Goal: Task Accomplishment & Management: Complete application form

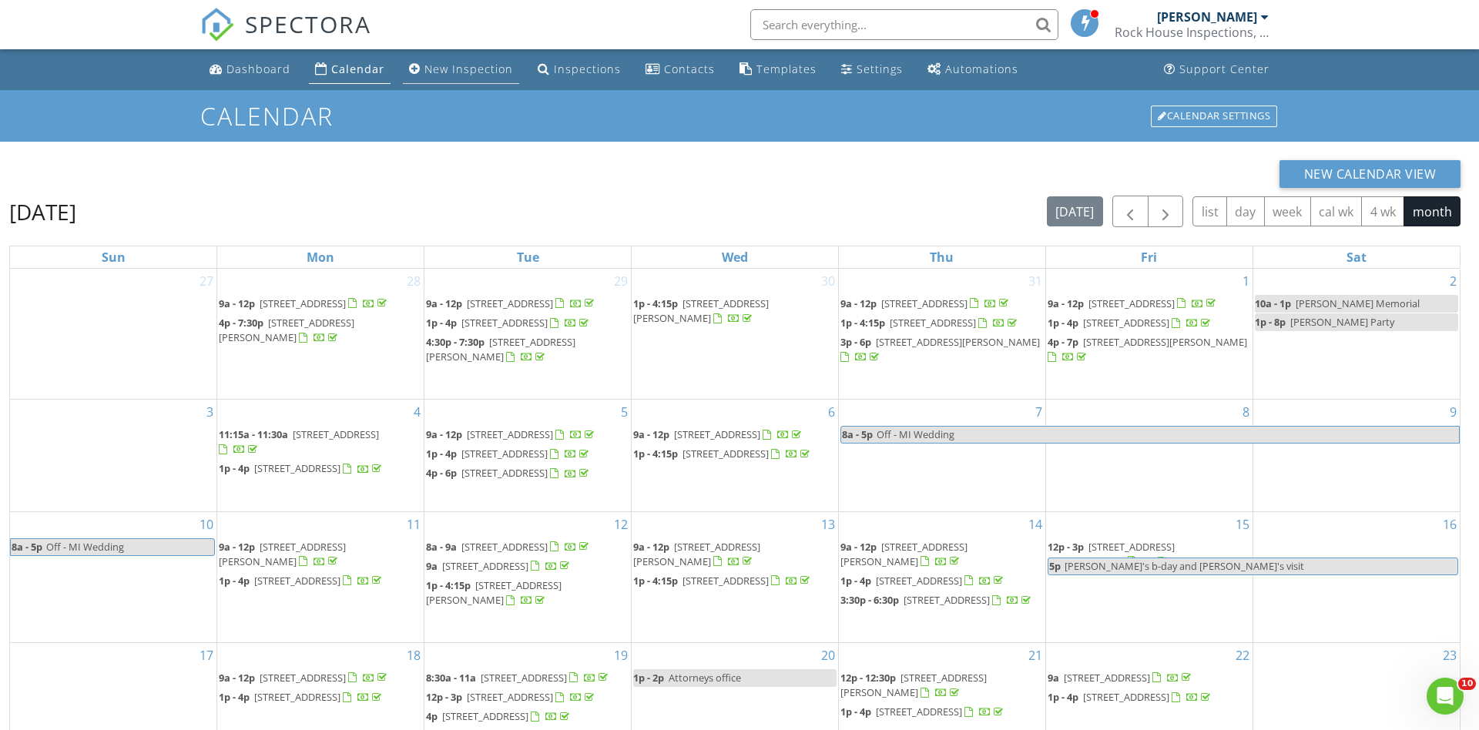
click at [445, 67] on div "New Inspection" at bounding box center [469, 69] width 89 height 15
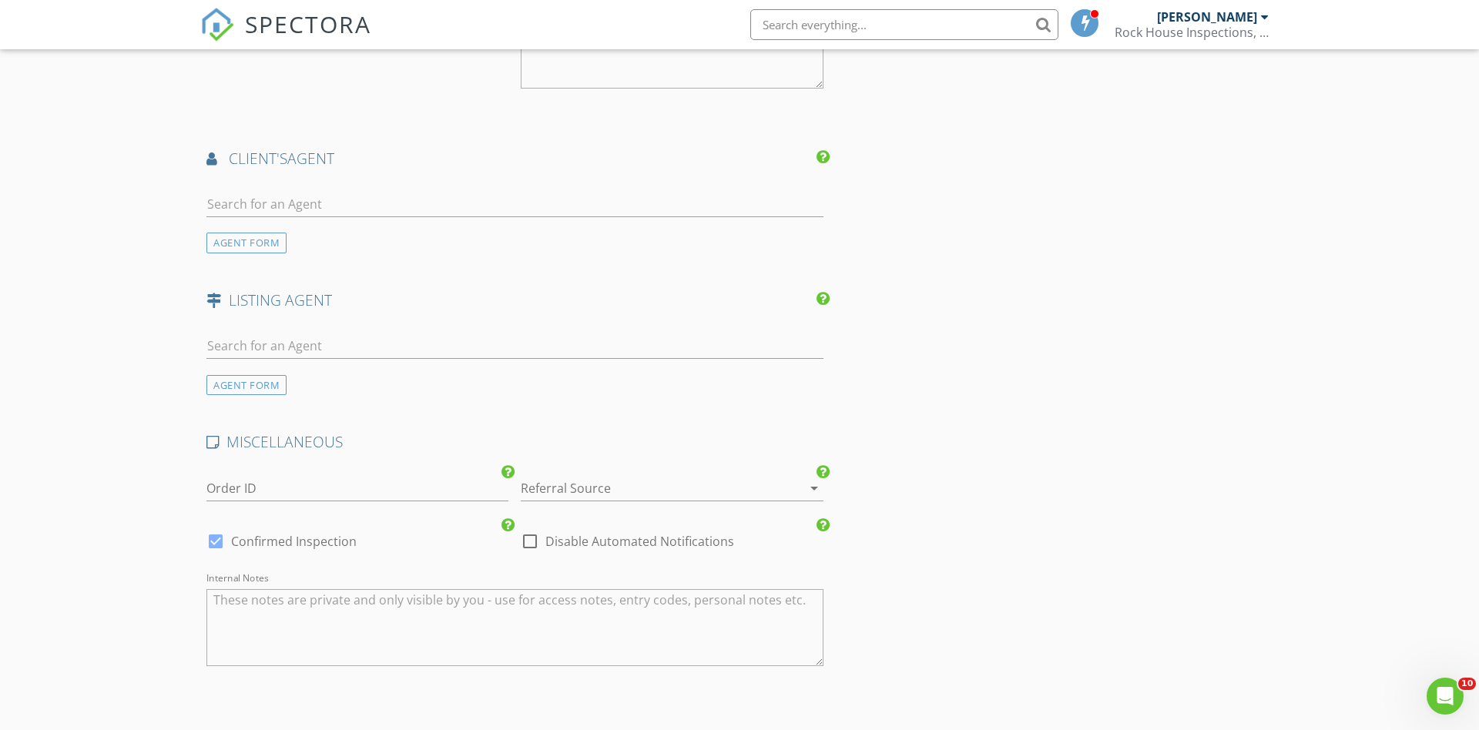
scroll to position [1461, 0]
click at [280, 197] on input "text" at bounding box center [514, 202] width 617 height 25
type input "Tracy"
click at [321, 240] on li "Tracy Miloro EXP Lewisburg" at bounding box center [515, 237] width 616 height 43
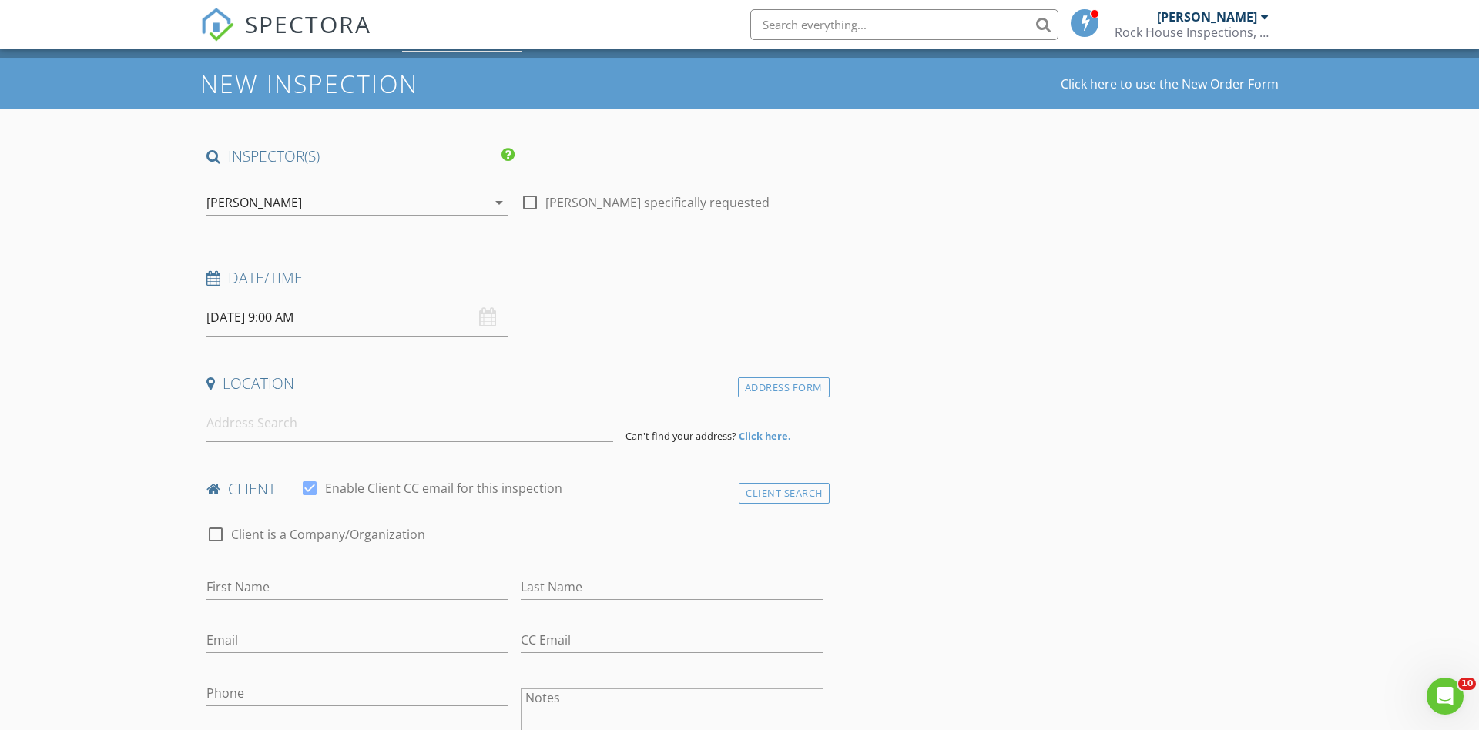
scroll to position [0, 0]
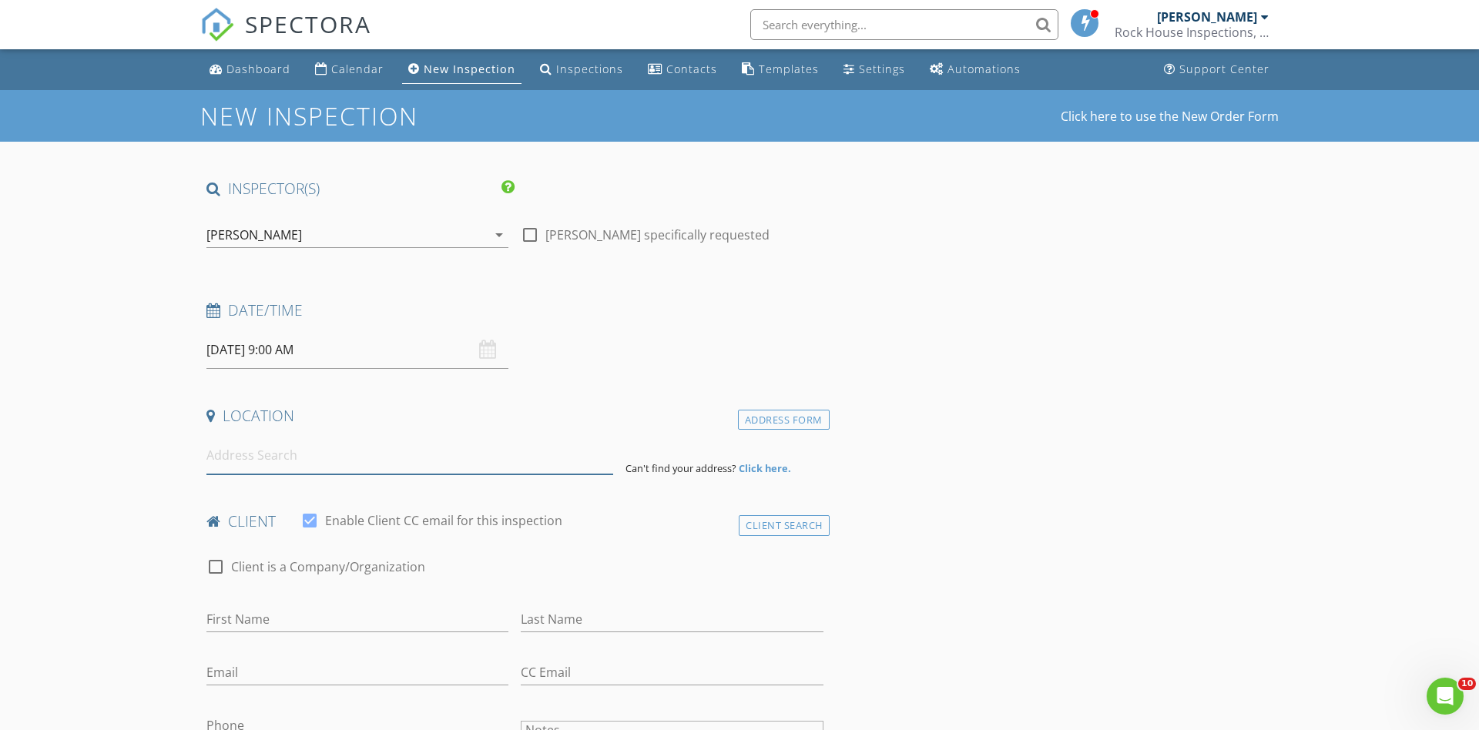
click at [238, 462] on input at bounding box center [409, 456] width 407 height 38
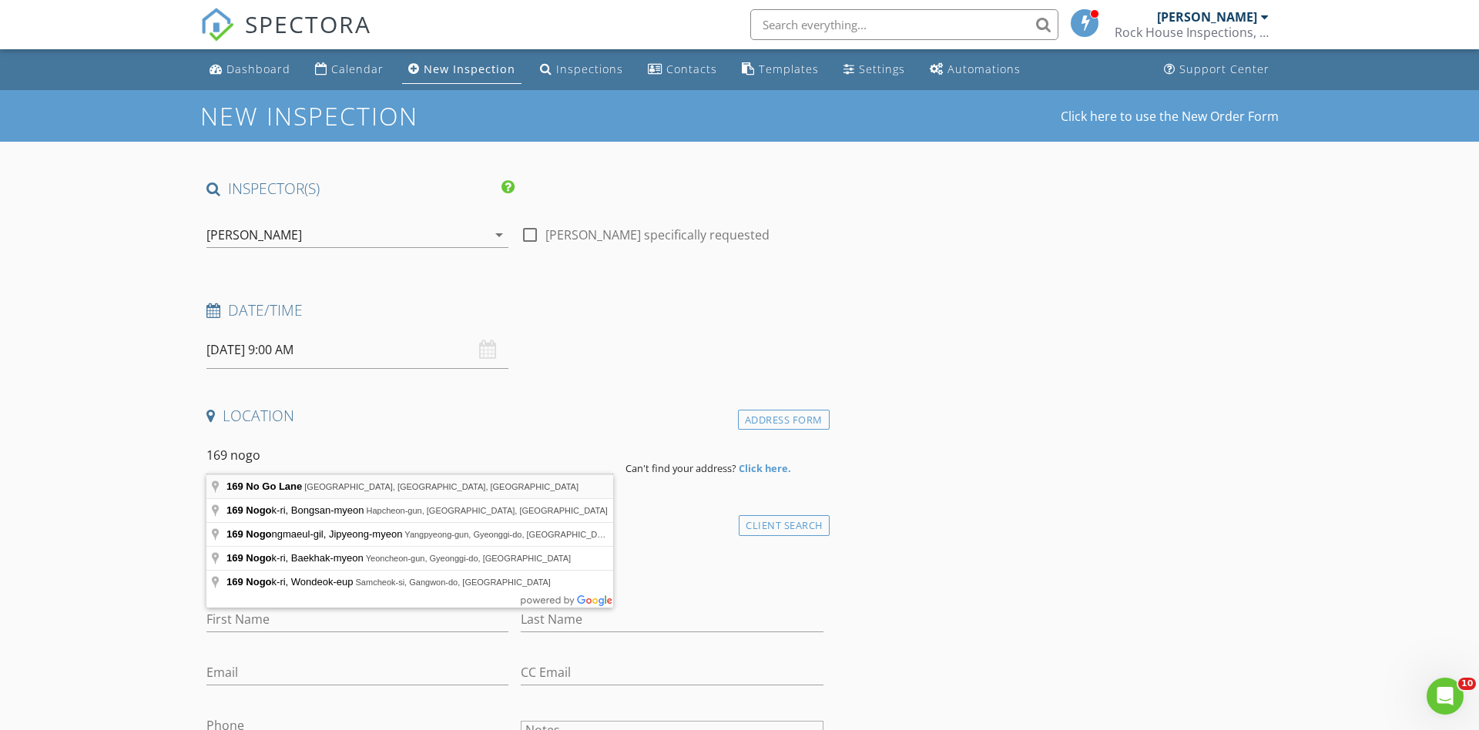
type input "169 No Go Lane, Middleburg, PA, USA"
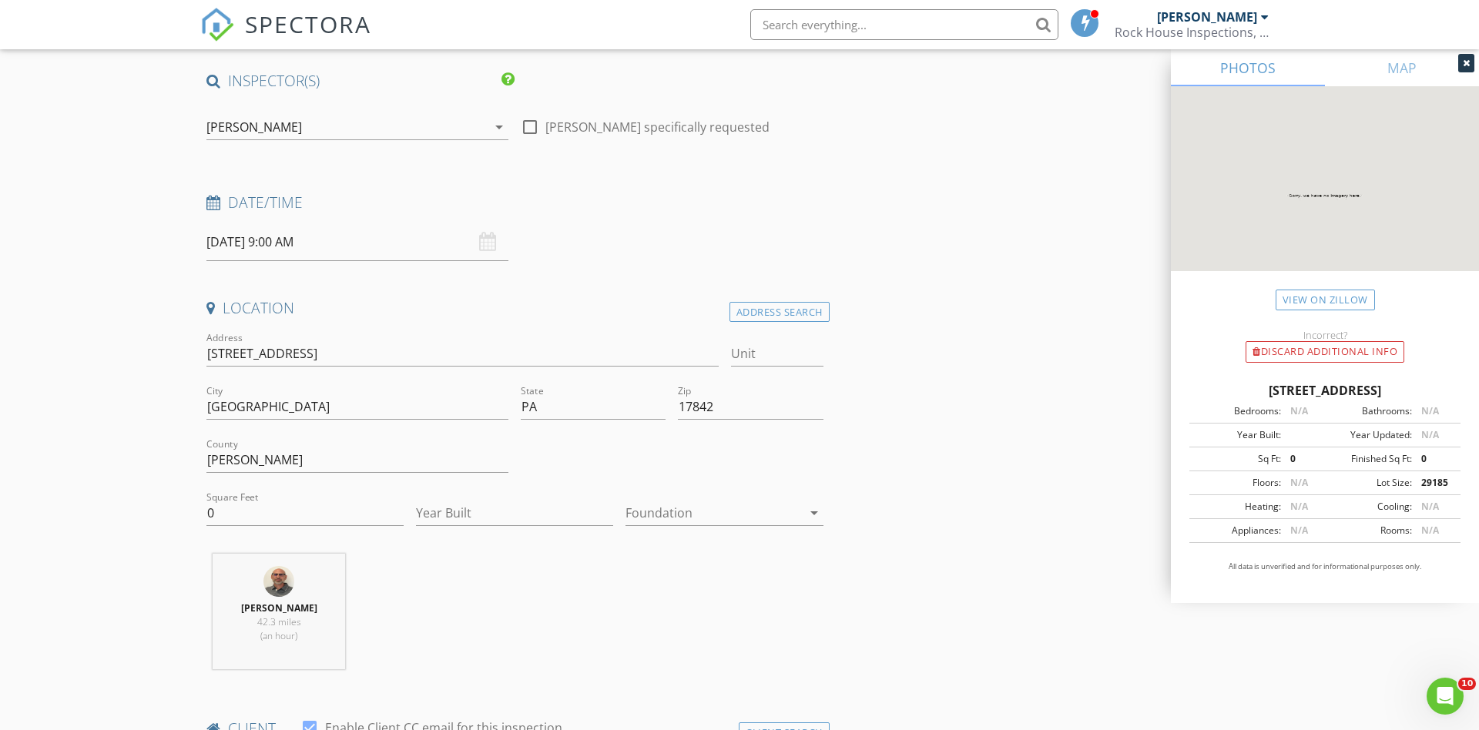
scroll to position [106, 0]
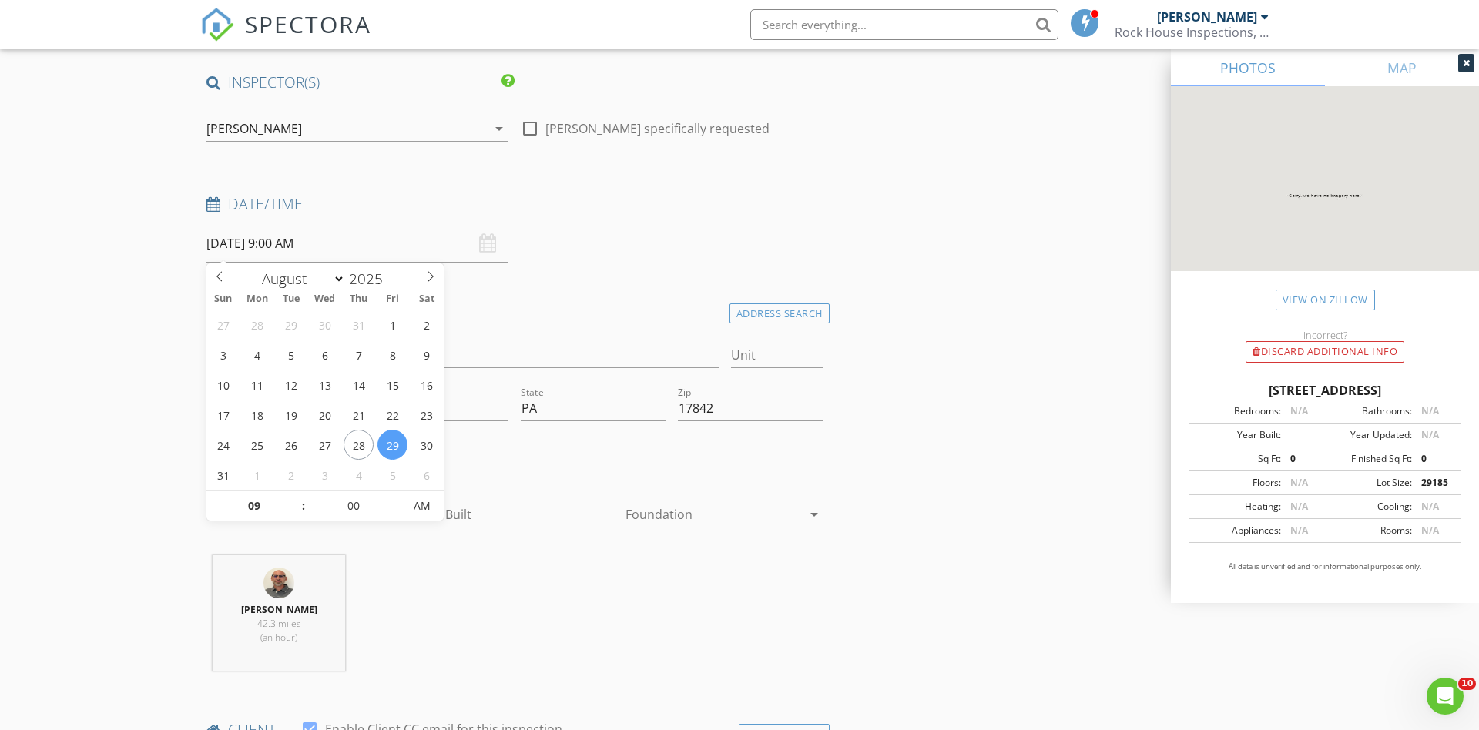
click at [294, 255] on input "08/29/2025 9:00 AM" at bounding box center [357, 244] width 302 height 38
click at [284, 243] on input "08/29/2025 9:00 AM" at bounding box center [357, 244] width 302 height 38
click at [290, 495] on input "09" at bounding box center [253, 507] width 95 height 31
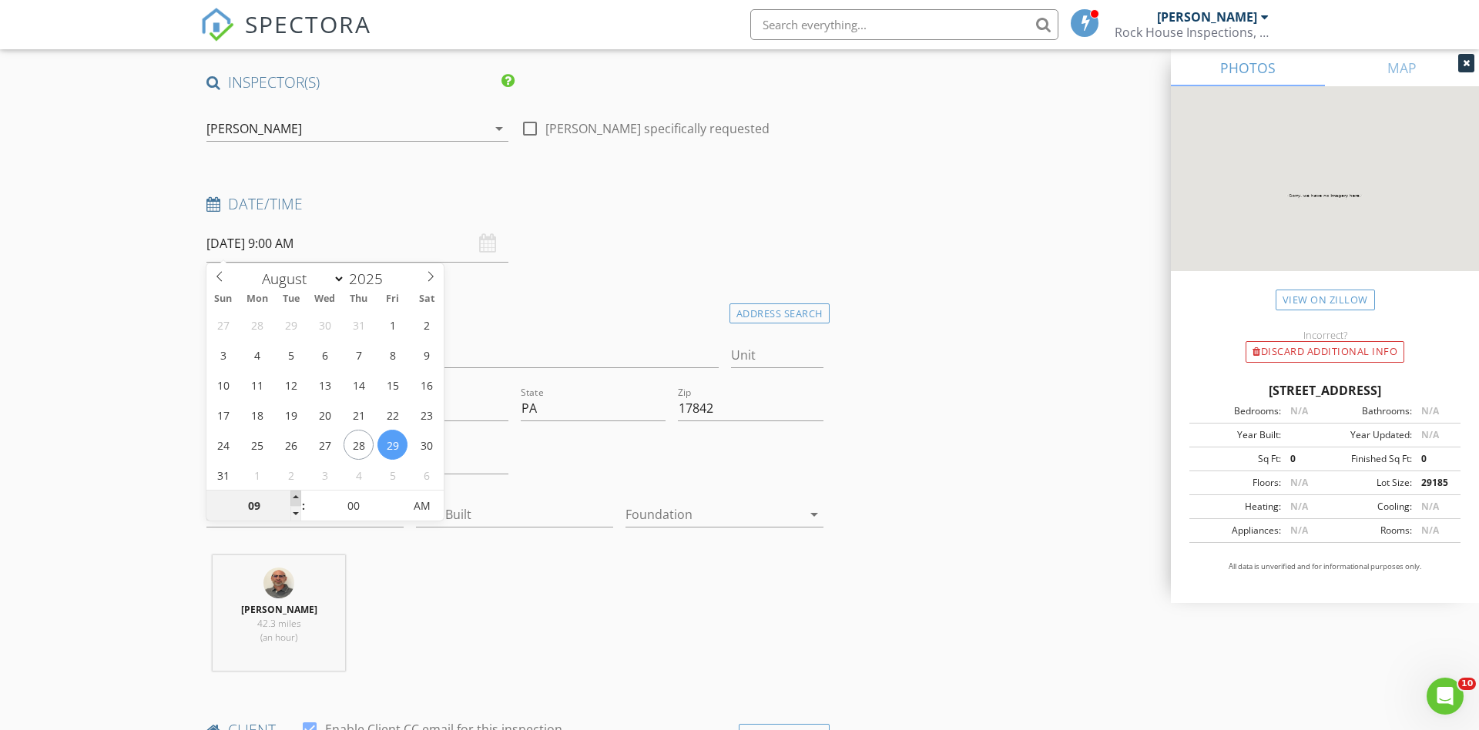
type input "10"
type input "08/29/2025 10:00 AM"
click at [294, 492] on span at bounding box center [295, 498] width 11 height 15
type input "11"
type input "08/29/2025 11:00 AM"
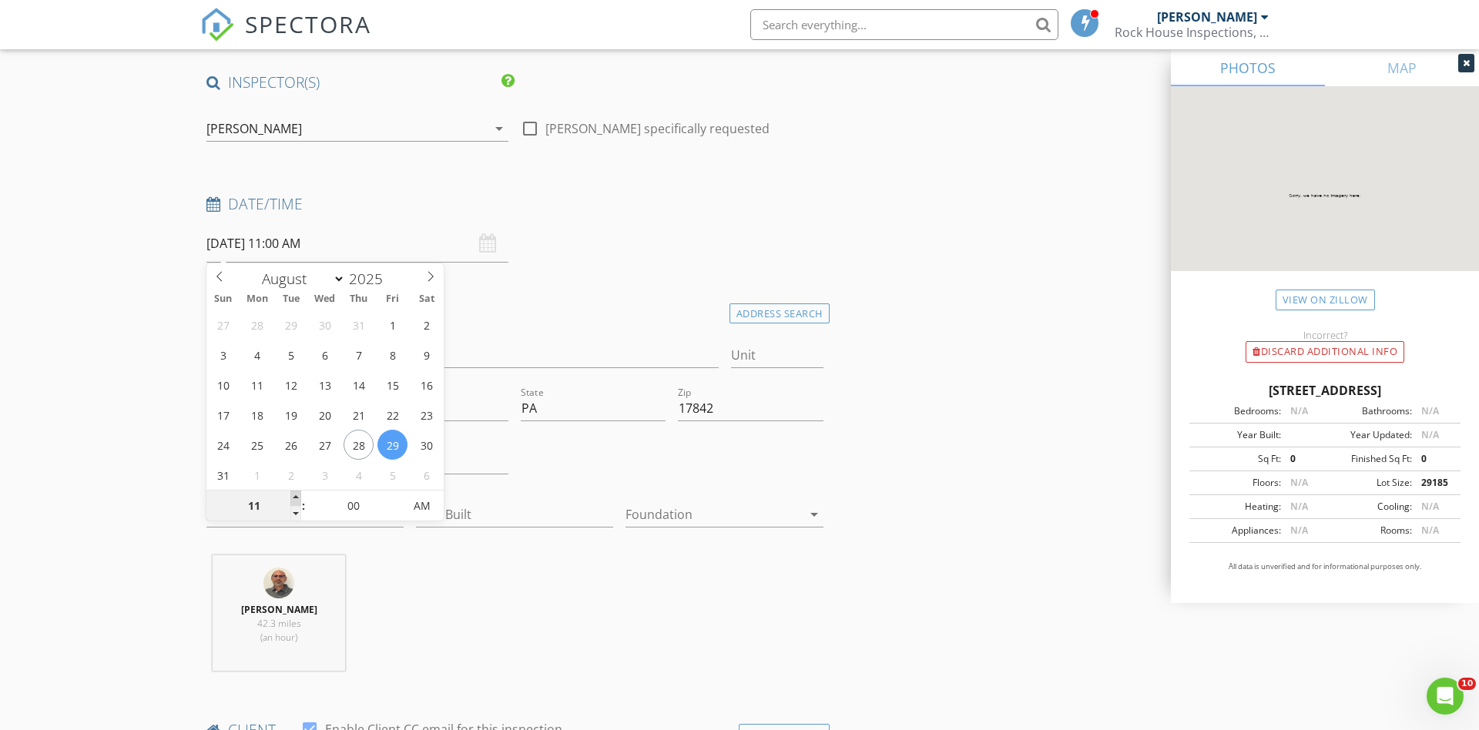
click at [294, 492] on span at bounding box center [295, 498] width 11 height 15
type input "12"
type input "08/29/2025 12:00 PM"
click at [294, 492] on span at bounding box center [295, 498] width 11 height 15
type input "01"
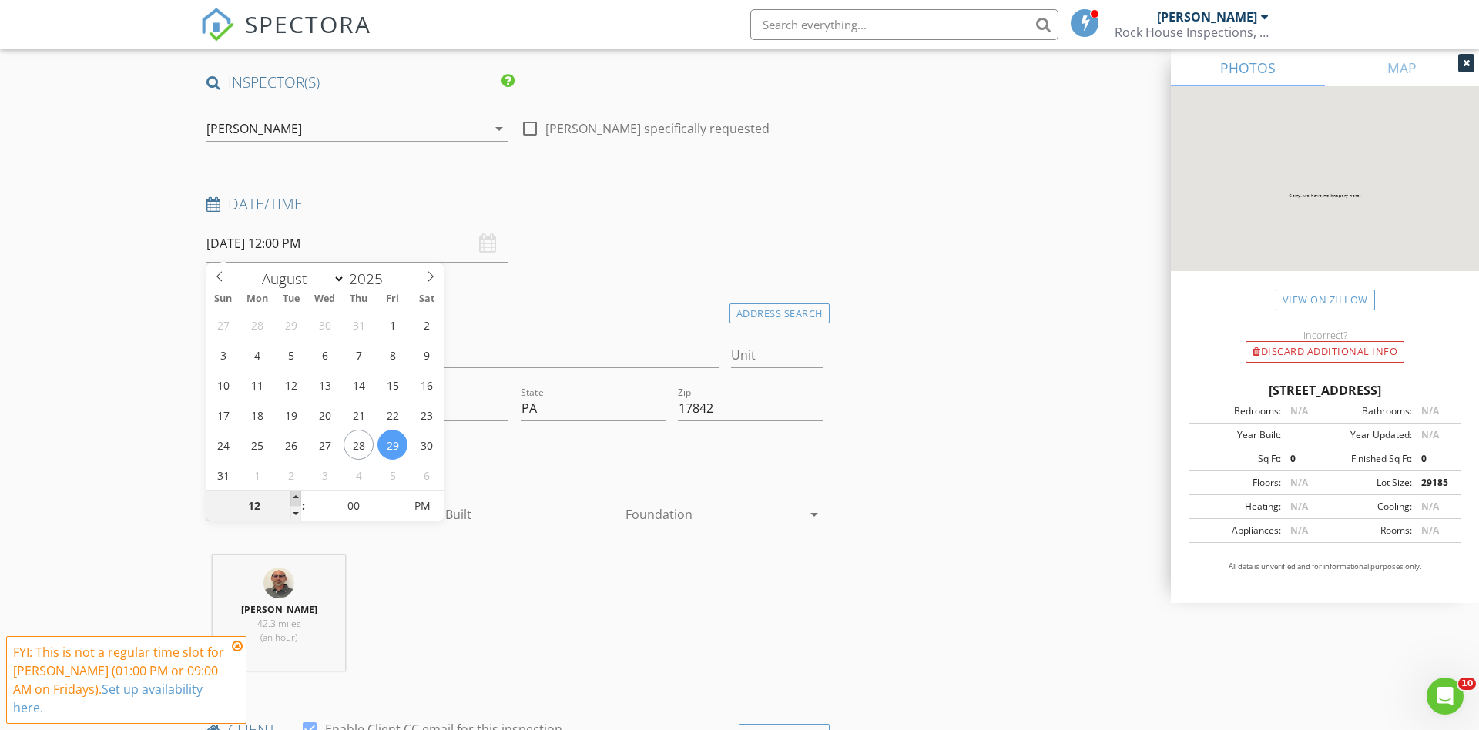
type input "08/29/2025 1:00 PM"
click at [294, 492] on span at bounding box center [295, 498] width 11 height 15
type input "02"
type input "08/29/2025 2:00 PM"
click at [294, 492] on span at bounding box center [295, 498] width 11 height 15
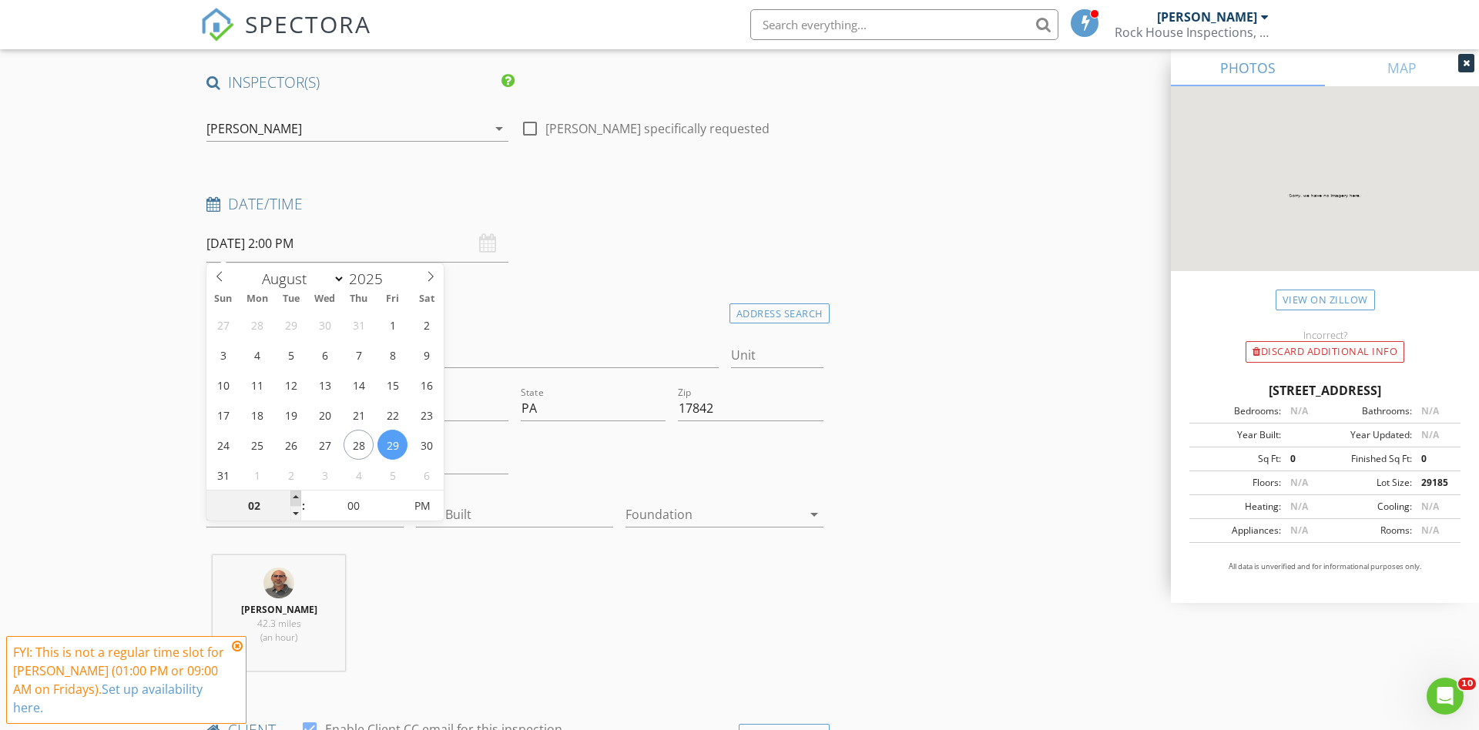
type input "03"
type input "08/29/2025 3:00 PM"
click at [294, 492] on span at bounding box center [295, 498] width 11 height 15
type input "04"
type input "[DATE] 4:00 PM"
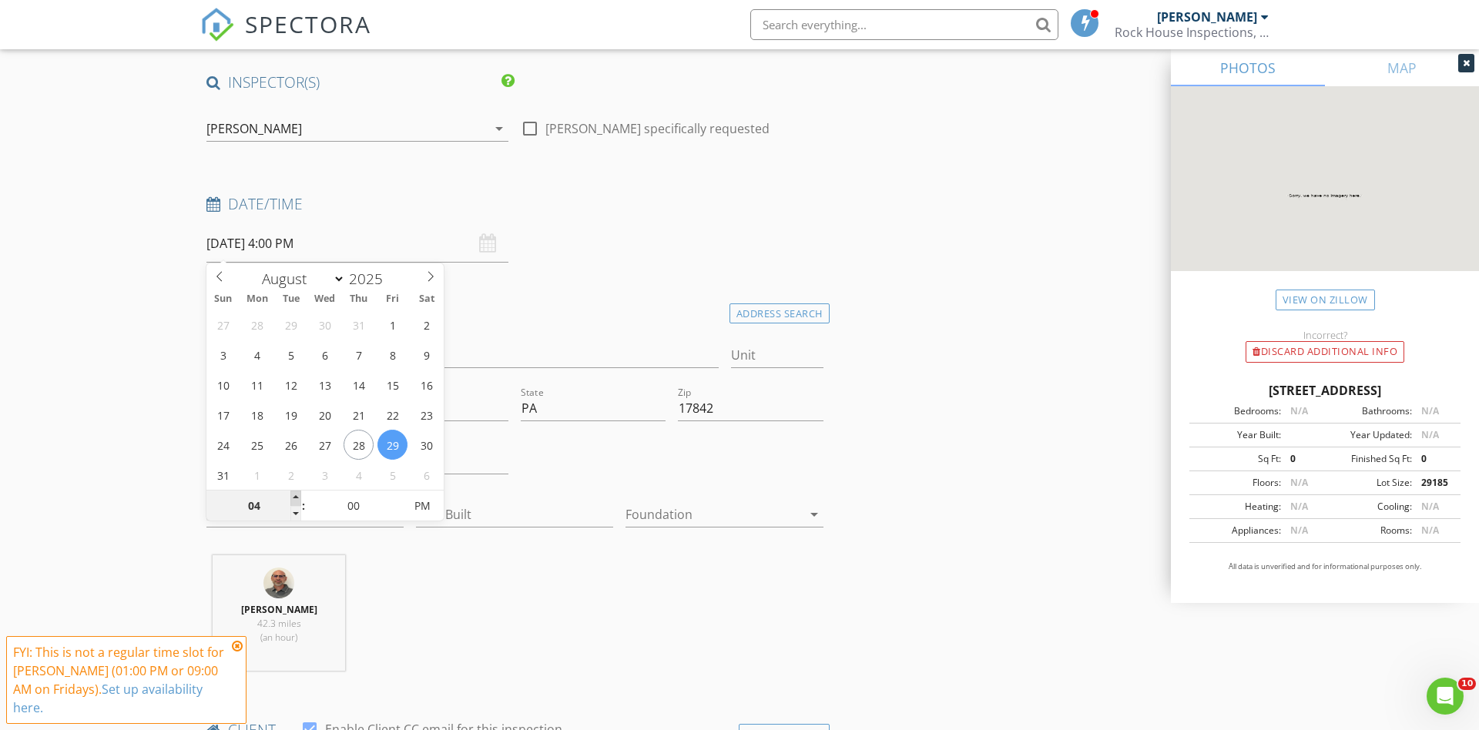
click at [294, 492] on span at bounding box center [295, 498] width 11 height 15
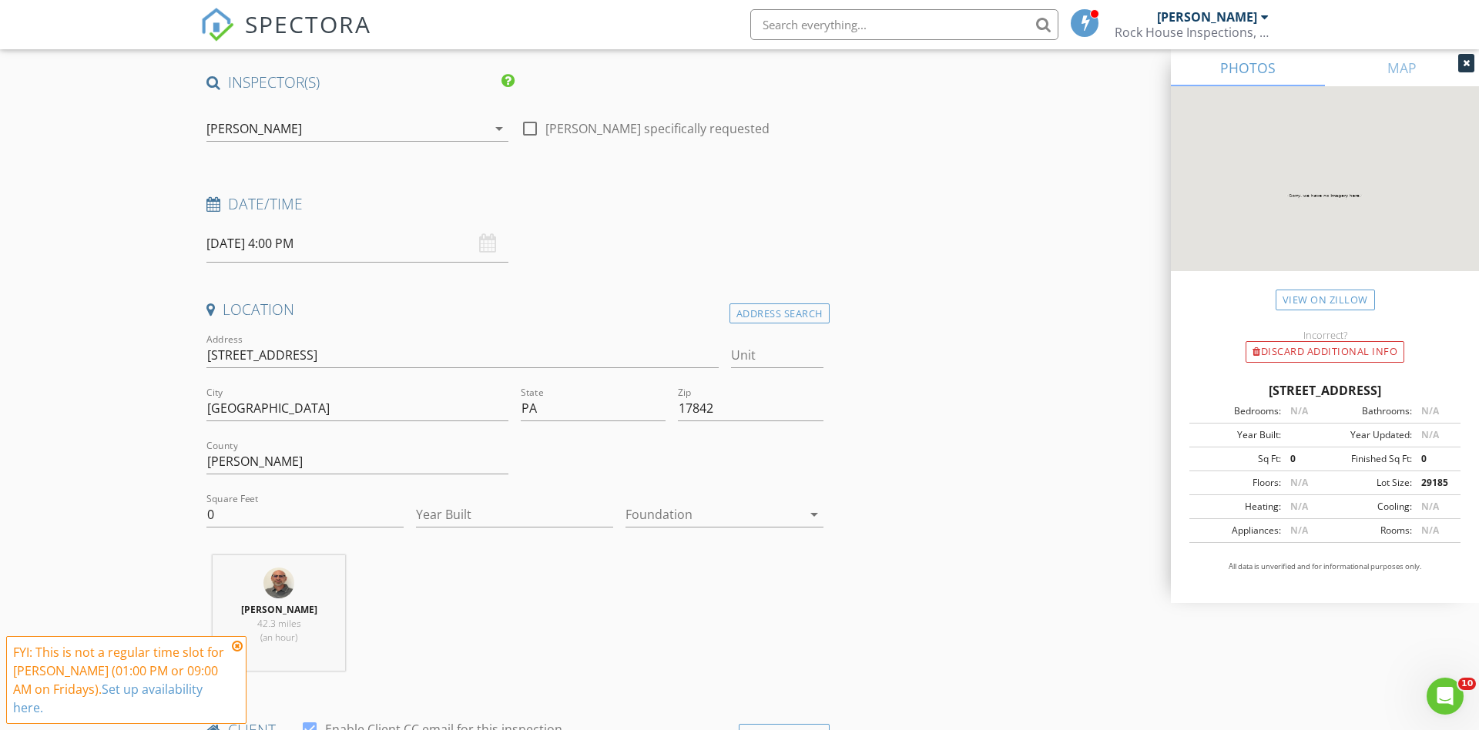
click at [797, 218] on div "Date/Time" at bounding box center [515, 209] width 630 height 31
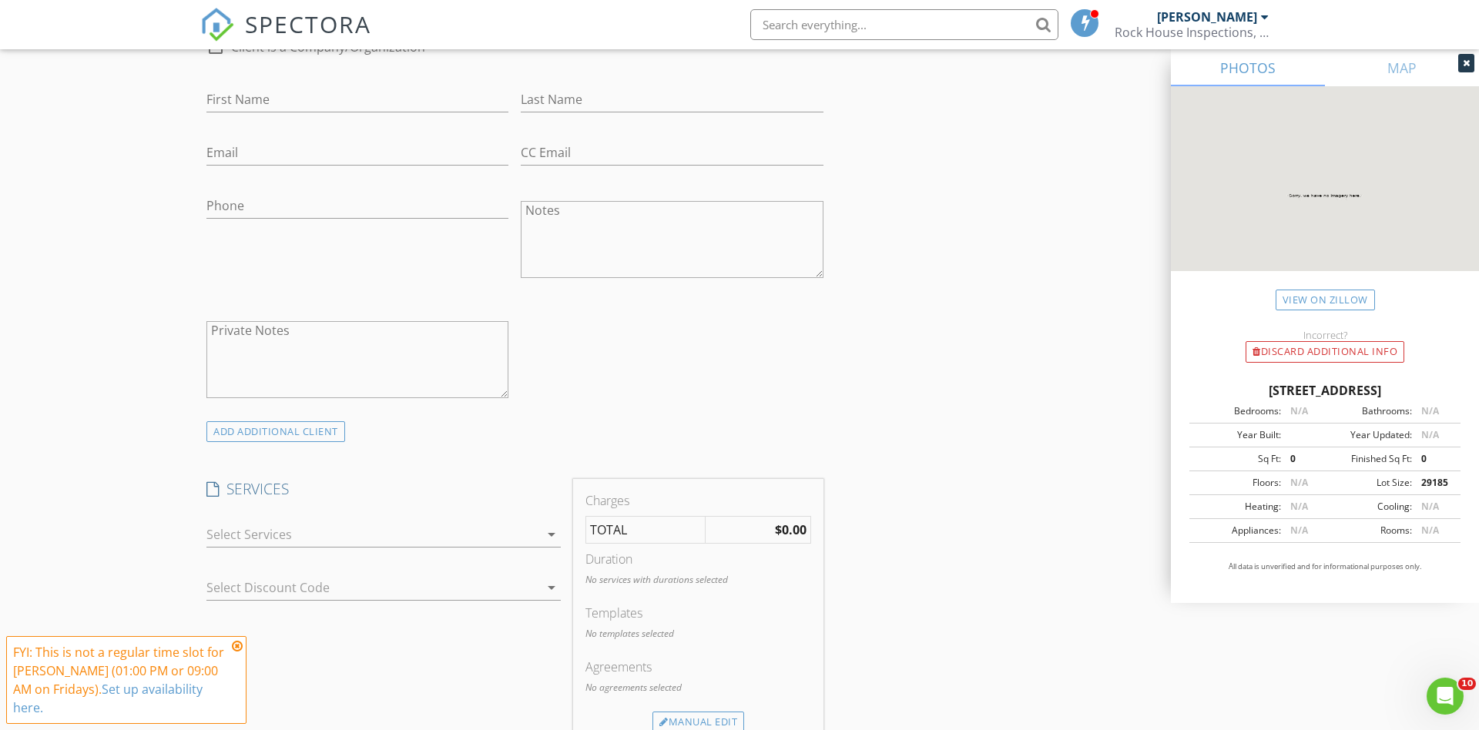
scroll to position [843, 0]
click at [550, 518] on icon "arrow_drop_down" at bounding box center [551, 527] width 18 height 18
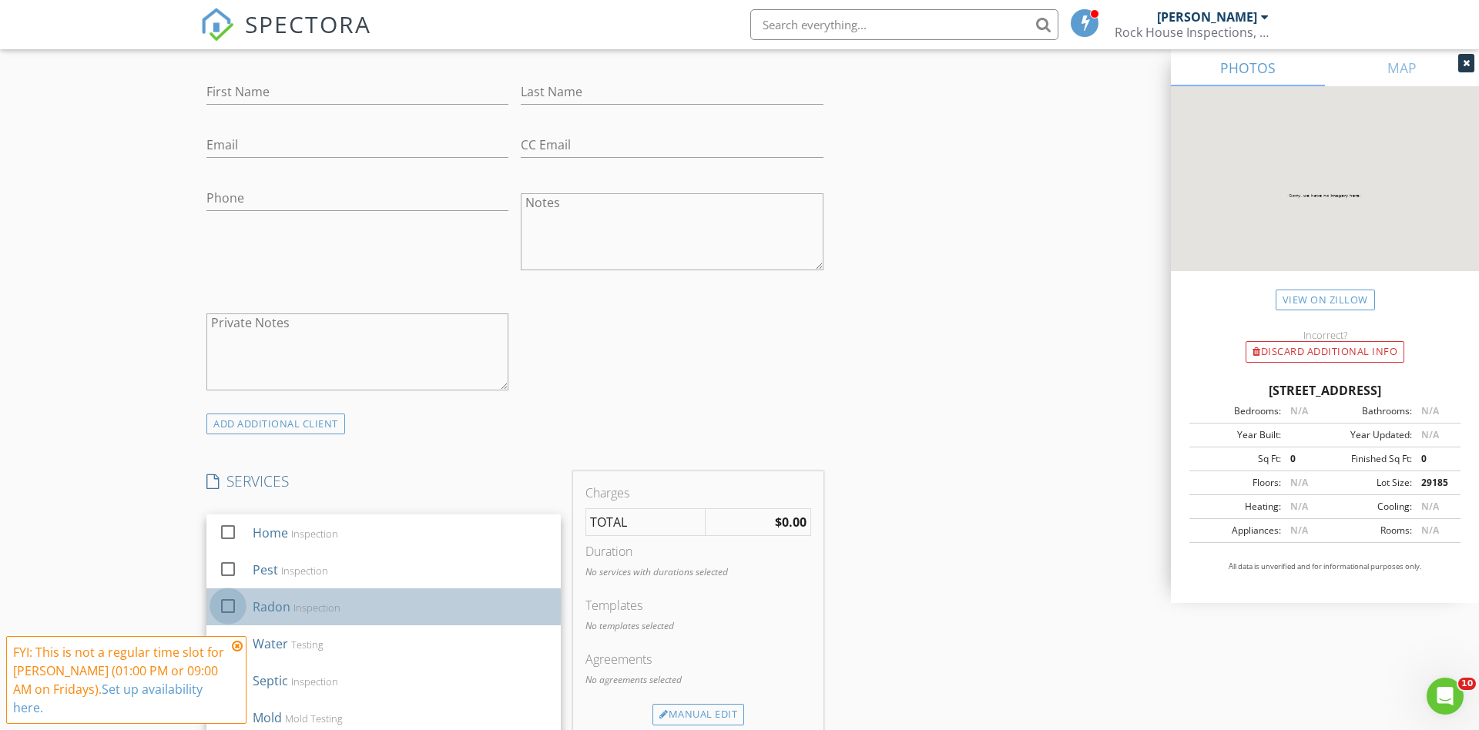
click at [223, 602] on div at bounding box center [228, 606] width 26 height 26
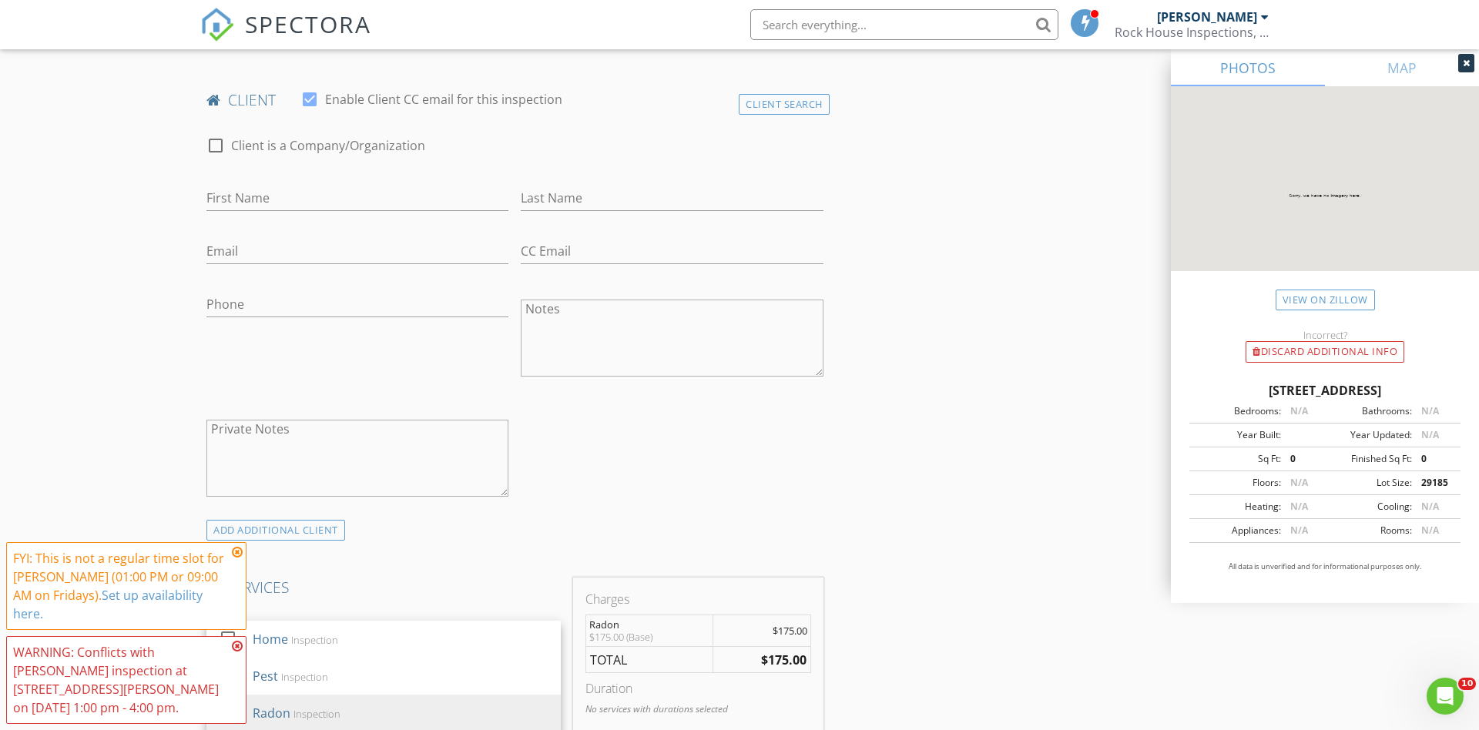
scroll to position [735, 0]
click at [271, 193] on input "First Name" at bounding box center [357, 199] width 302 height 25
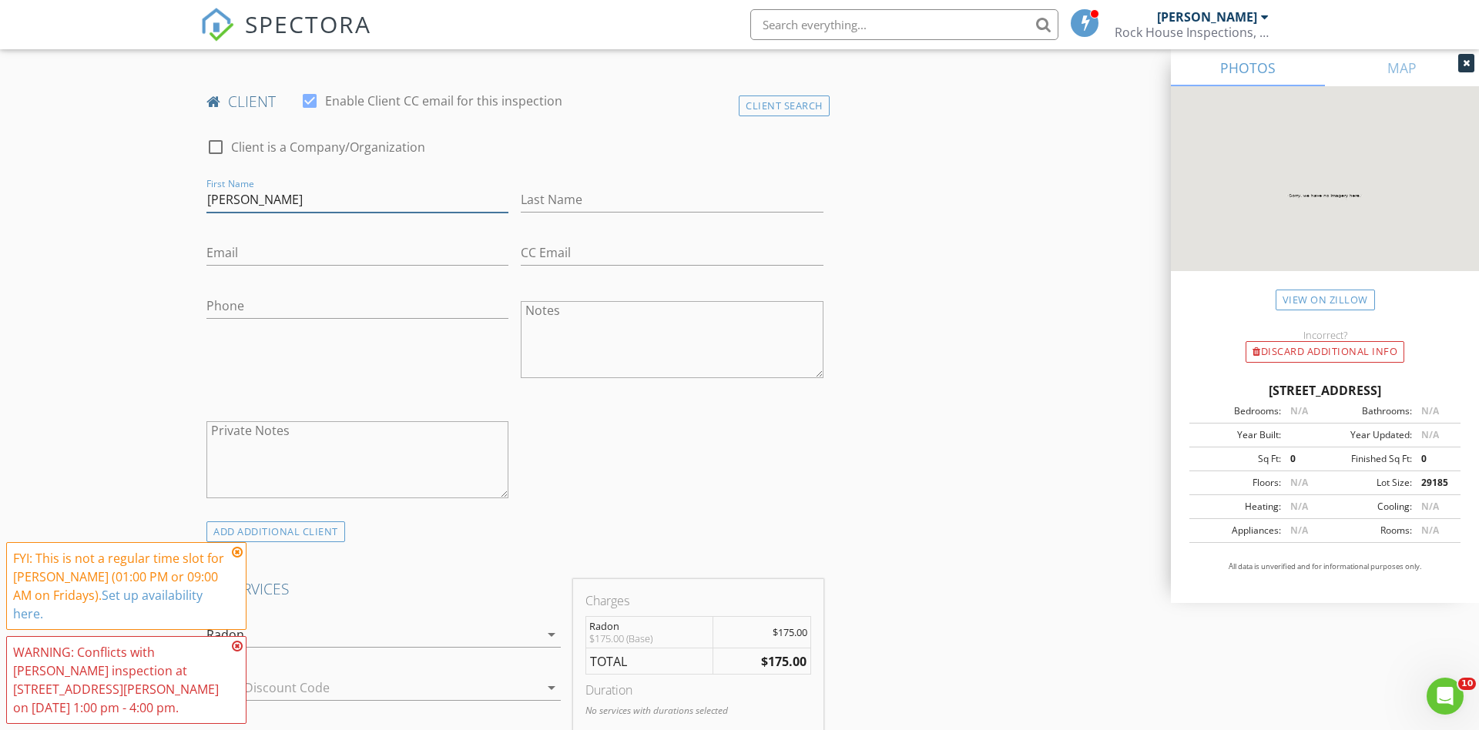
type input "Heather"
type input "Fleming"
click at [235, 247] on input "Email" at bounding box center [357, 252] width 302 height 25
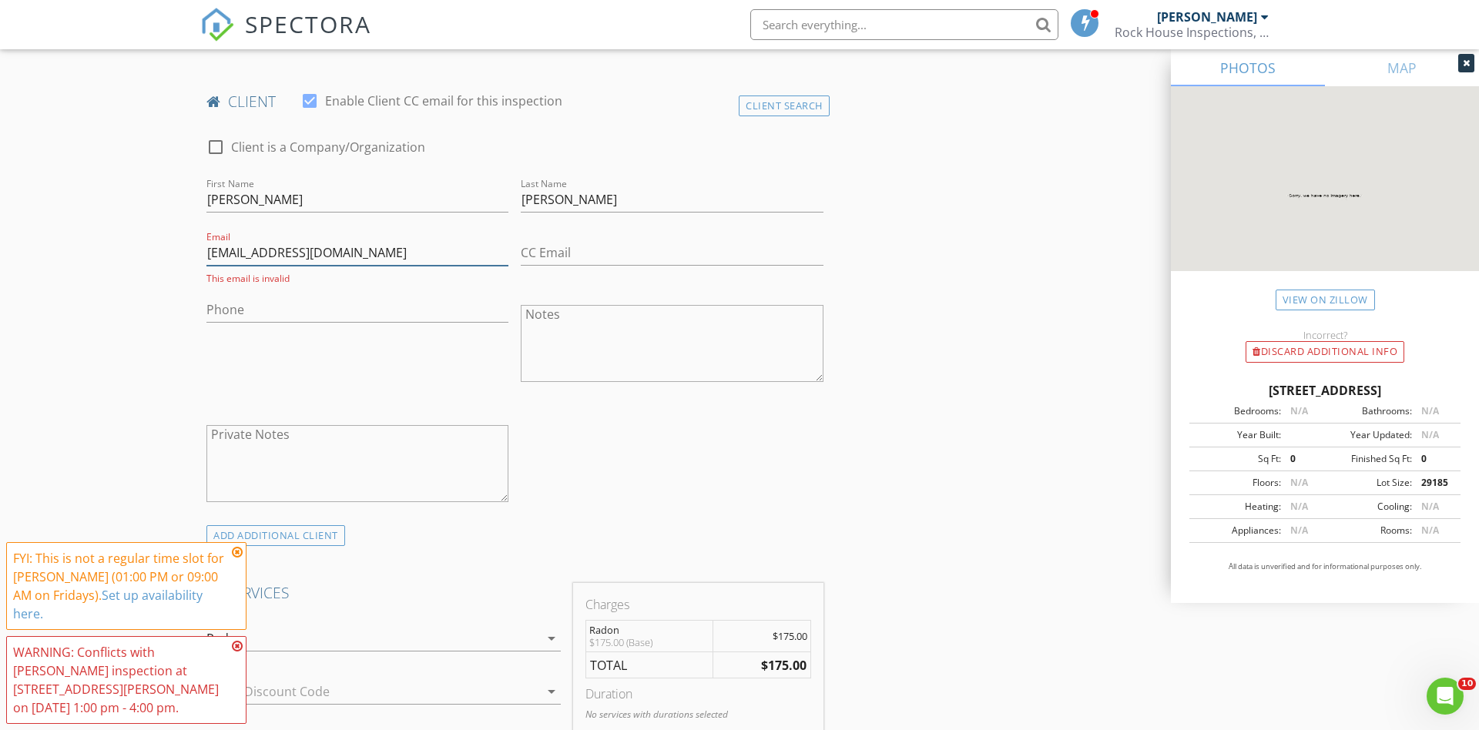
type input "sos@resteasysupport.com"
click at [271, 309] on input "Phone" at bounding box center [357, 309] width 302 height 25
click at [274, 256] on input "sos@resteasysupport.com" at bounding box center [357, 252] width 302 height 25
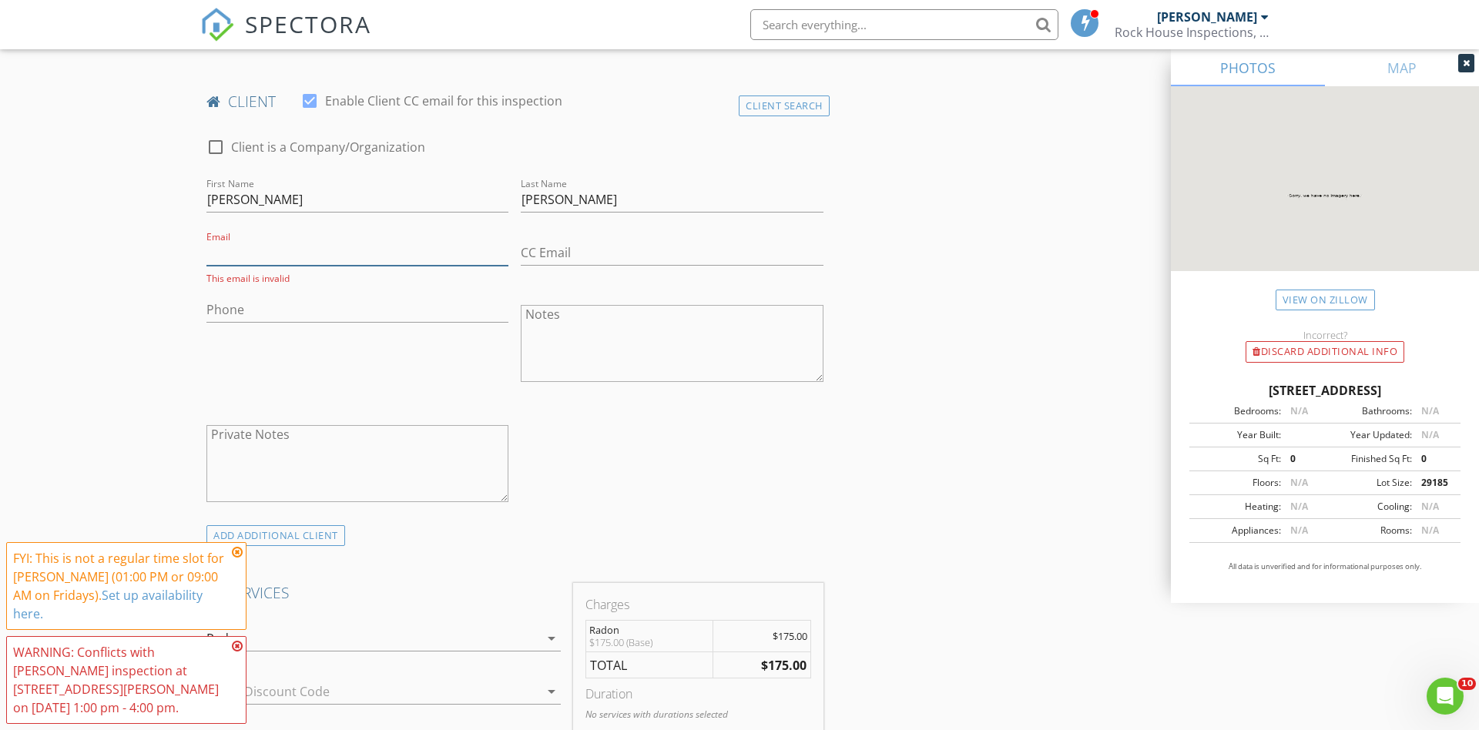
paste input "sos@resteasysupport.com"
type input "sos@resteasysupport.com"
click at [257, 302] on input "Phone" at bounding box center [357, 306] width 302 height 25
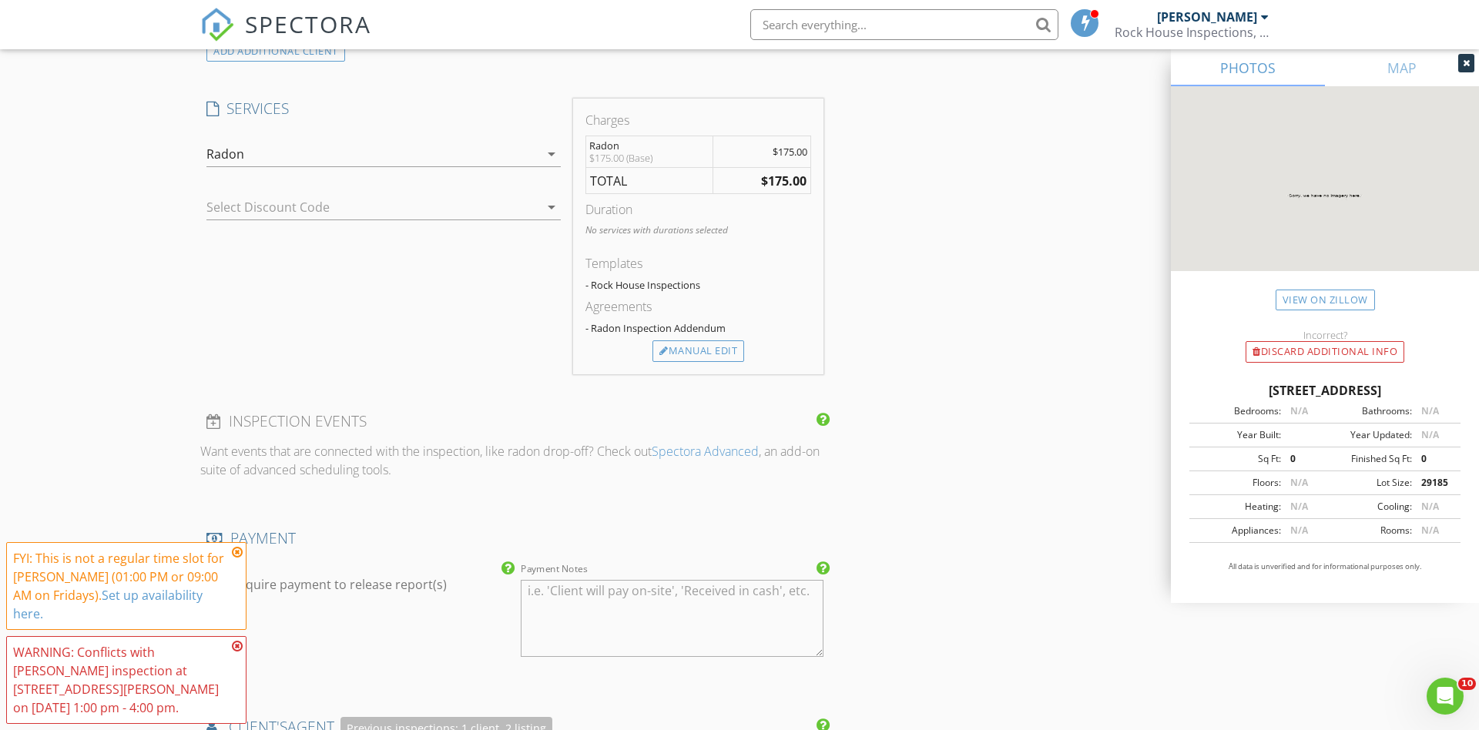
scroll to position [1207, 0]
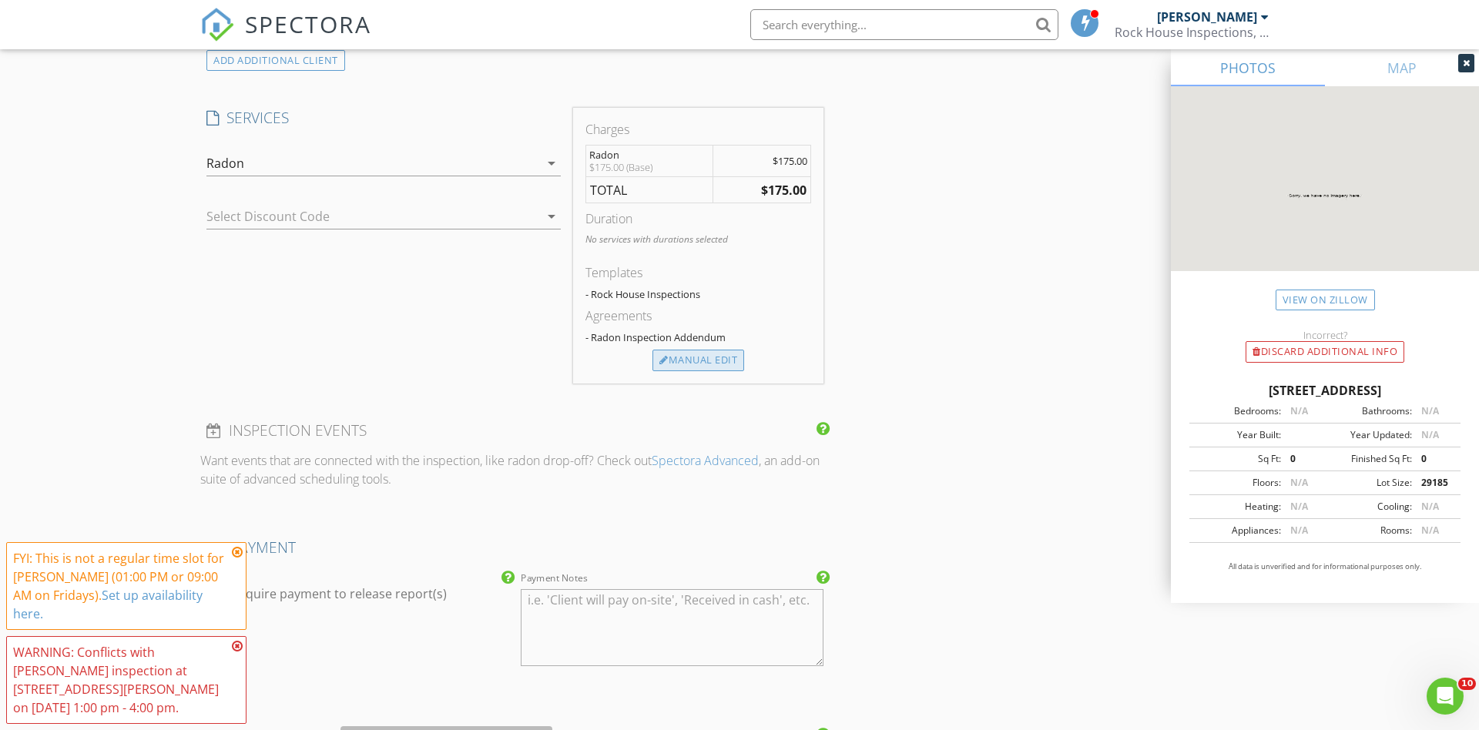
type input "443-845-4983"
click at [698, 357] on div "Manual Edit" at bounding box center [699, 361] width 92 height 22
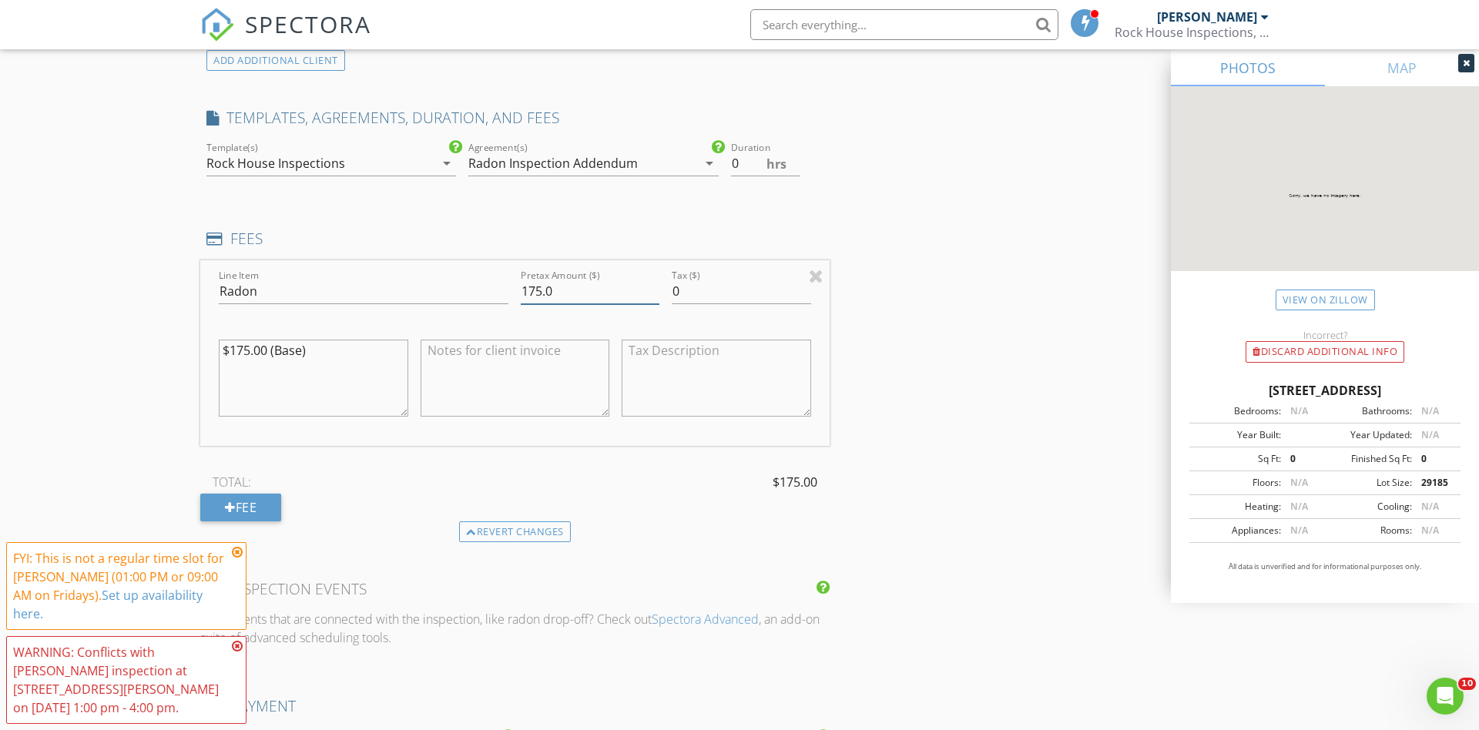
click at [540, 288] on input "175.0" at bounding box center [590, 291] width 139 height 25
type input "200.0"
click at [250, 344] on textarea "$175.00 (Base)" at bounding box center [314, 378] width 190 height 77
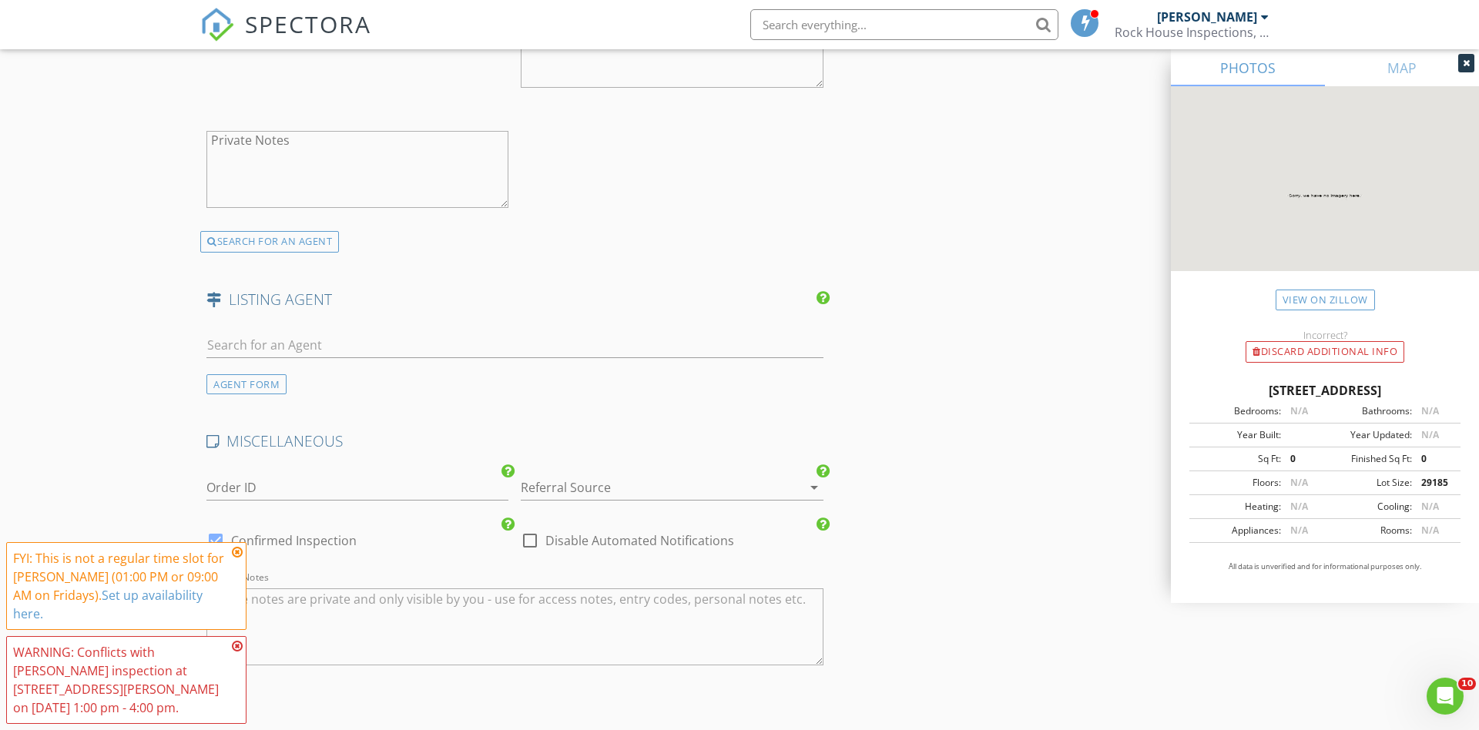
scroll to position [2322, 0]
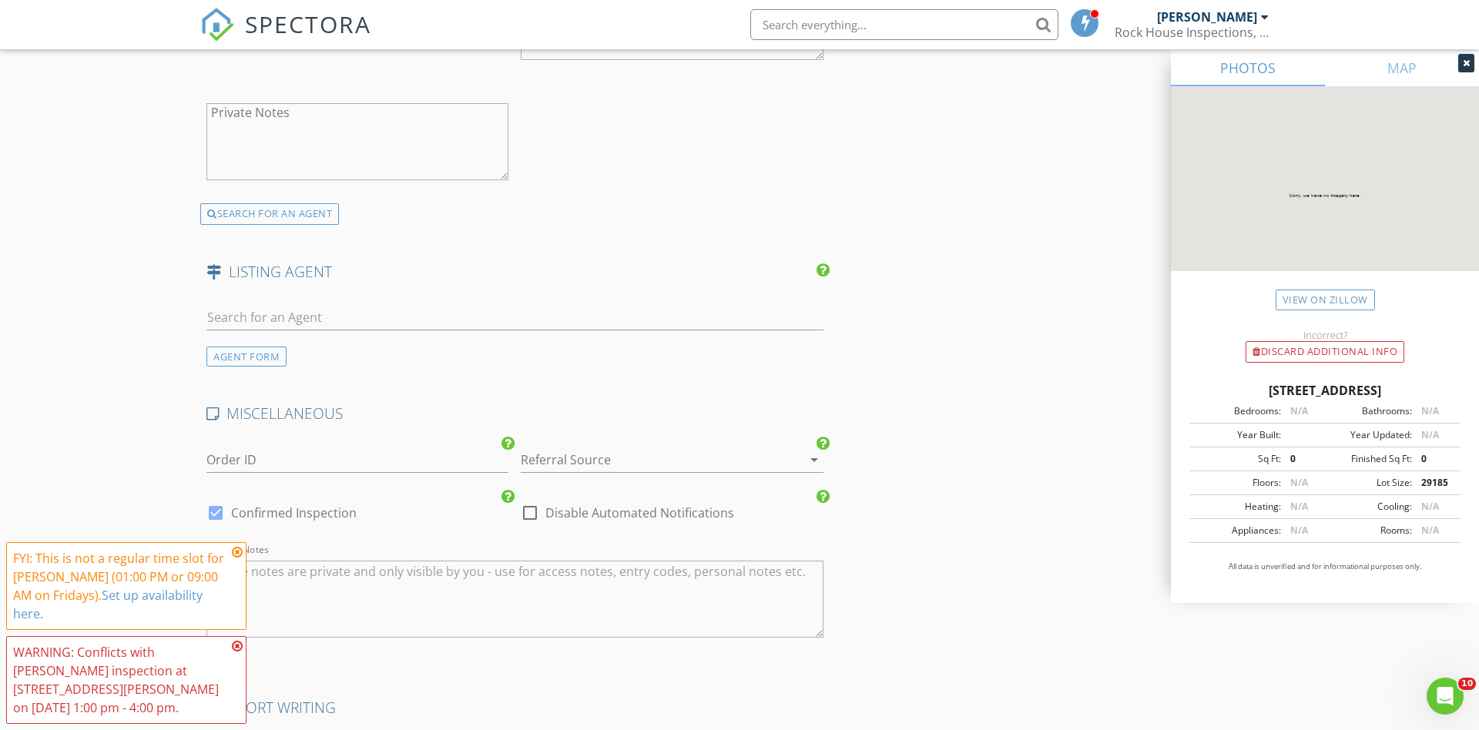
type textarea "$200.00 (Base)"
click at [285, 306] on input "text" at bounding box center [514, 317] width 617 height 25
type input "Tracy"
click at [318, 347] on div "Tracy Miloro" at bounding box center [306, 346] width 113 height 18
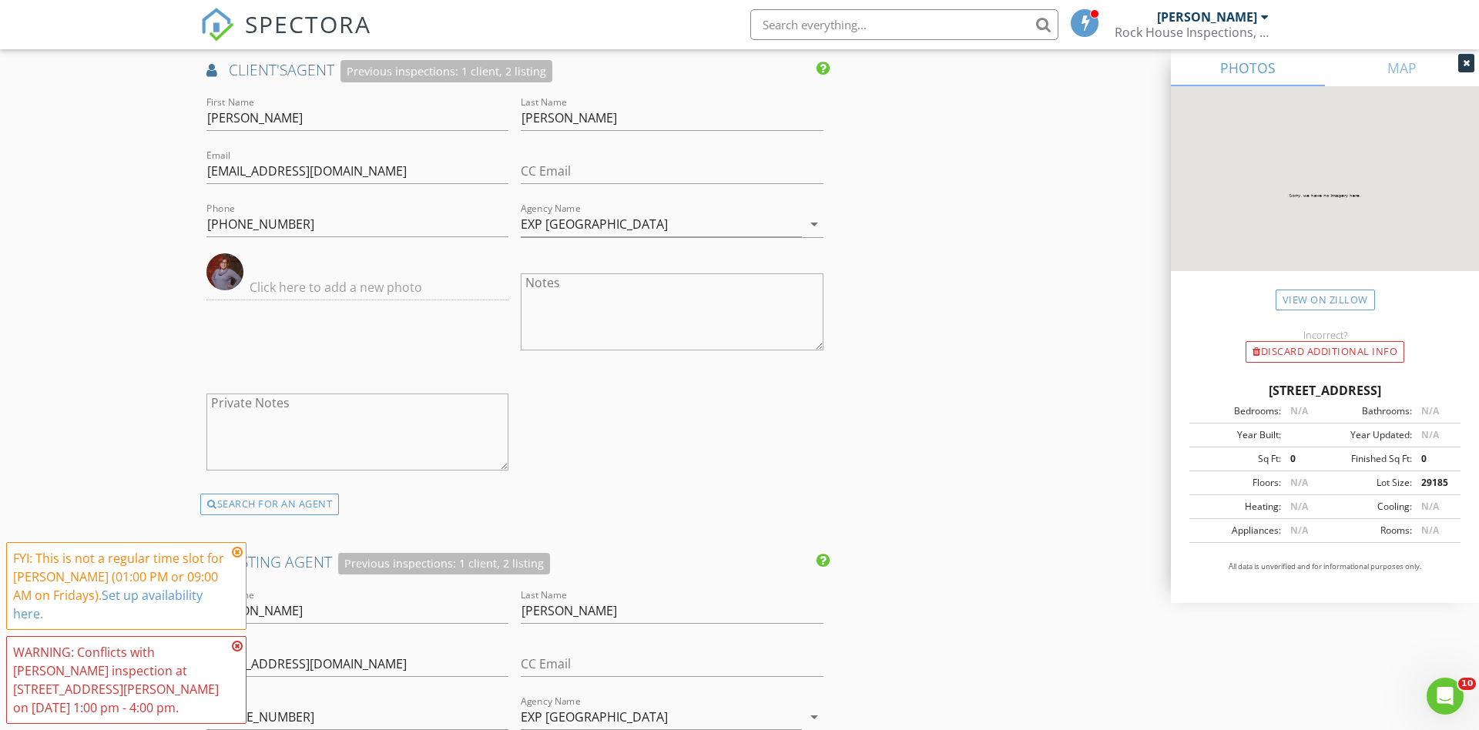
scroll to position [2099, 0]
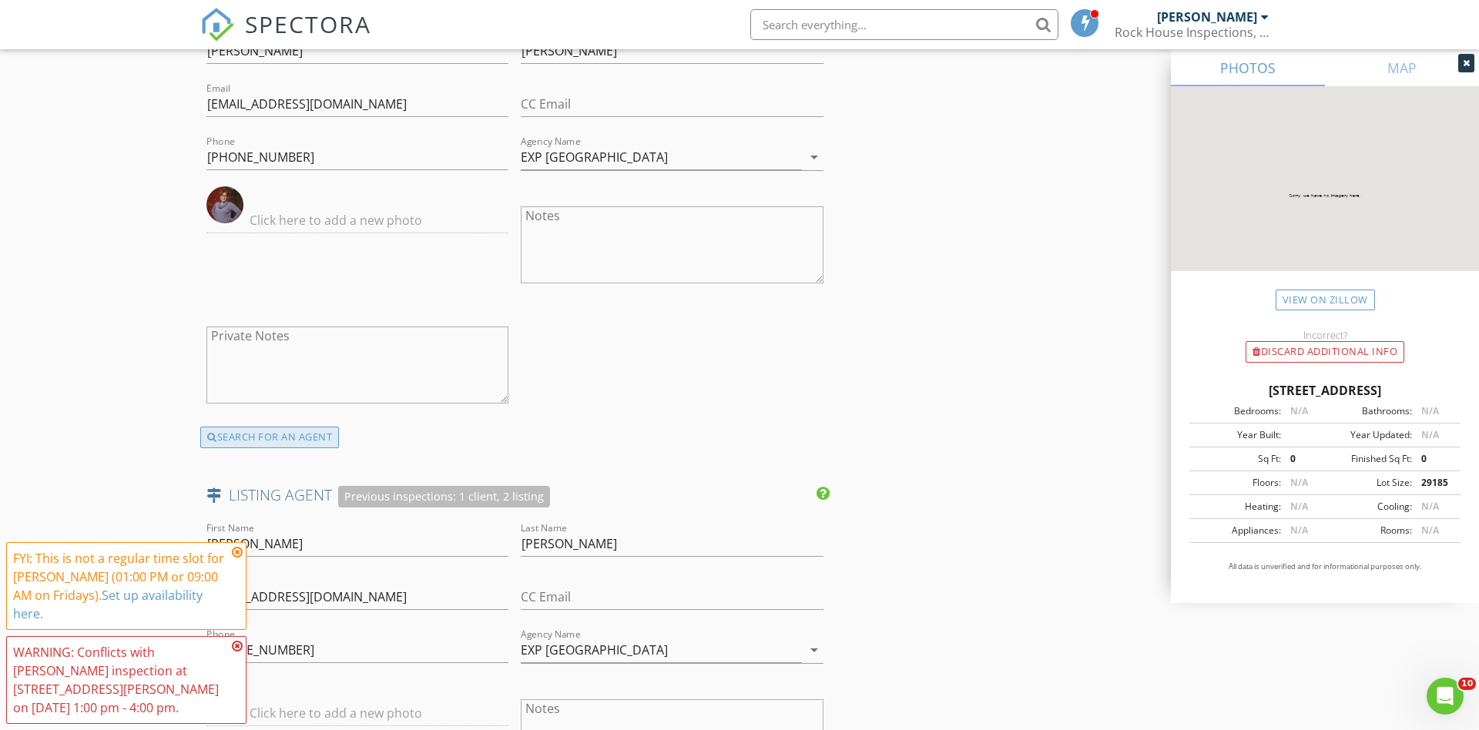
click at [252, 438] on div "SEARCH FOR AN AGENT" at bounding box center [269, 438] width 139 height 22
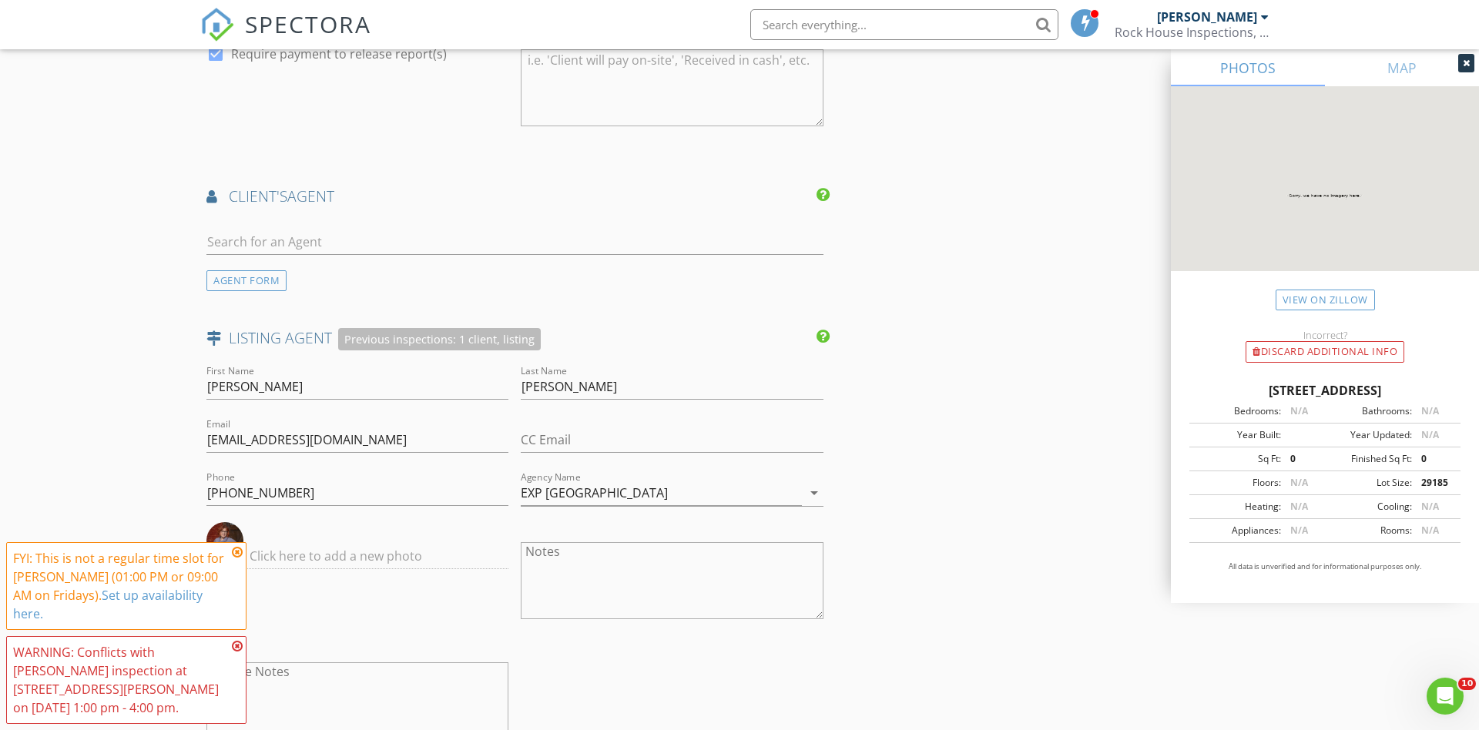
scroll to position [1897, 0]
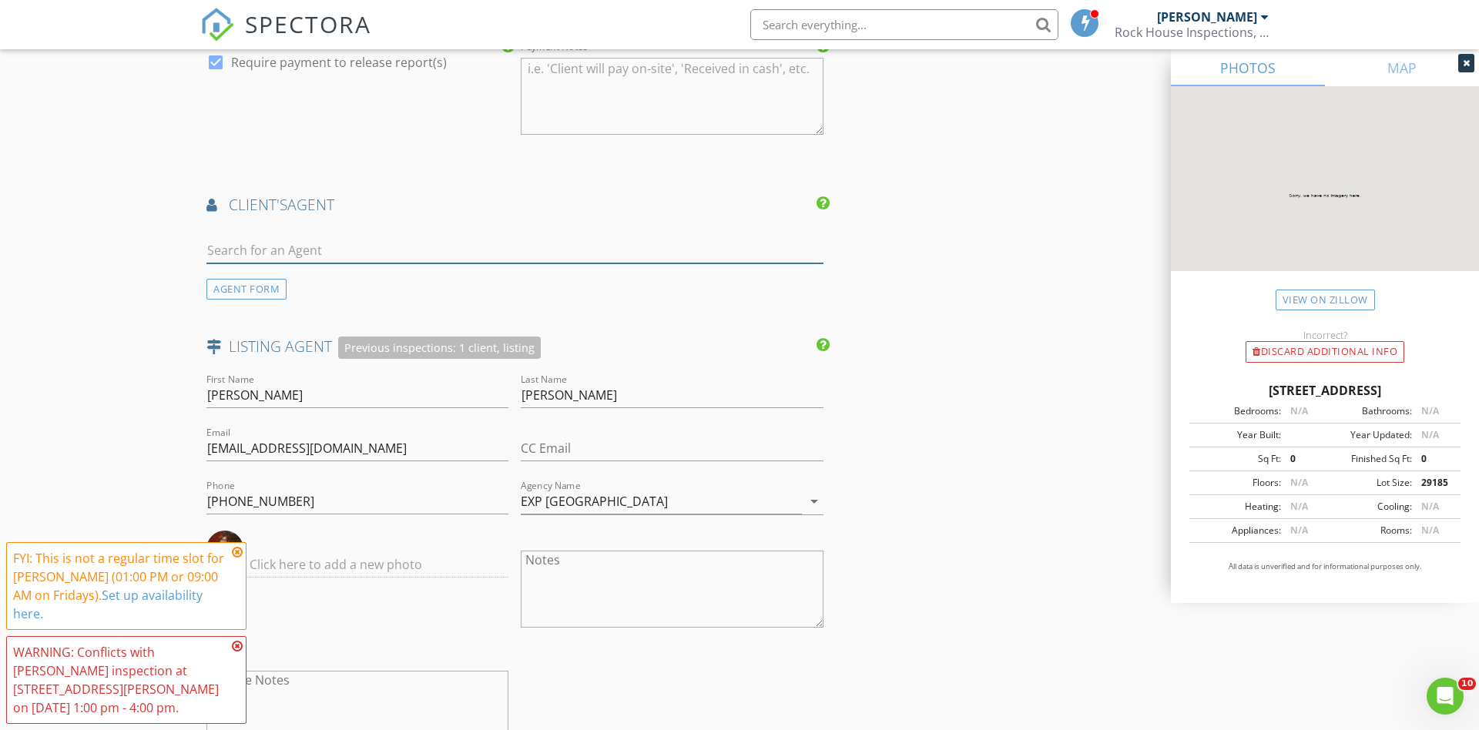
click at [257, 247] on input "text" at bounding box center [514, 250] width 617 height 25
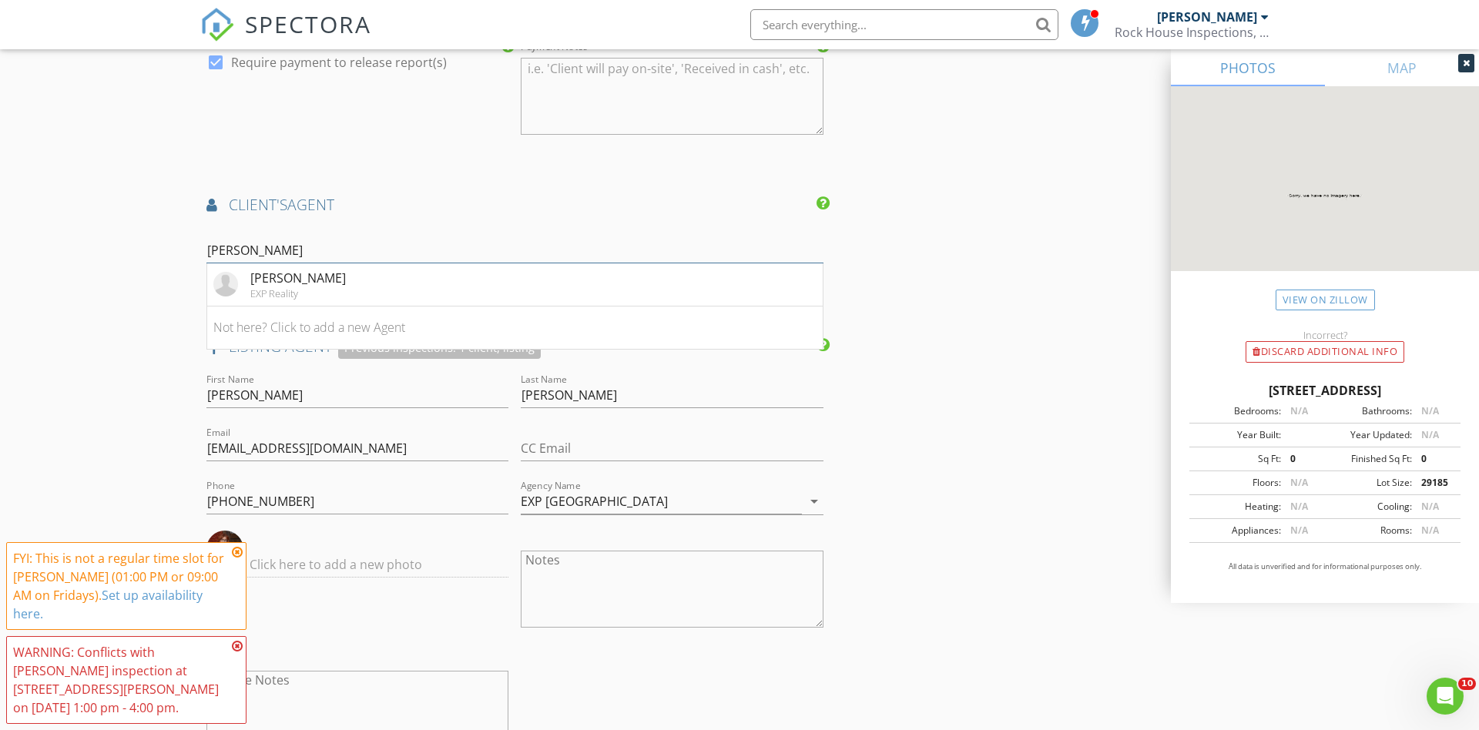
type input "J"
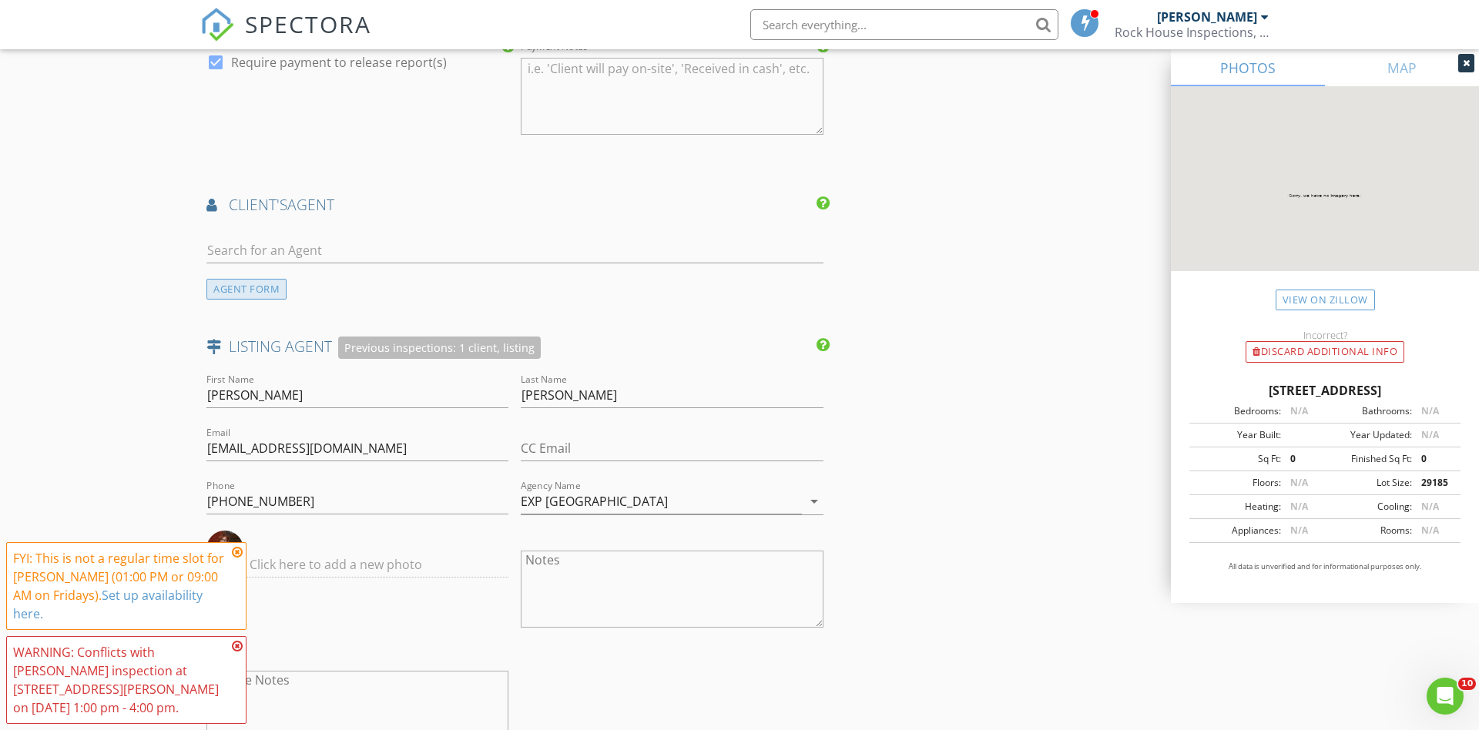
click at [259, 282] on div "AGENT FORM" at bounding box center [246, 289] width 80 height 21
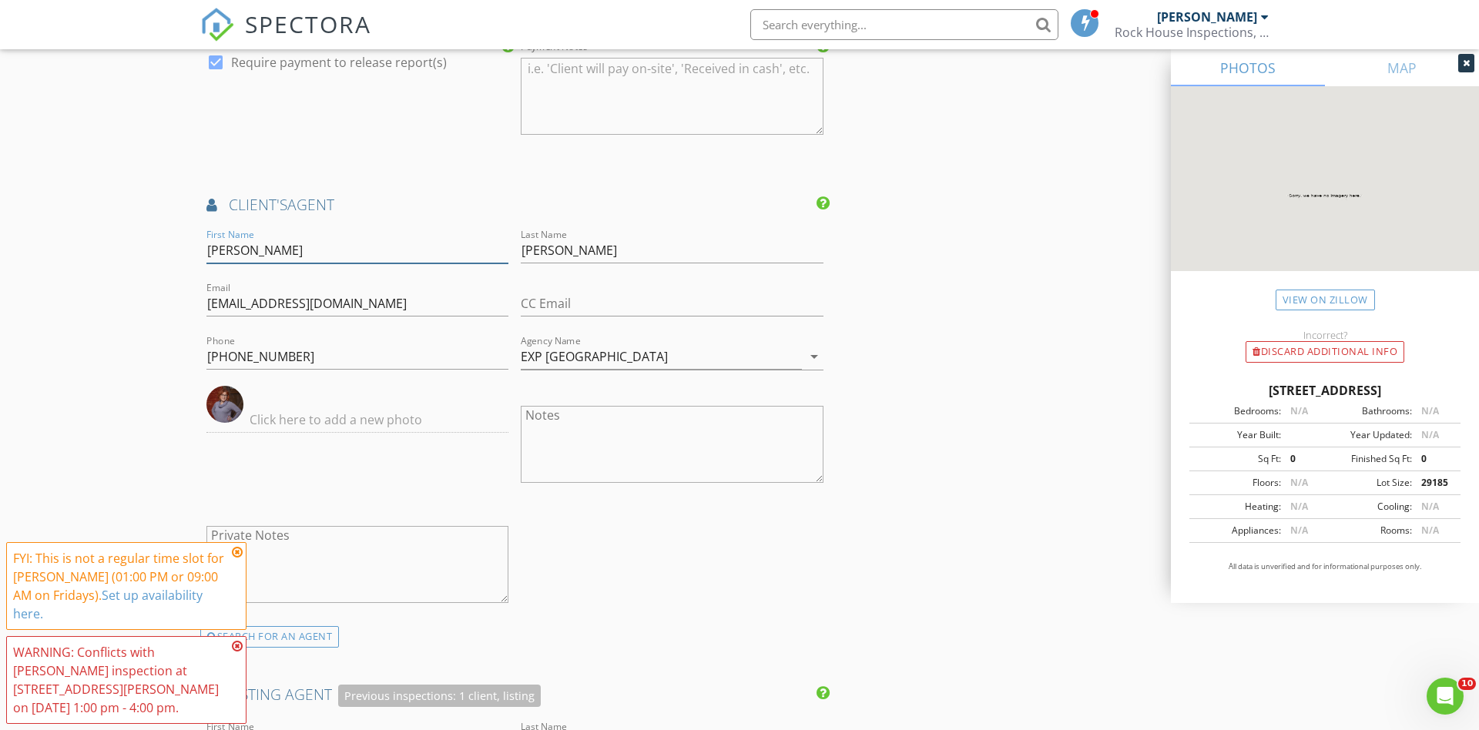
click at [292, 245] on input "Tracy" at bounding box center [357, 250] width 302 height 25
click at [218, 248] on input "Tracy" at bounding box center [357, 250] width 302 height 25
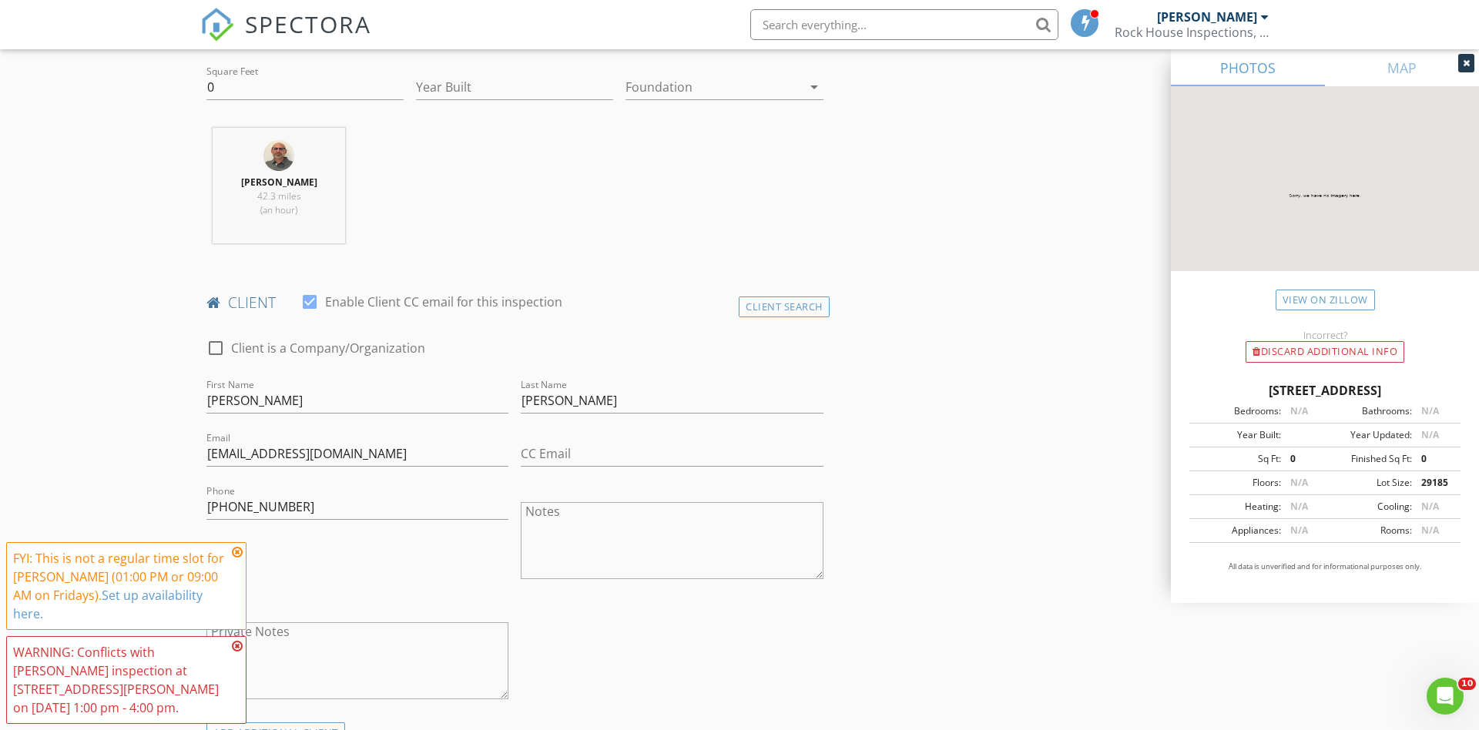
scroll to position [538, 0]
click at [237, 392] on input "Heather" at bounding box center [357, 396] width 302 height 25
type input "Ashley"
click at [542, 394] on input "Fleming" at bounding box center [672, 396] width 302 height 25
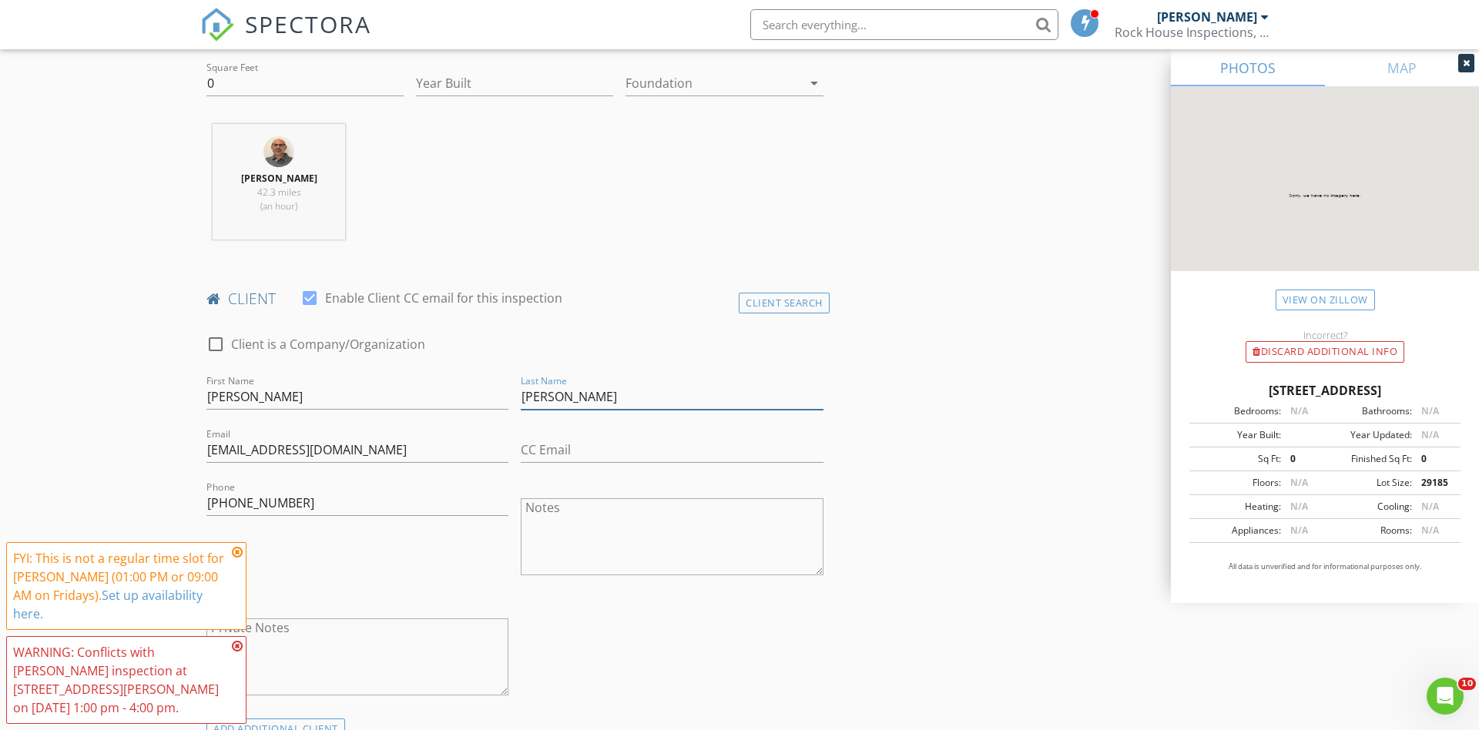
click at [542, 394] on input "Fleming" at bounding box center [672, 396] width 302 height 25
type input "a"
type input "Kronsberg"
click at [233, 450] on input "sos@resteasysupport.com" at bounding box center [357, 450] width 302 height 25
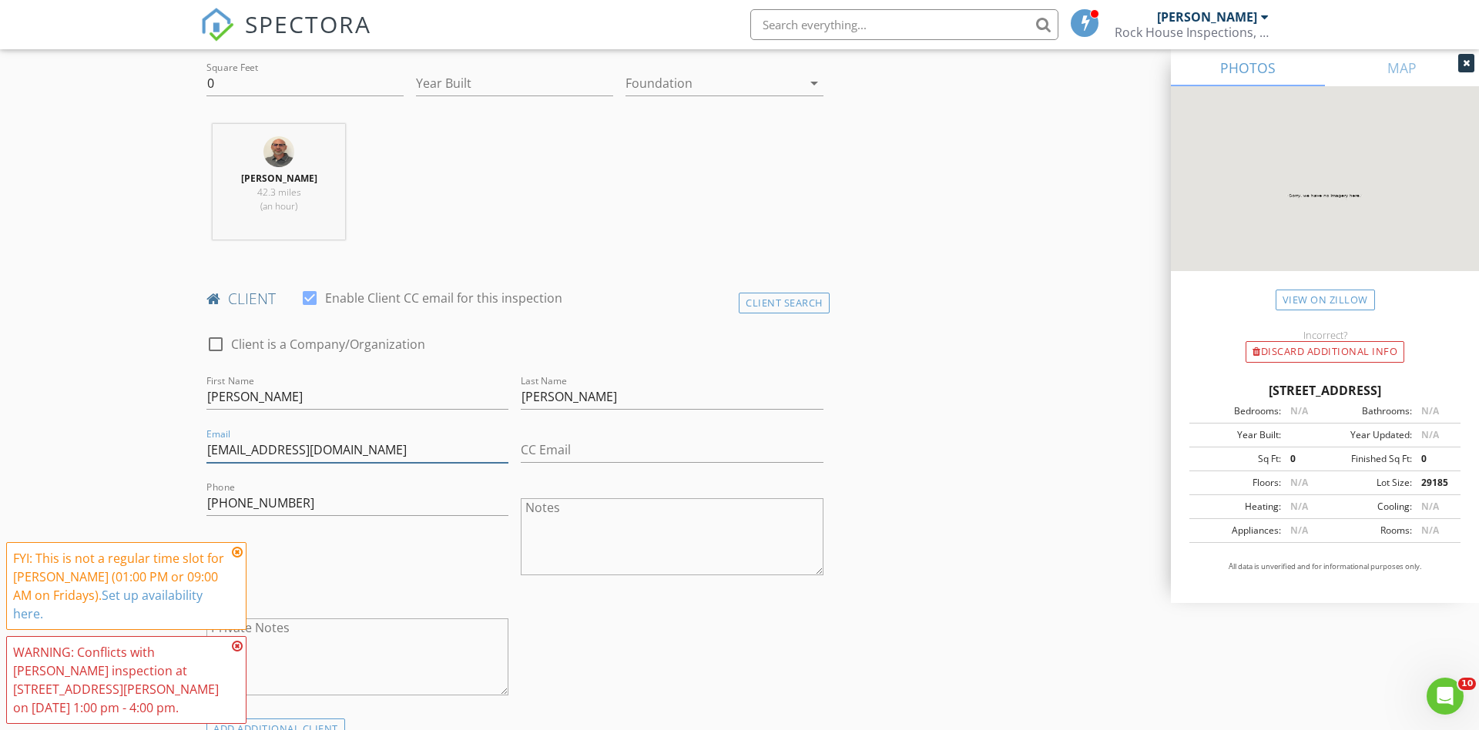
click at [233, 450] on input "sos@resteasysupport.com" at bounding box center [357, 450] width 302 height 25
type input "[EMAIL_ADDRESS][DOMAIN_NAME]"
click at [243, 503] on input "443-845-4983" at bounding box center [357, 503] width 302 height 25
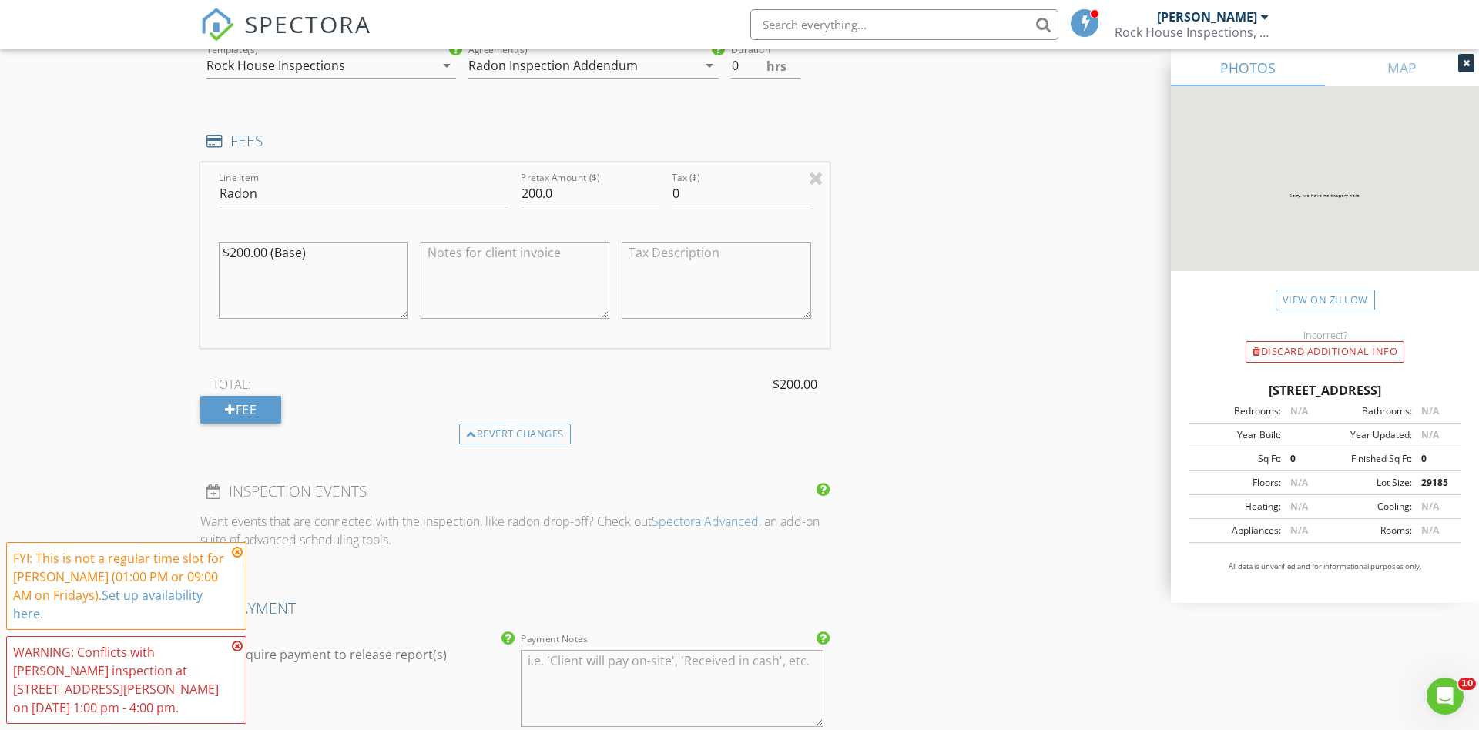
scroll to position [1283, 0]
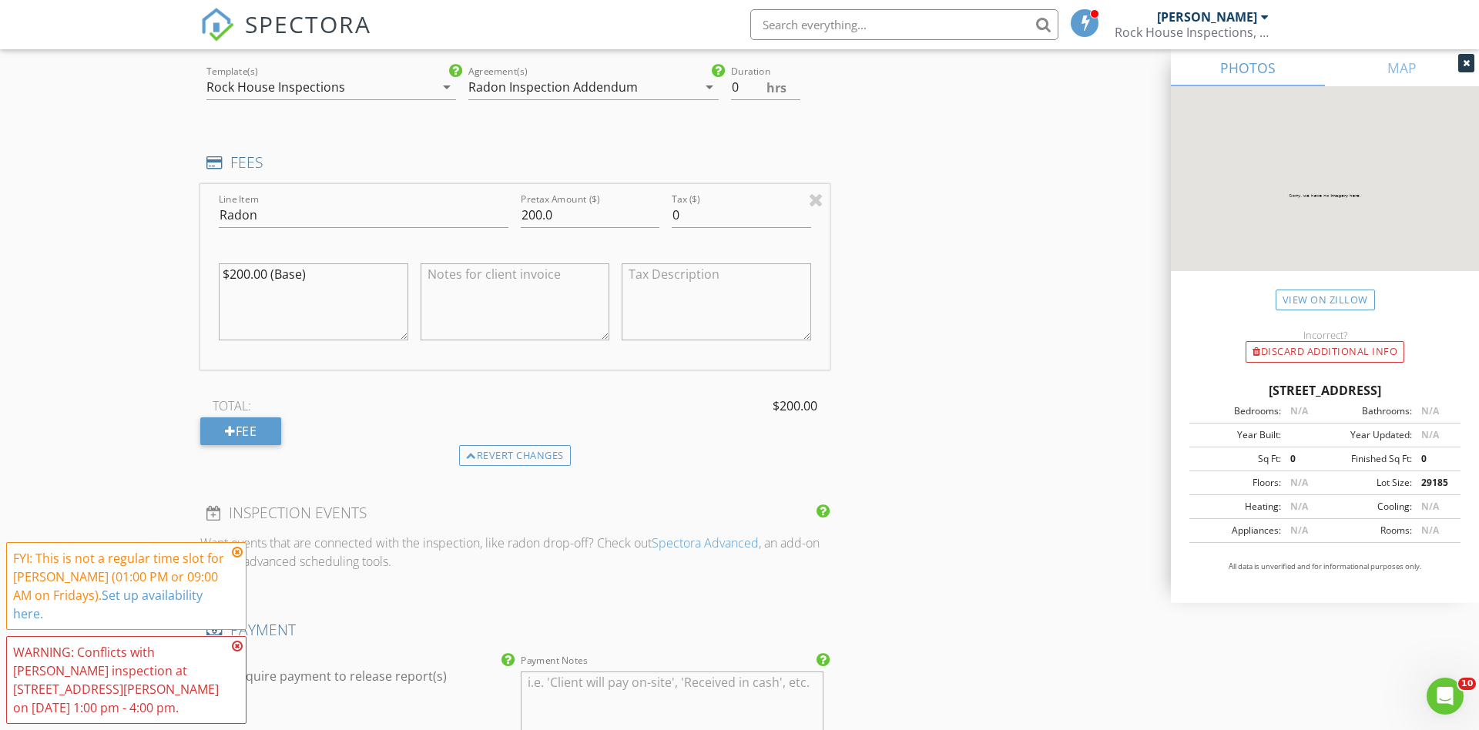
type input "[PHONE_NUMBER]"
click at [436, 270] on textarea at bounding box center [516, 302] width 190 height 77
type textarea "S"
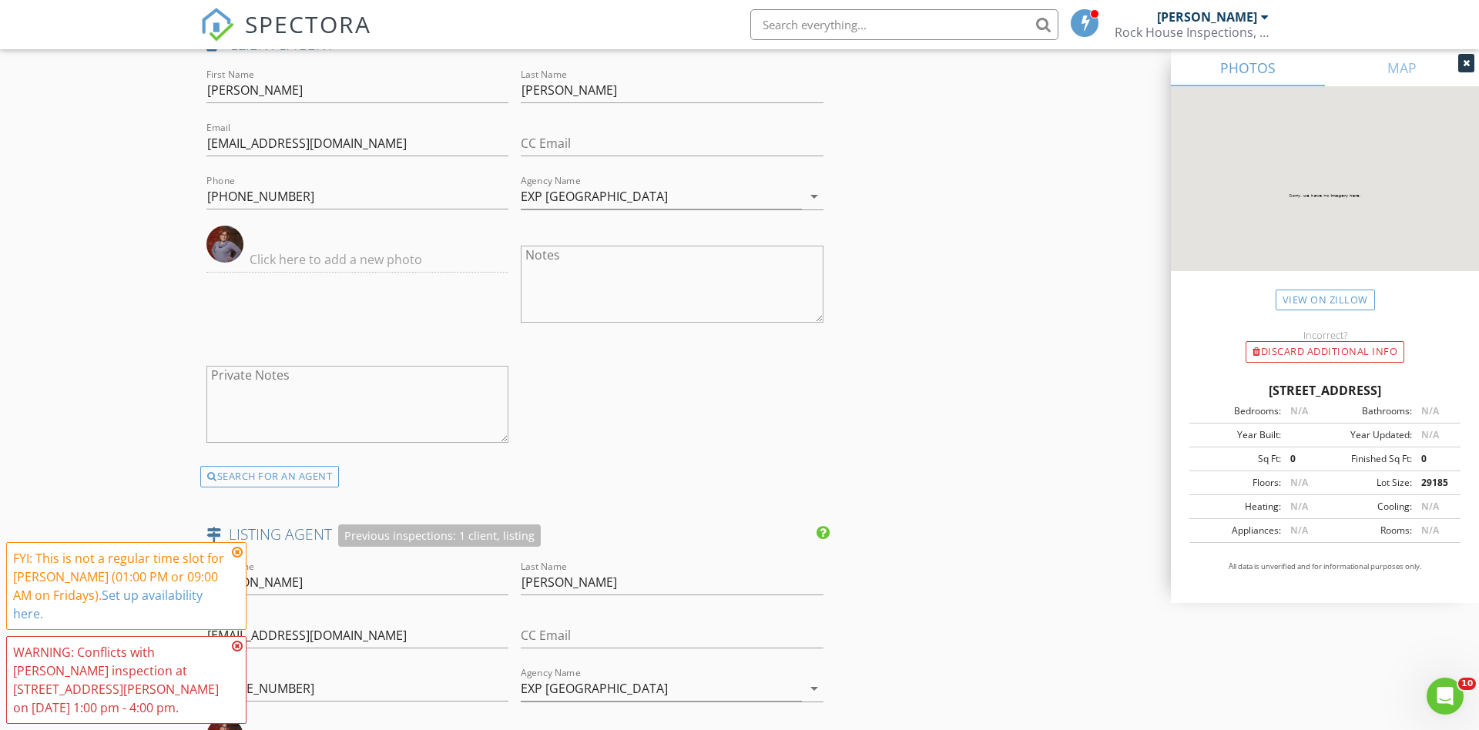
scroll to position [2060, 0]
type textarea "CRM radon test"
click at [274, 468] on div "SEARCH FOR AN AGENT" at bounding box center [269, 475] width 139 height 22
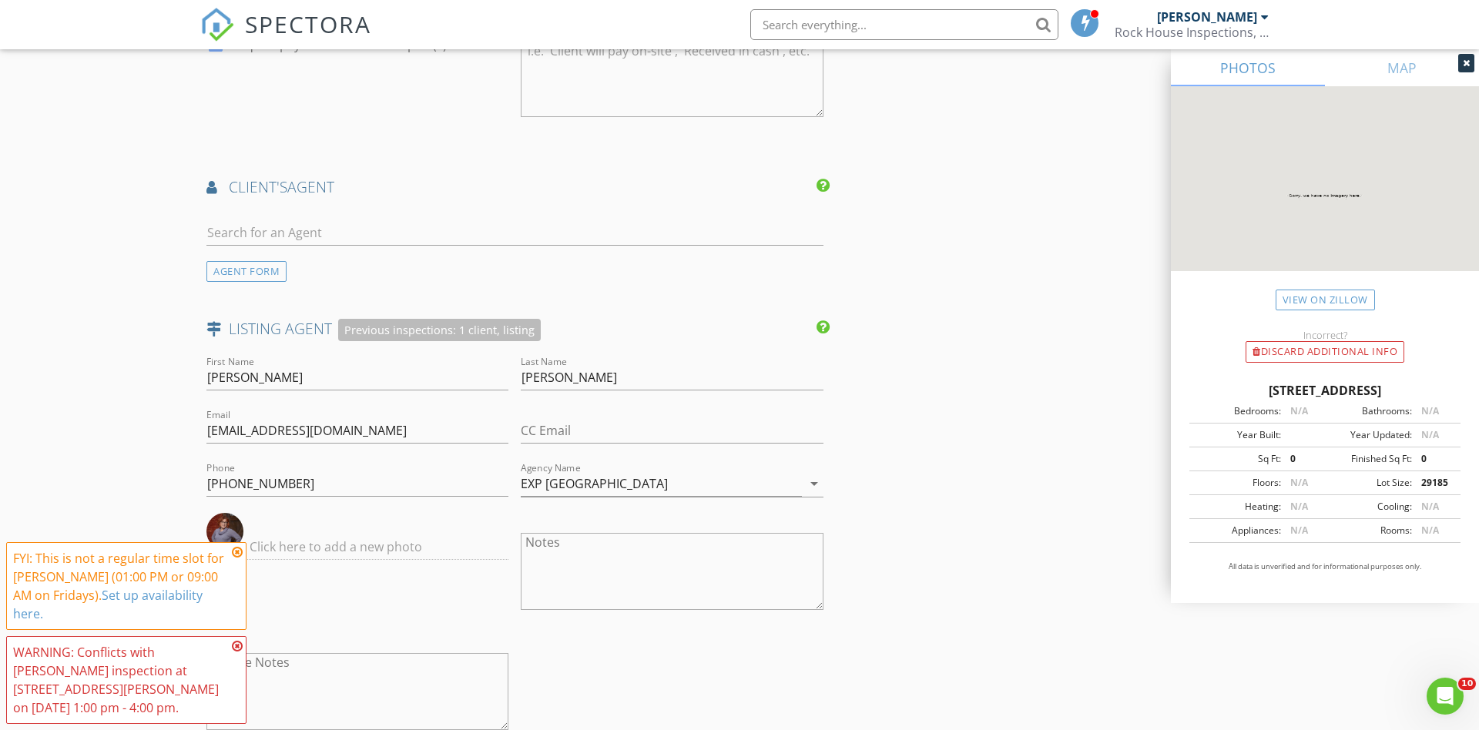
scroll to position [1914, 0]
click at [250, 267] on div "AGENT FORM" at bounding box center [246, 272] width 80 height 21
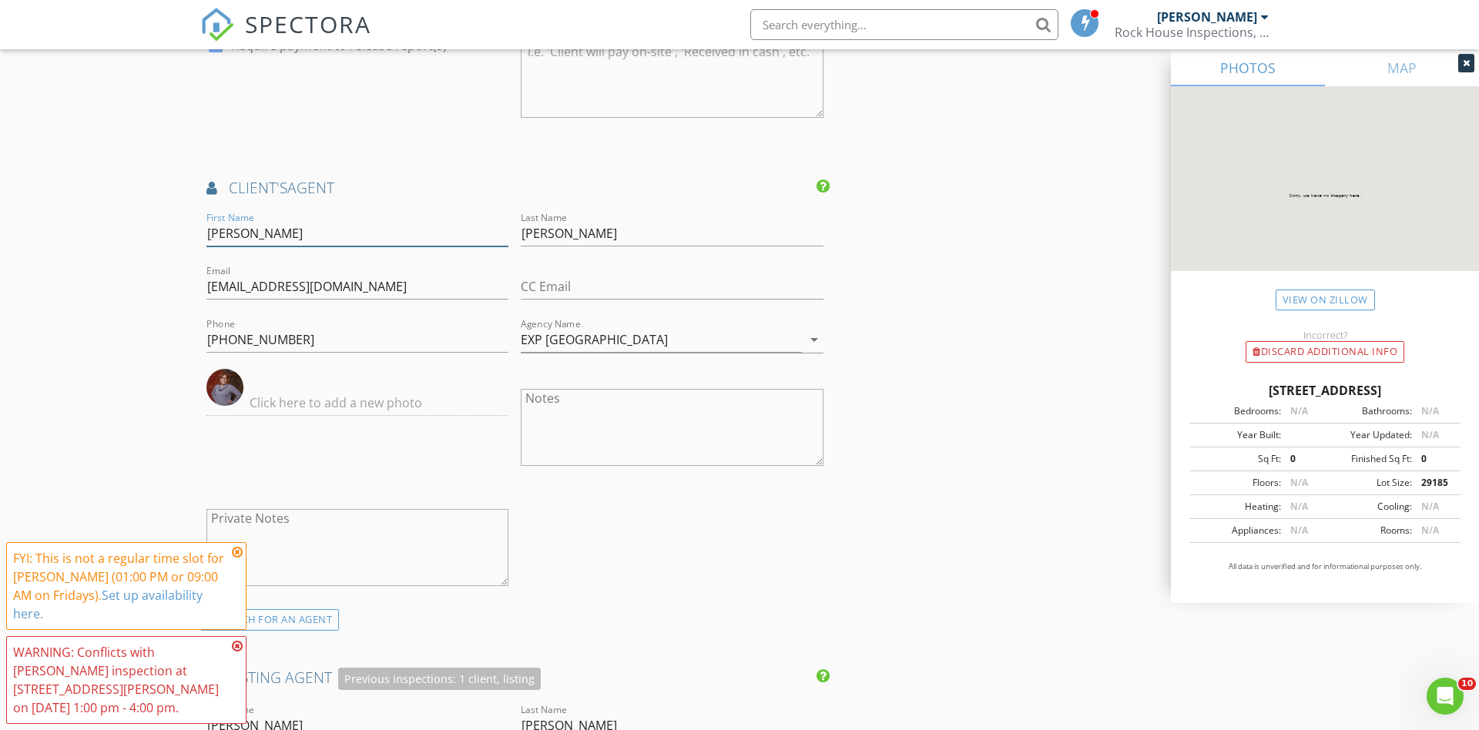
click at [221, 230] on input "Tracy" at bounding box center [357, 233] width 302 height 25
click at [351, 189] on h4 "client's AGENT" at bounding box center [514, 188] width 617 height 20
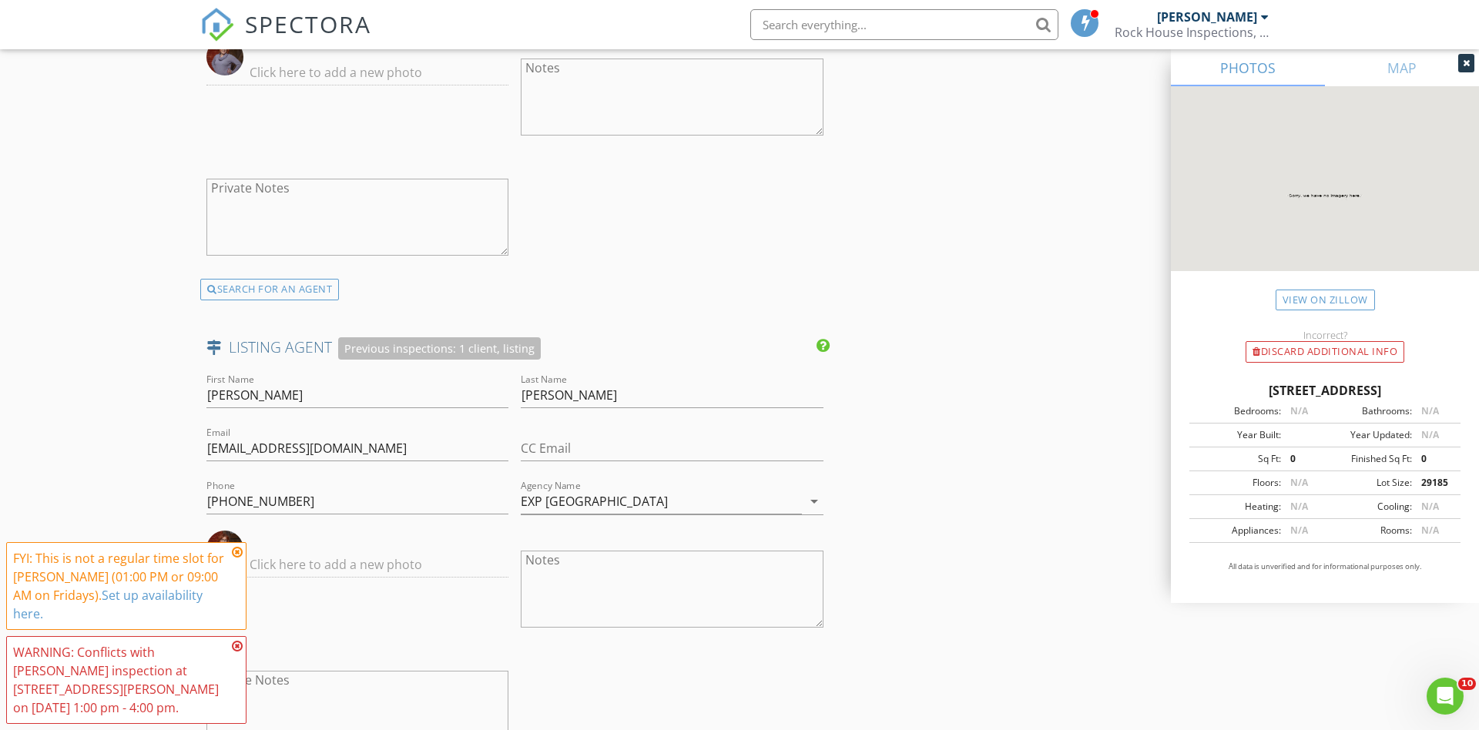
scroll to position [2251, 0]
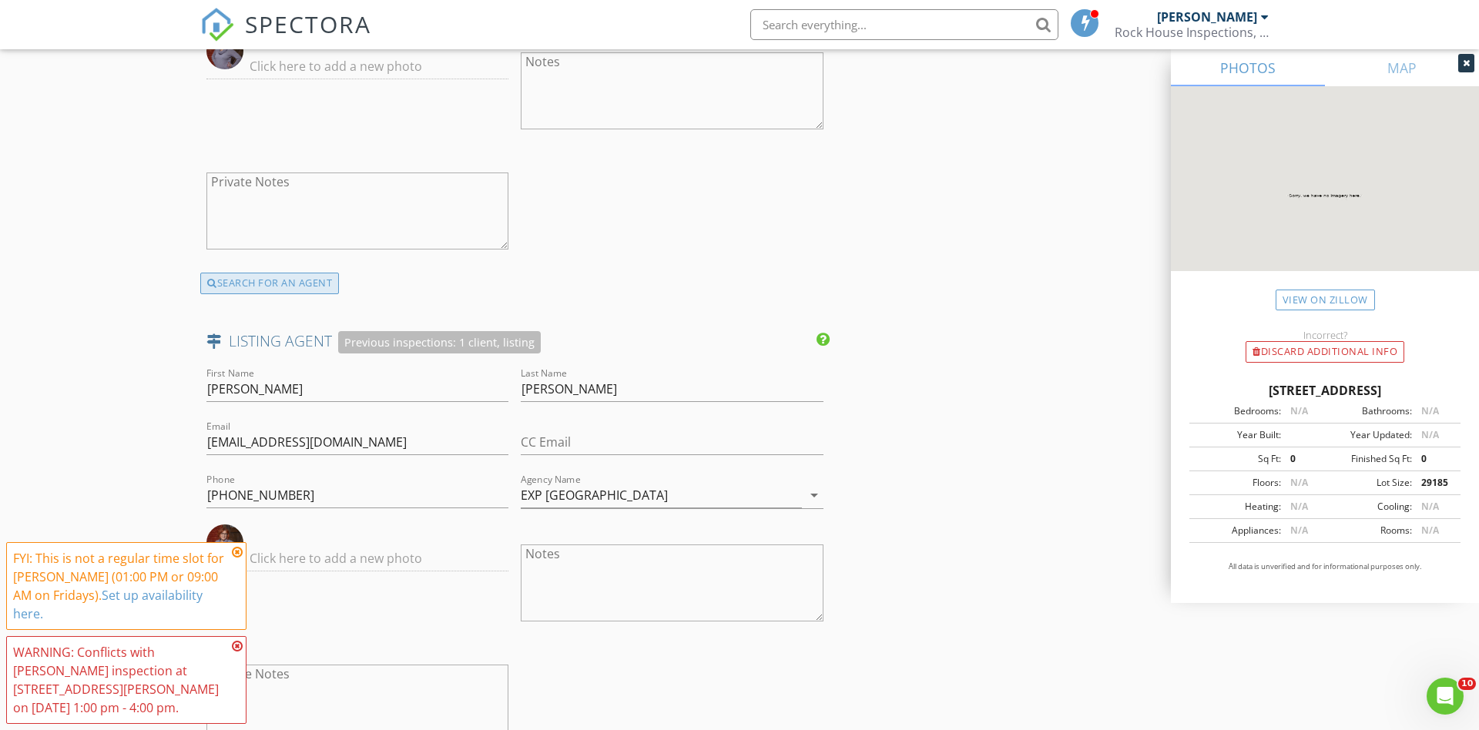
click at [267, 279] on div "SEARCH FOR AN AGENT" at bounding box center [269, 284] width 139 height 22
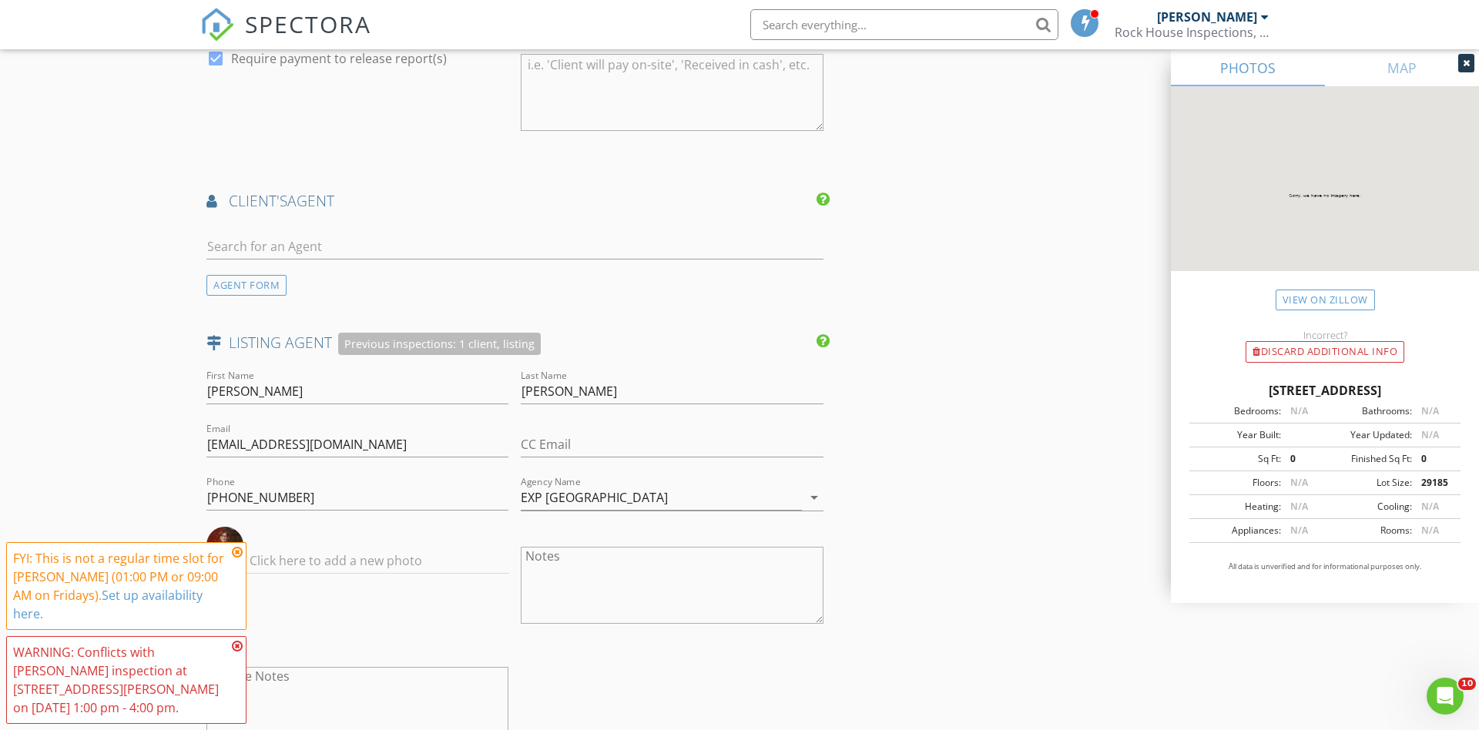
scroll to position [1904, 0]
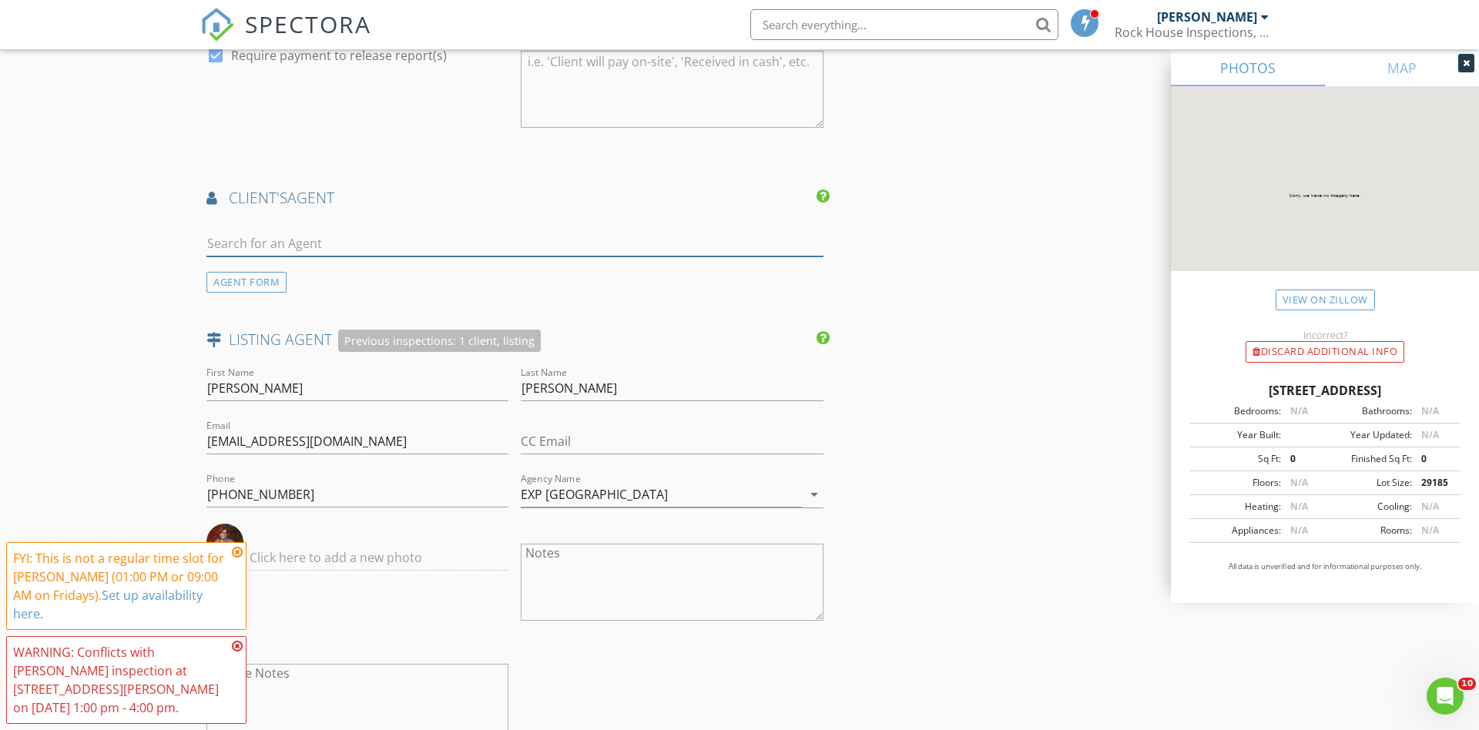
click at [322, 233] on input "text" at bounding box center [514, 243] width 617 height 25
click at [247, 272] on div "AGENT FORM" at bounding box center [246, 282] width 80 height 21
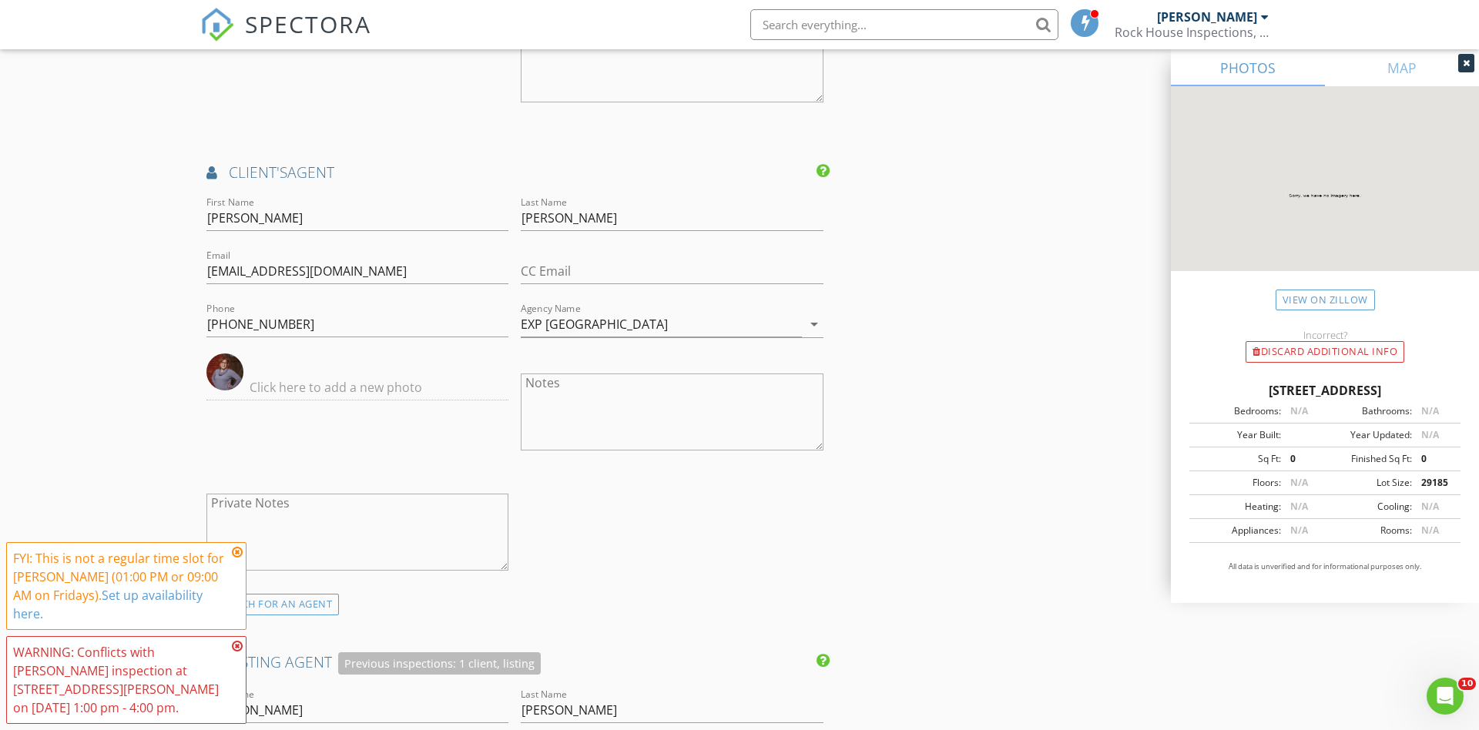
scroll to position [1926, 0]
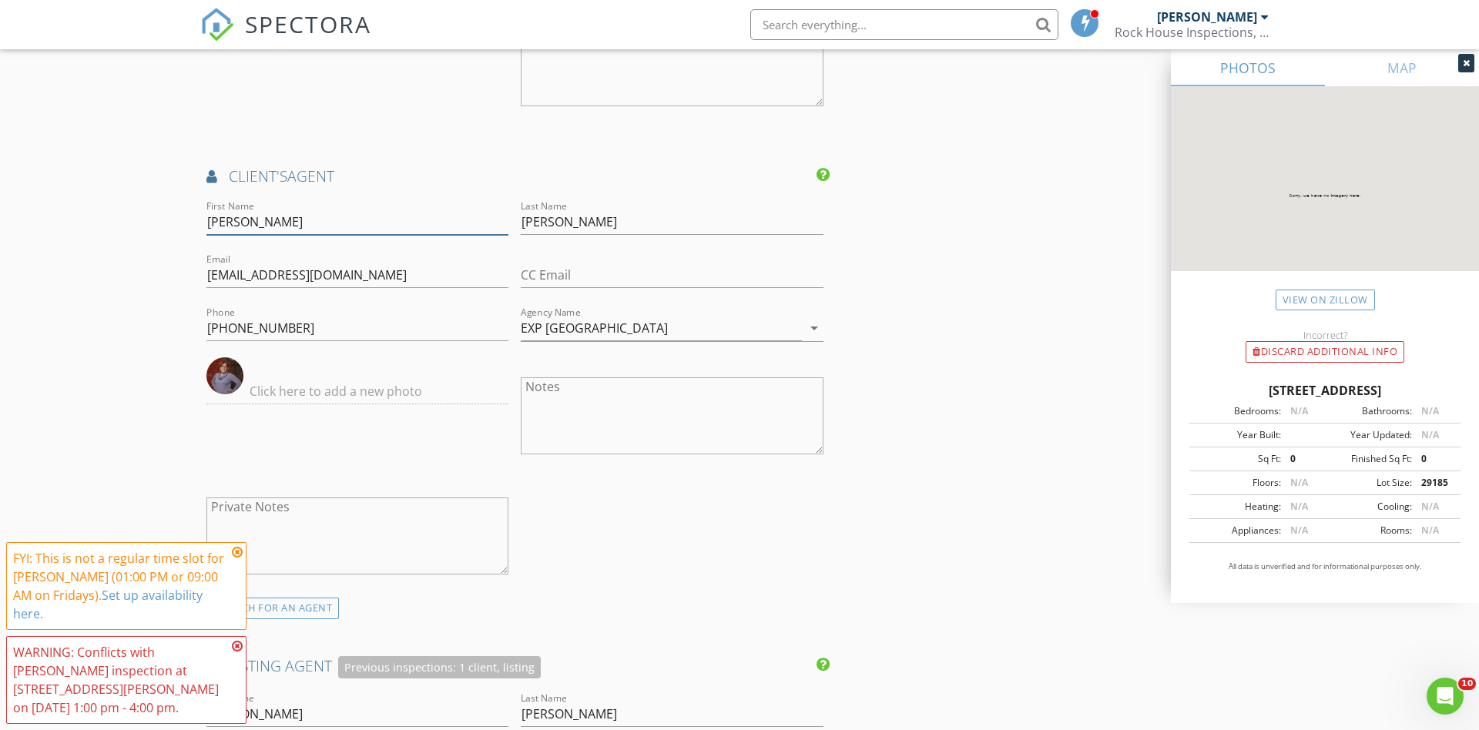
click at [223, 220] on input "Tracy" at bounding box center [357, 222] width 302 height 25
click at [299, 387] on input "text" at bounding box center [357, 391] width 302 height 25
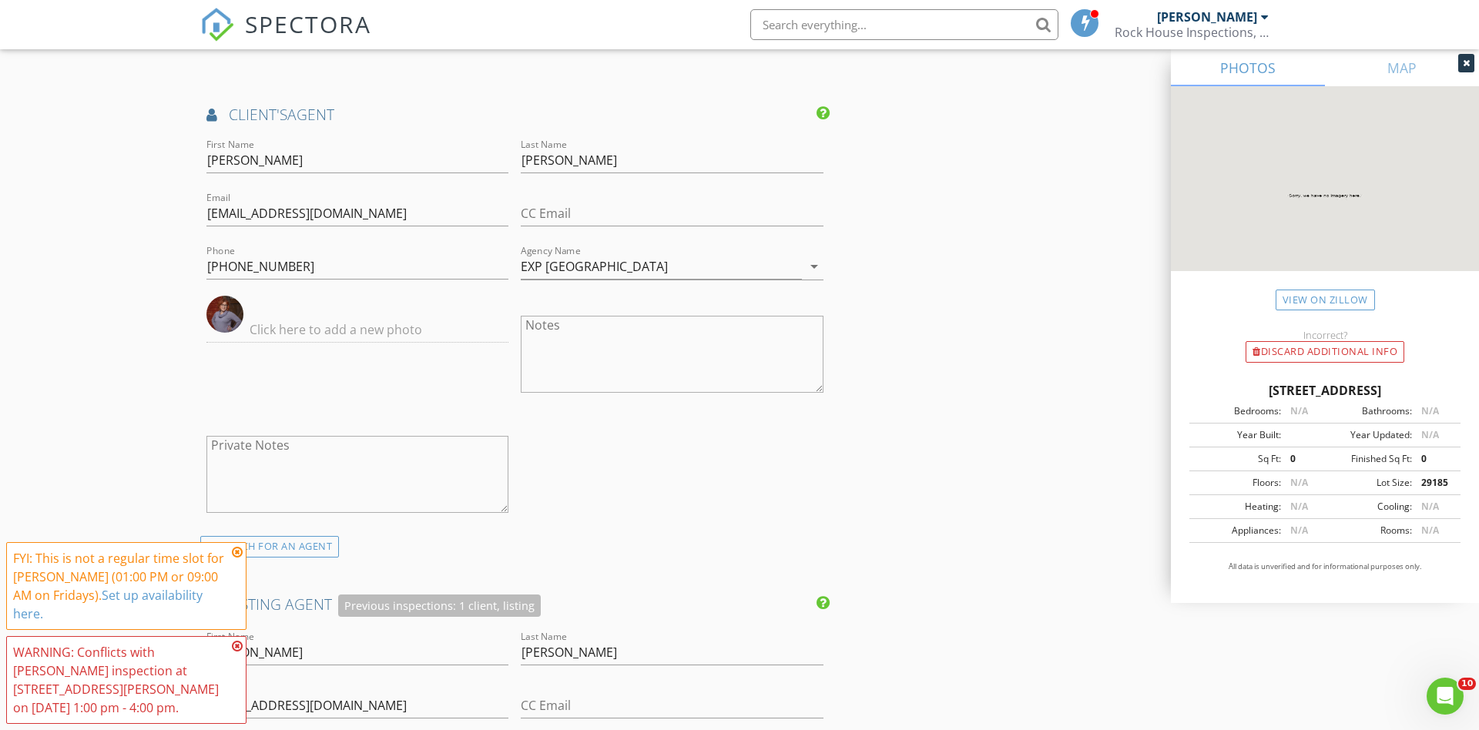
scroll to position [1978, 0]
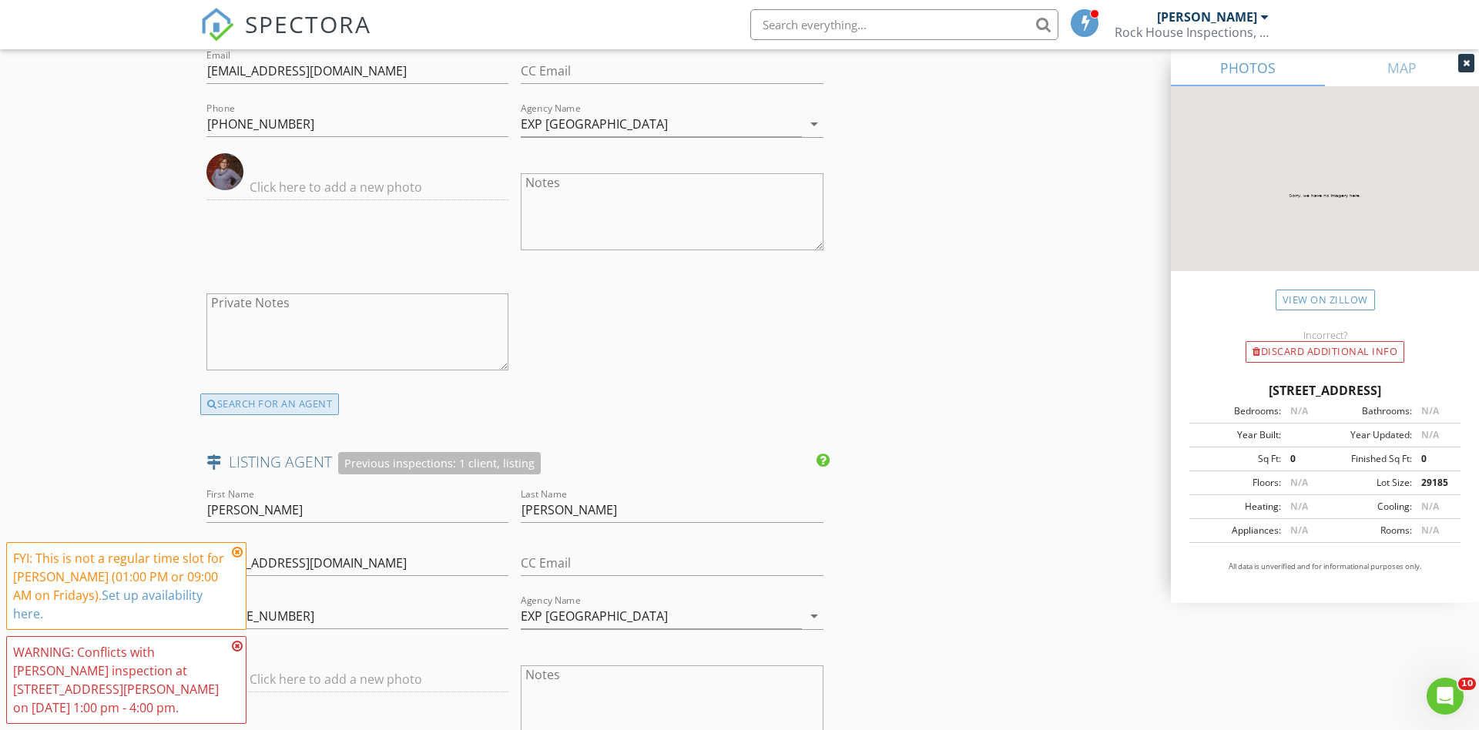
click at [247, 398] on div "SEARCH FOR AN AGENT" at bounding box center [269, 405] width 139 height 22
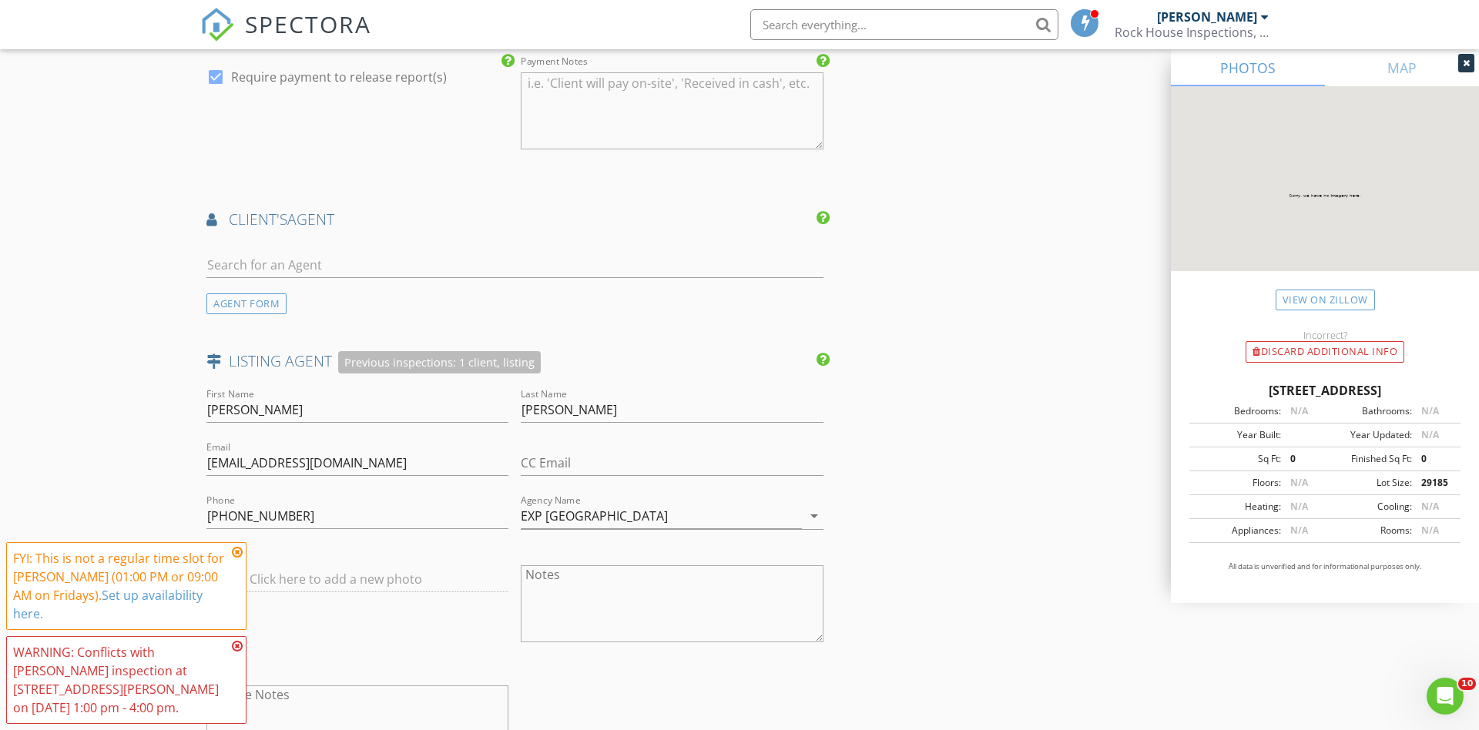
scroll to position [1879, 0]
click at [301, 260] on input "text" at bounding box center [514, 268] width 617 height 25
type input "[PERSON_NAME]"
click at [301, 260] on input "[PERSON_NAME]" at bounding box center [514, 268] width 617 height 25
drag, startPoint x: 301, startPoint y: 260, endPoint x: 189, endPoint y: 262, distance: 112.5
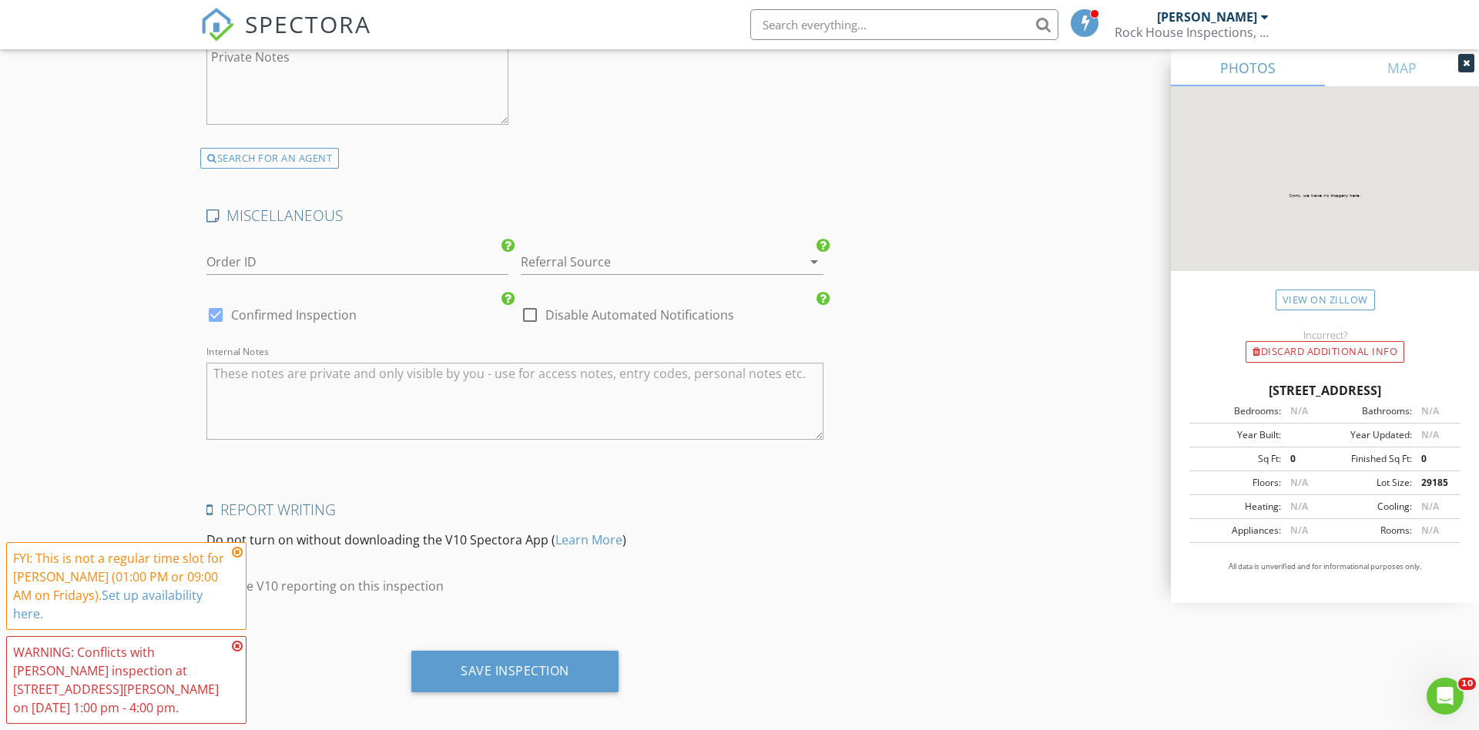
scroll to position [2525, 0]
click at [262, 358] on textarea "Internal Notes" at bounding box center [514, 396] width 617 height 77
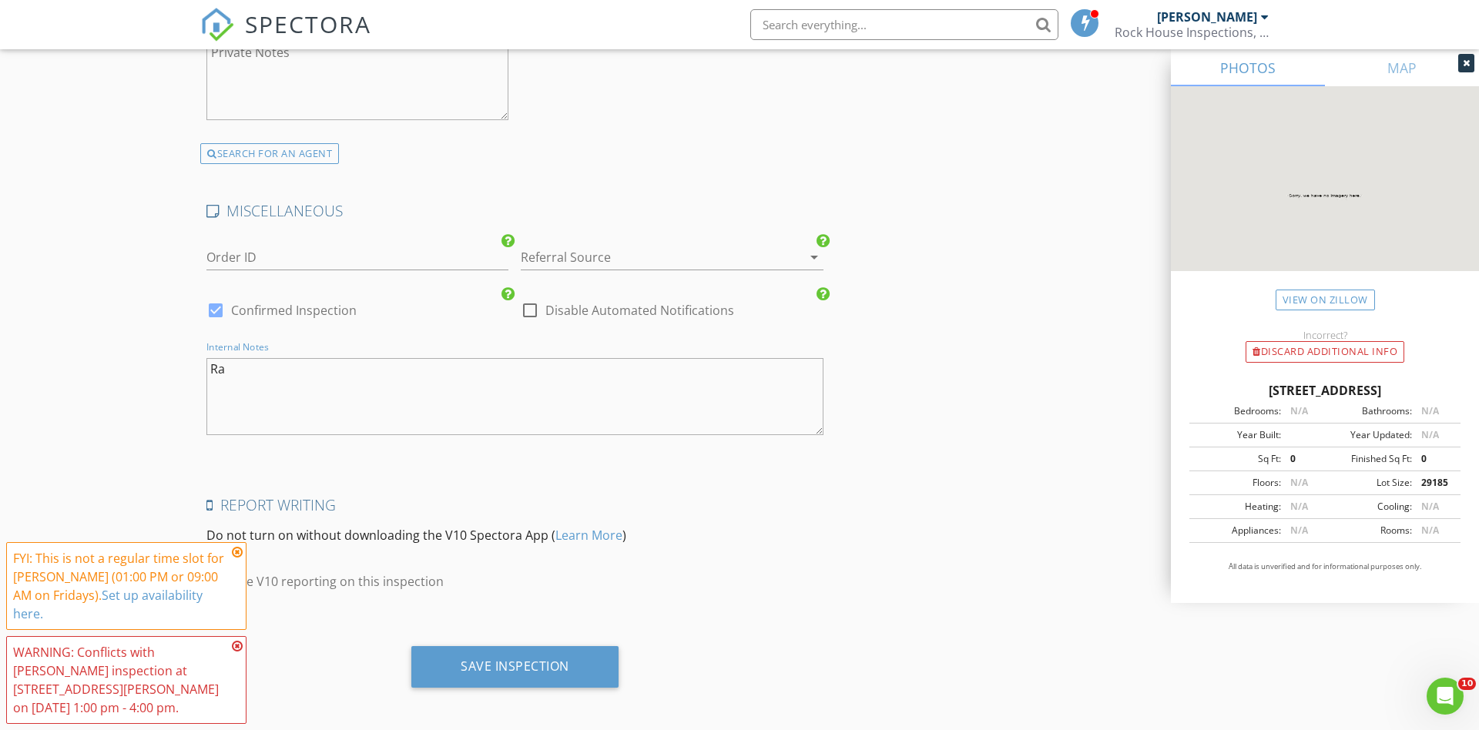
type textarea "R"
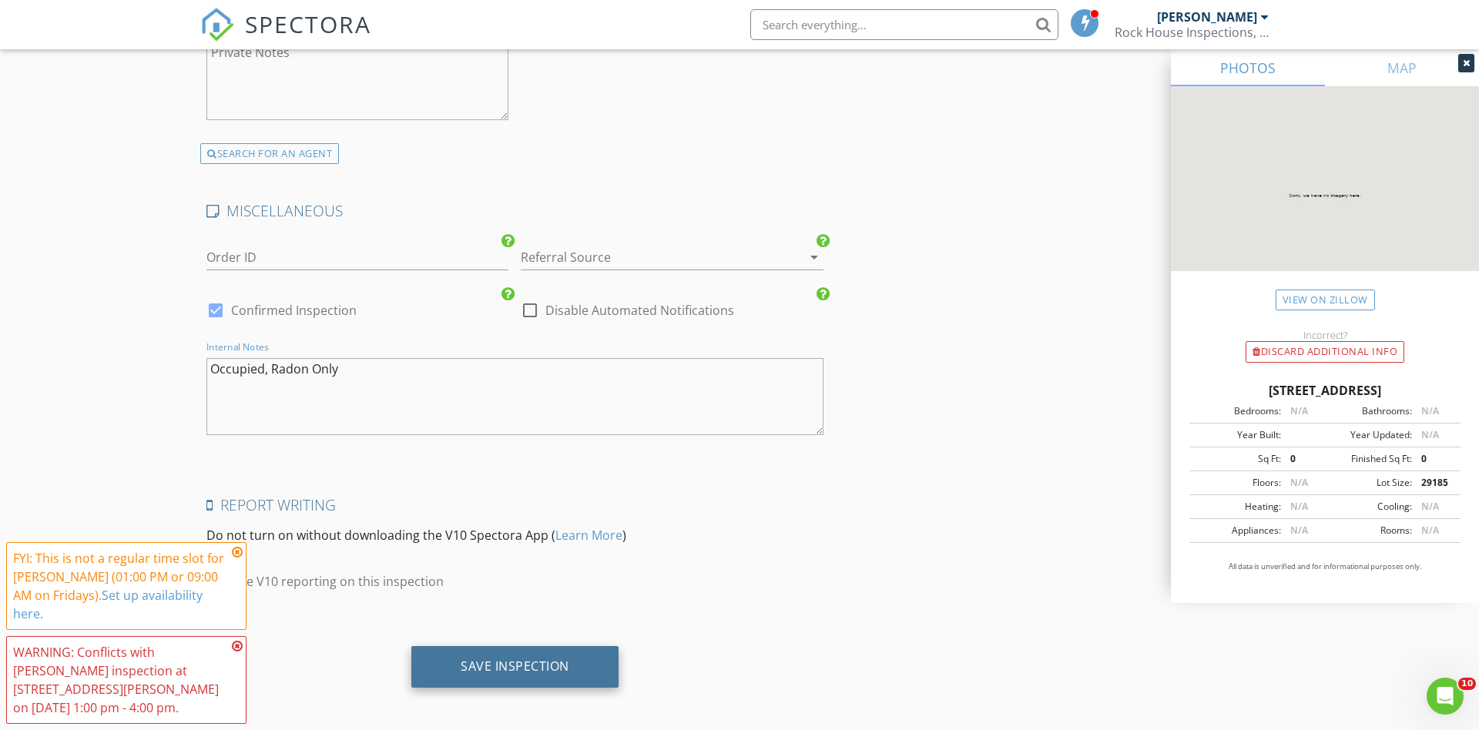
type textarea "Occupied, Radon Only"
click at [512, 659] on div "Save Inspection" at bounding box center [515, 666] width 109 height 15
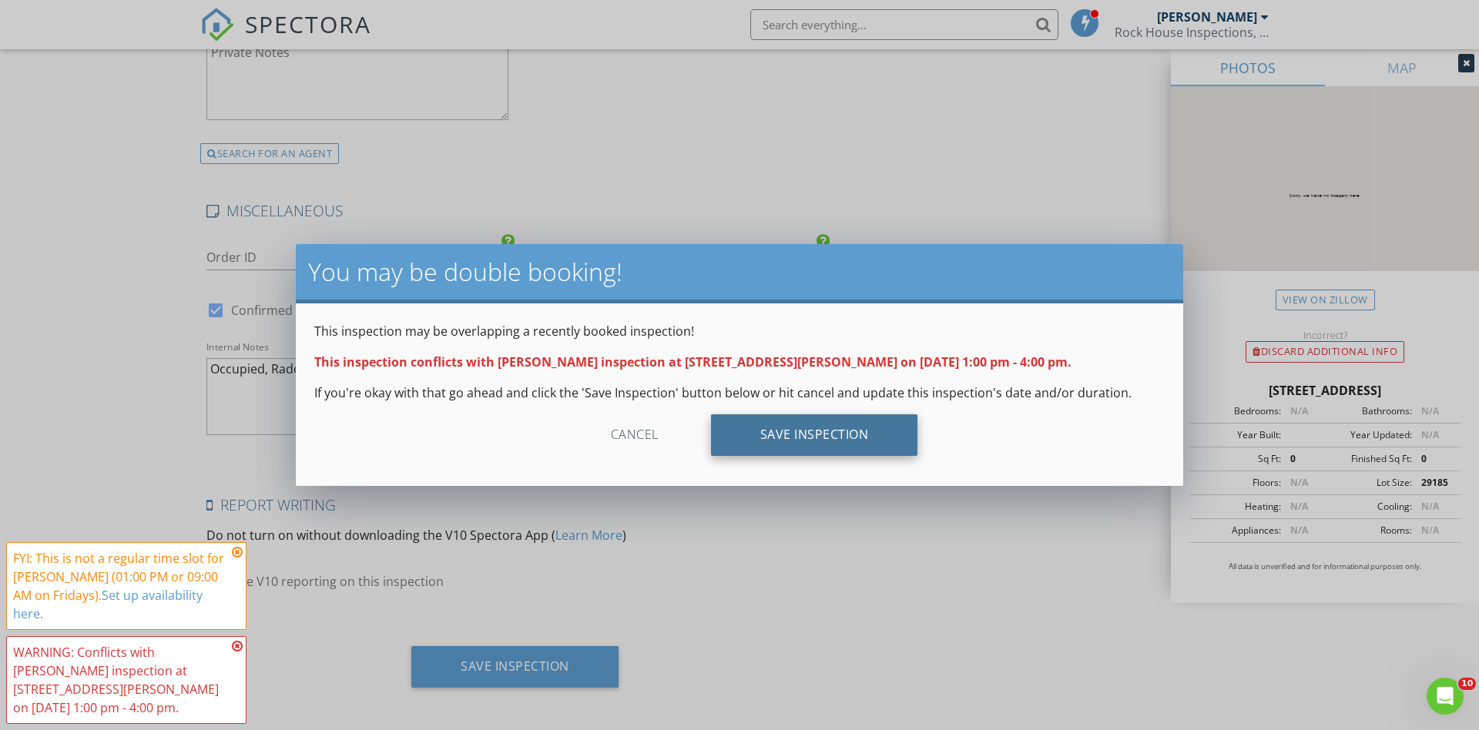
click at [815, 429] on div "Save Inspection" at bounding box center [814, 436] width 207 height 42
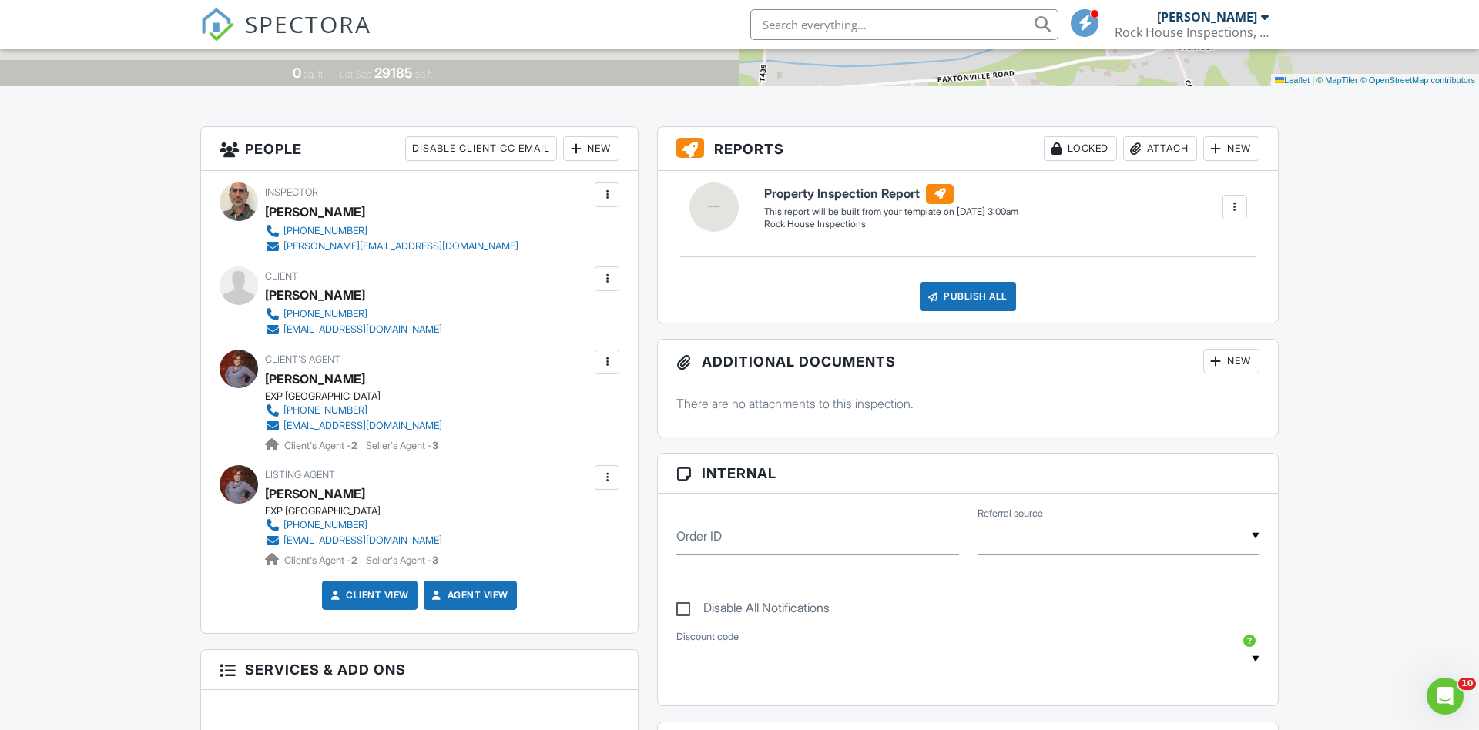
click at [608, 354] on div at bounding box center [606, 361] width 15 height 15
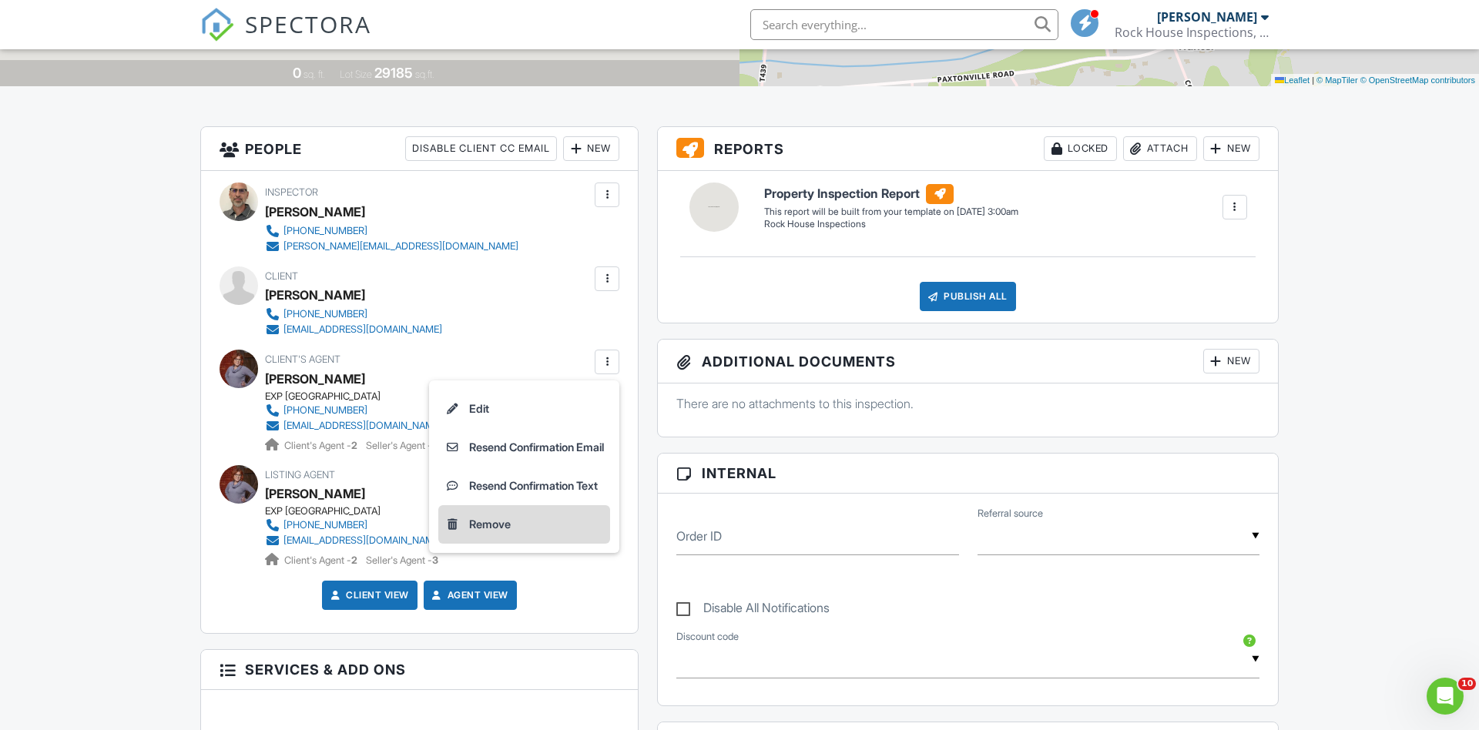
click at [492, 522] on li "Remove" at bounding box center [524, 524] width 172 height 39
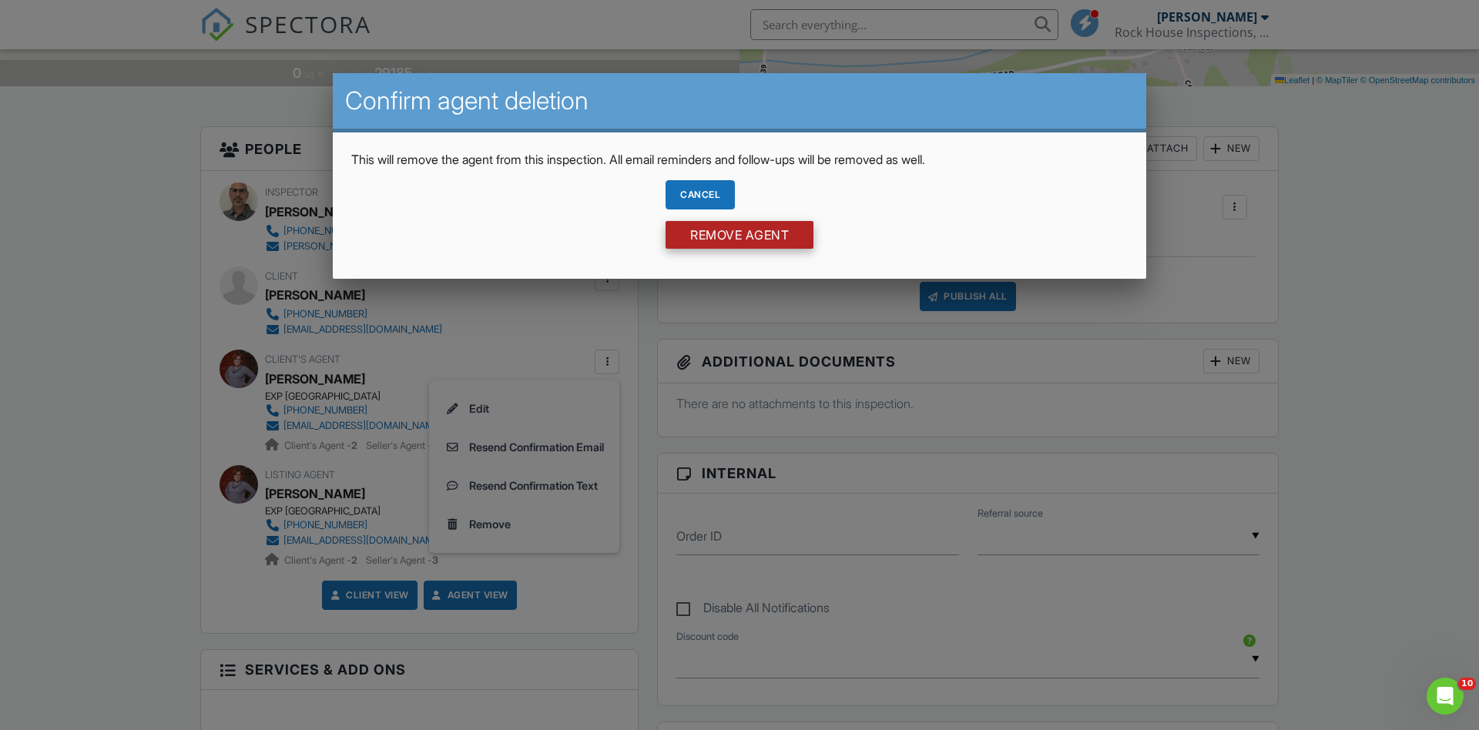
click at [718, 235] on input "Remove Agent" at bounding box center [740, 235] width 148 height 28
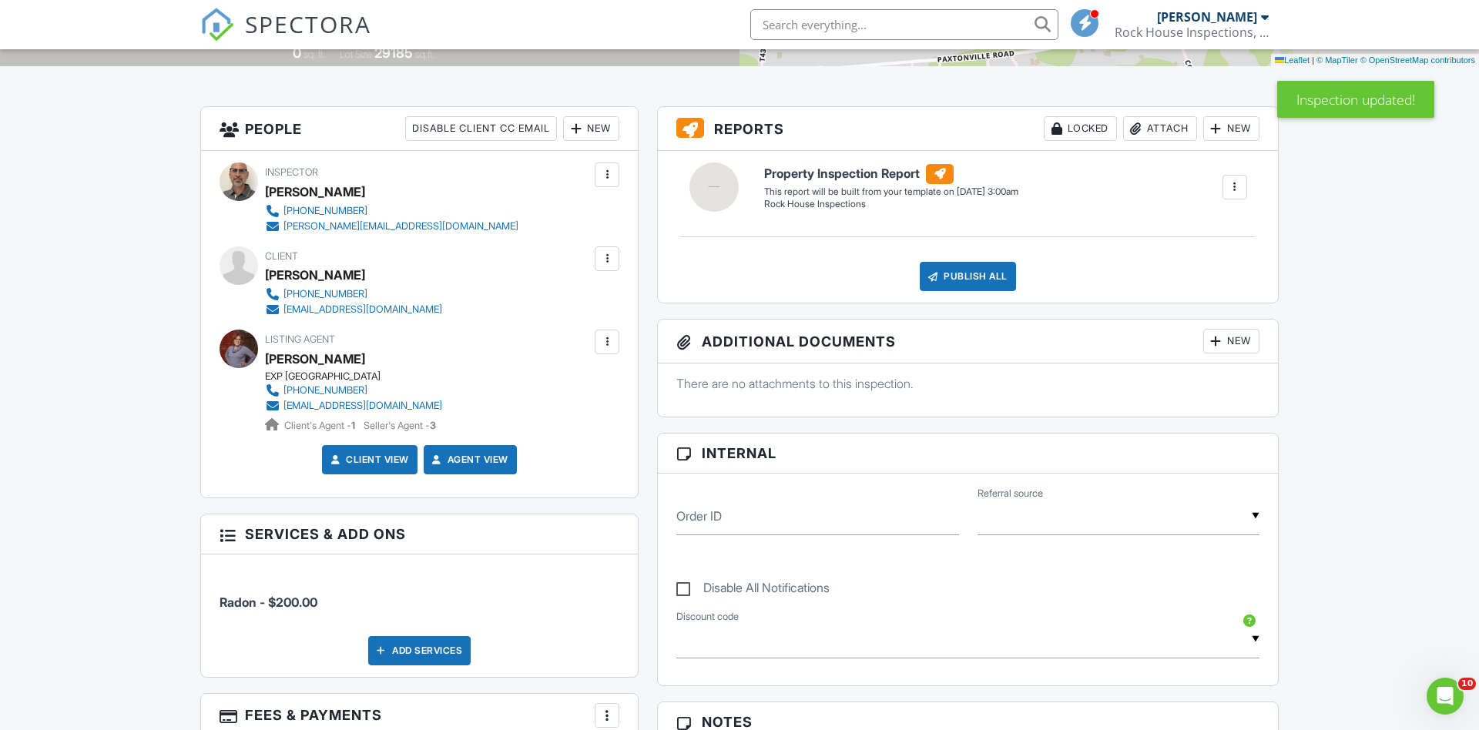
click at [593, 129] on div "New" at bounding box center [591, 128] width 56 height 25
click at [636, 218] on li "Client's Agent" at bounding box center [648, 214] width 152 height 39
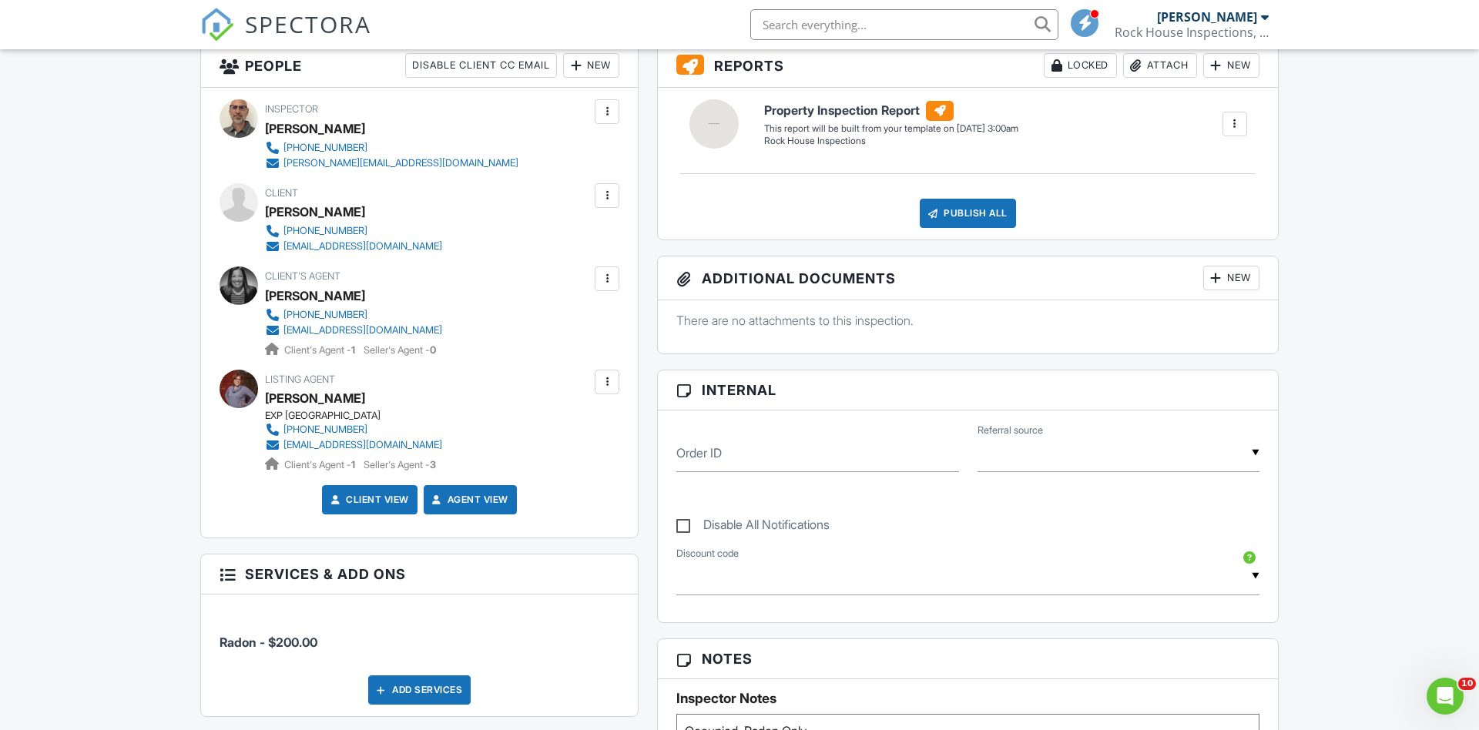
click at [605, 272] on div at bounding box center [606, 278] width 15 height 15
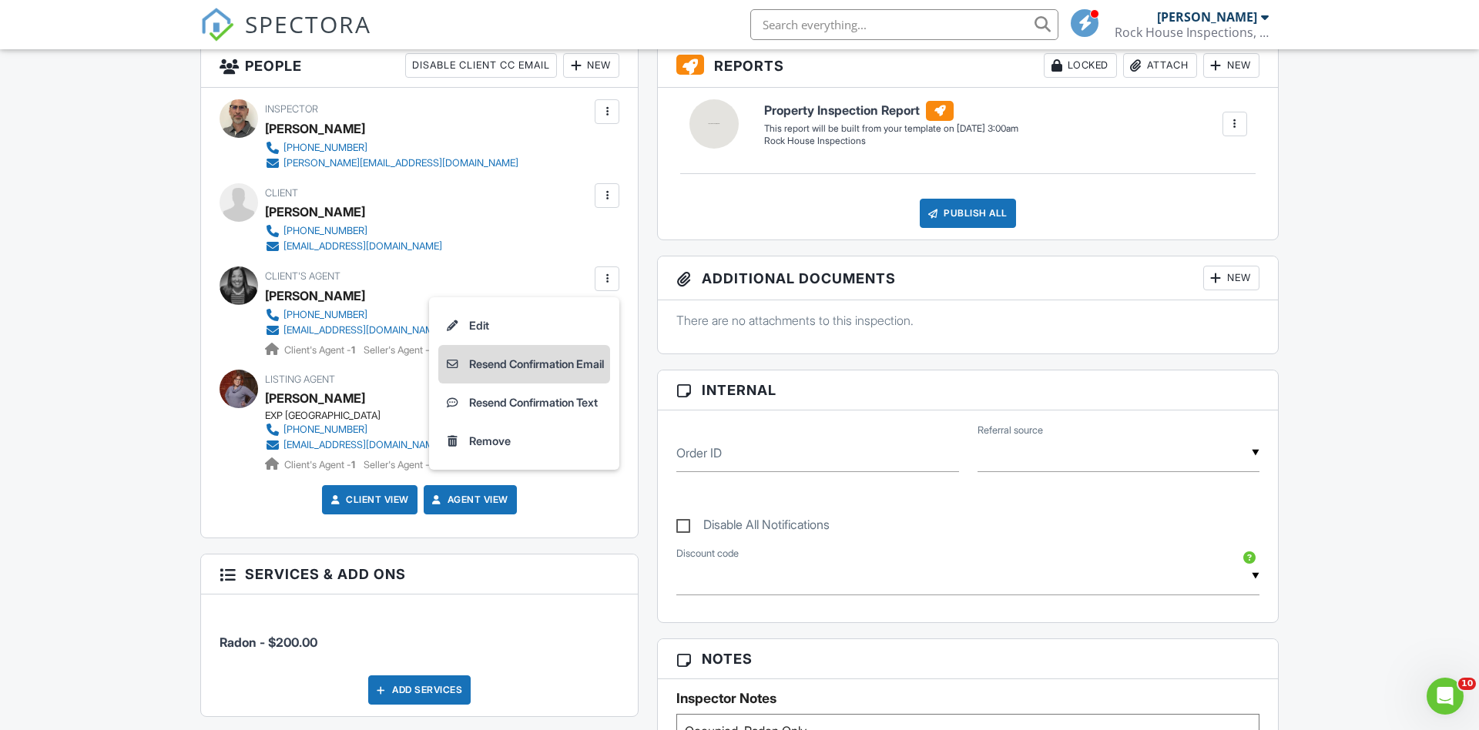
click at [544, 360] on li "Resend Confirmation Email" at bounding box center [524, 364] width 172 height 39
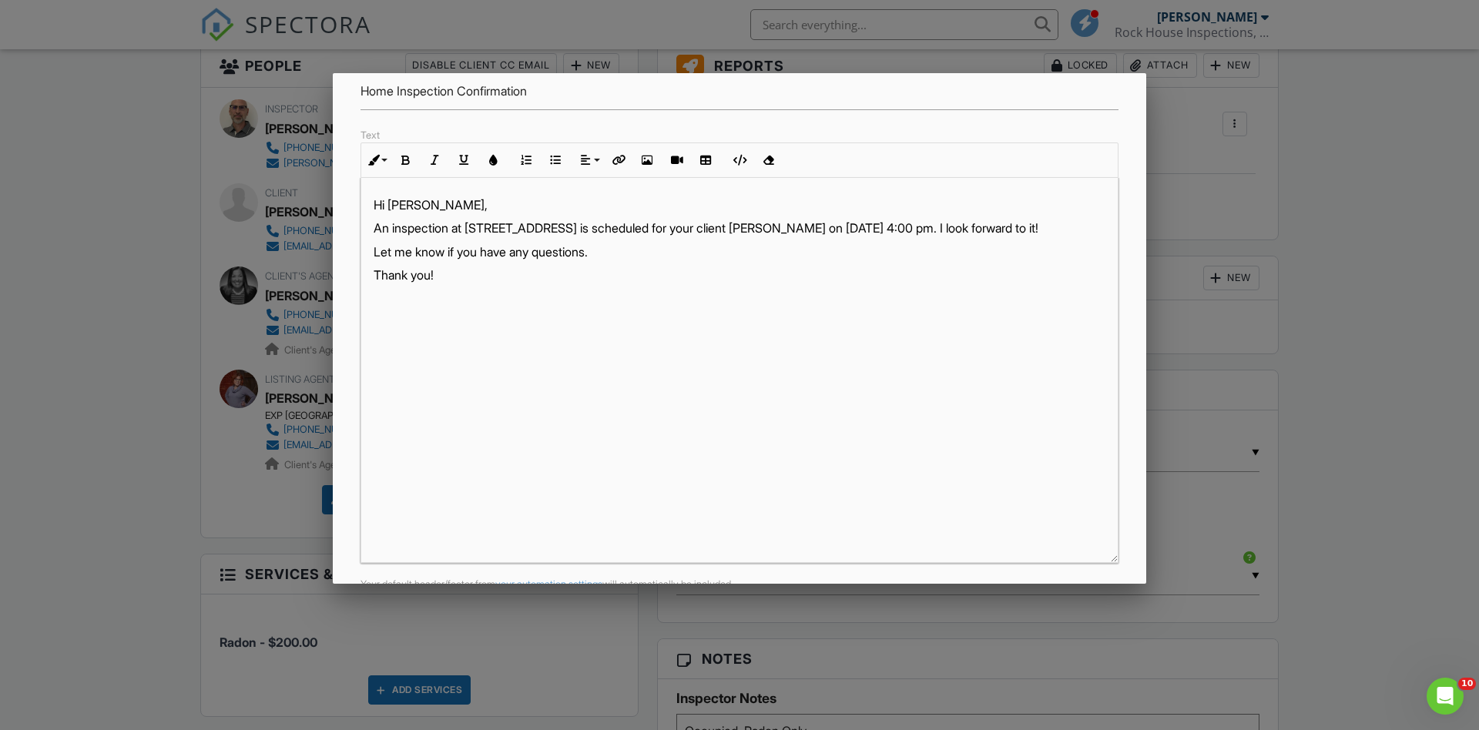
scroll to position [244, 0]
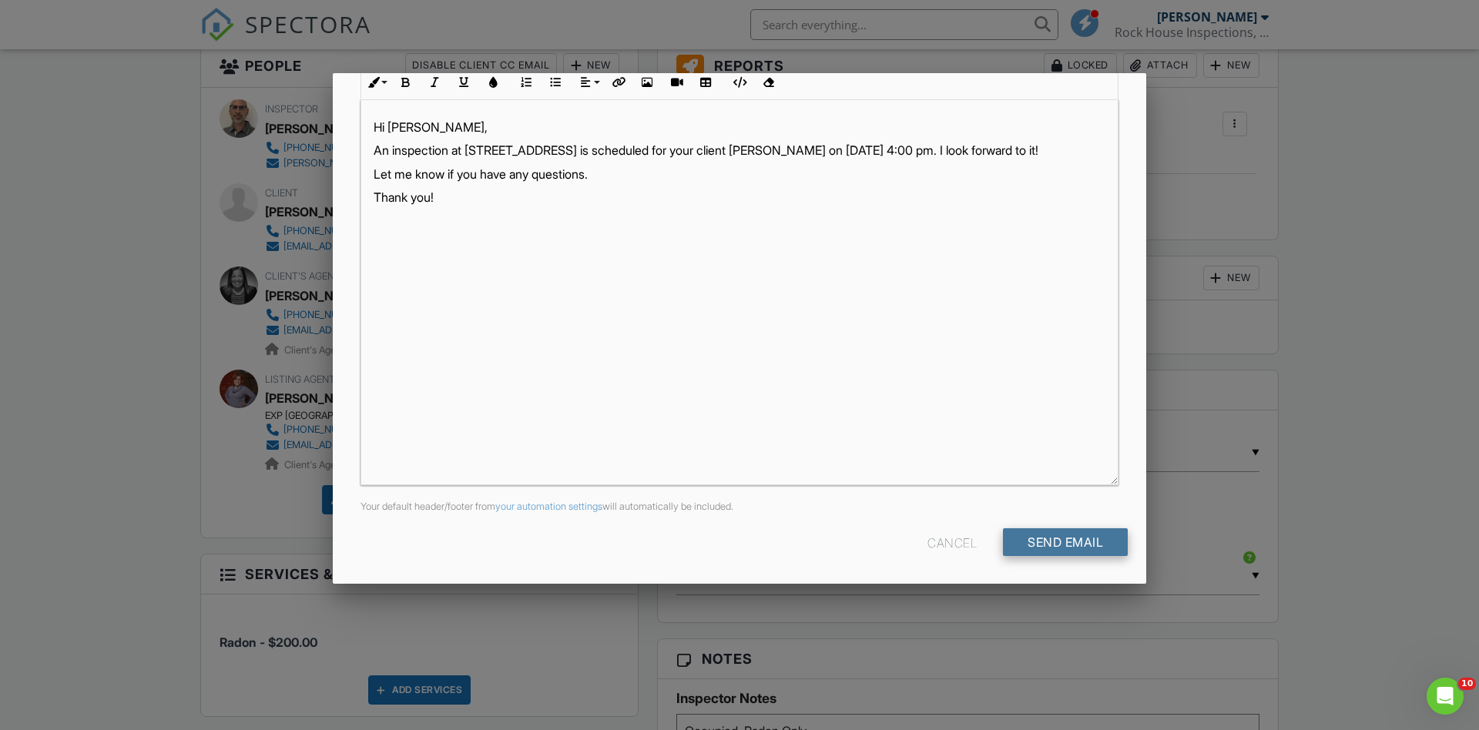
click at [1047, 542] on input "Send Email" at bounding box center [1065, 543] width 125 height 28
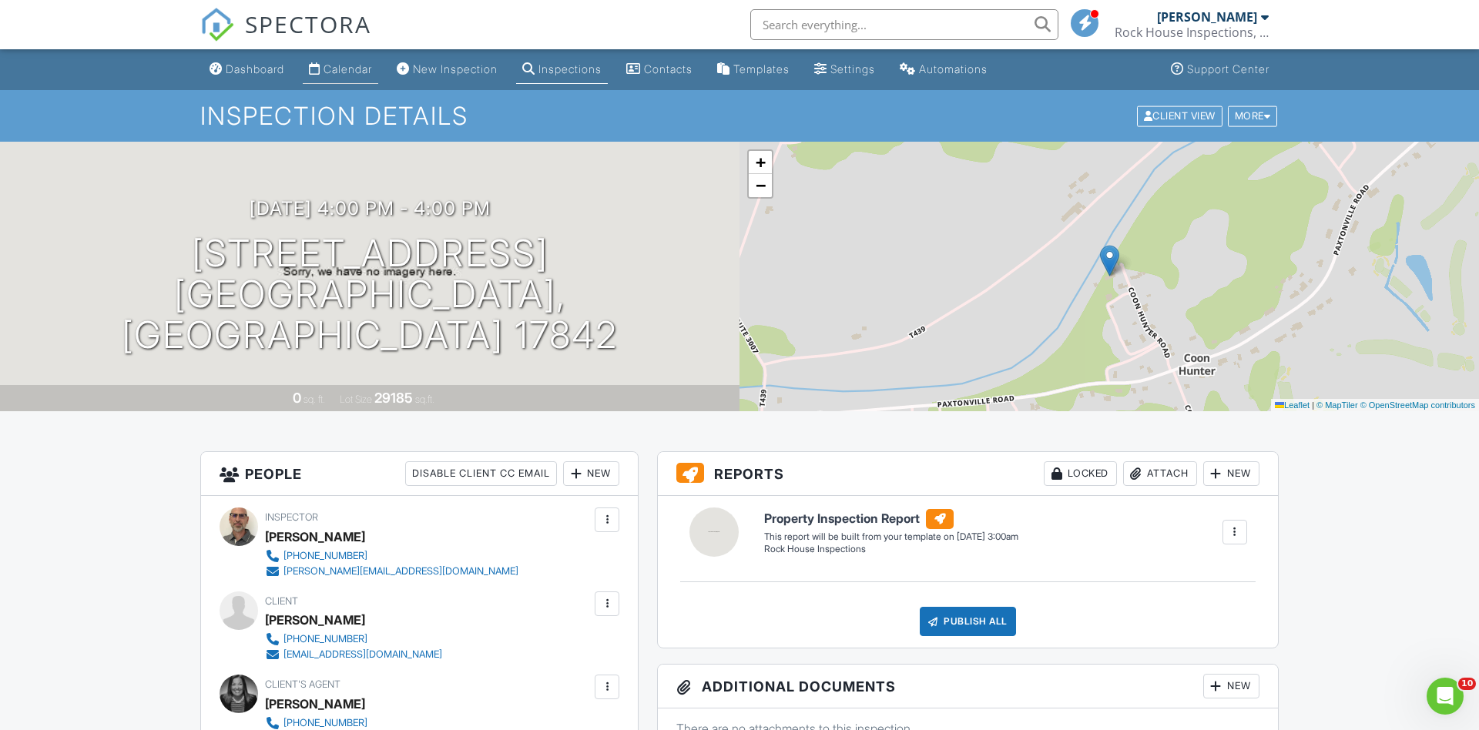
click at [346, 71] on div "Calendar" at bounding box center [348, 68] width 49 height 13
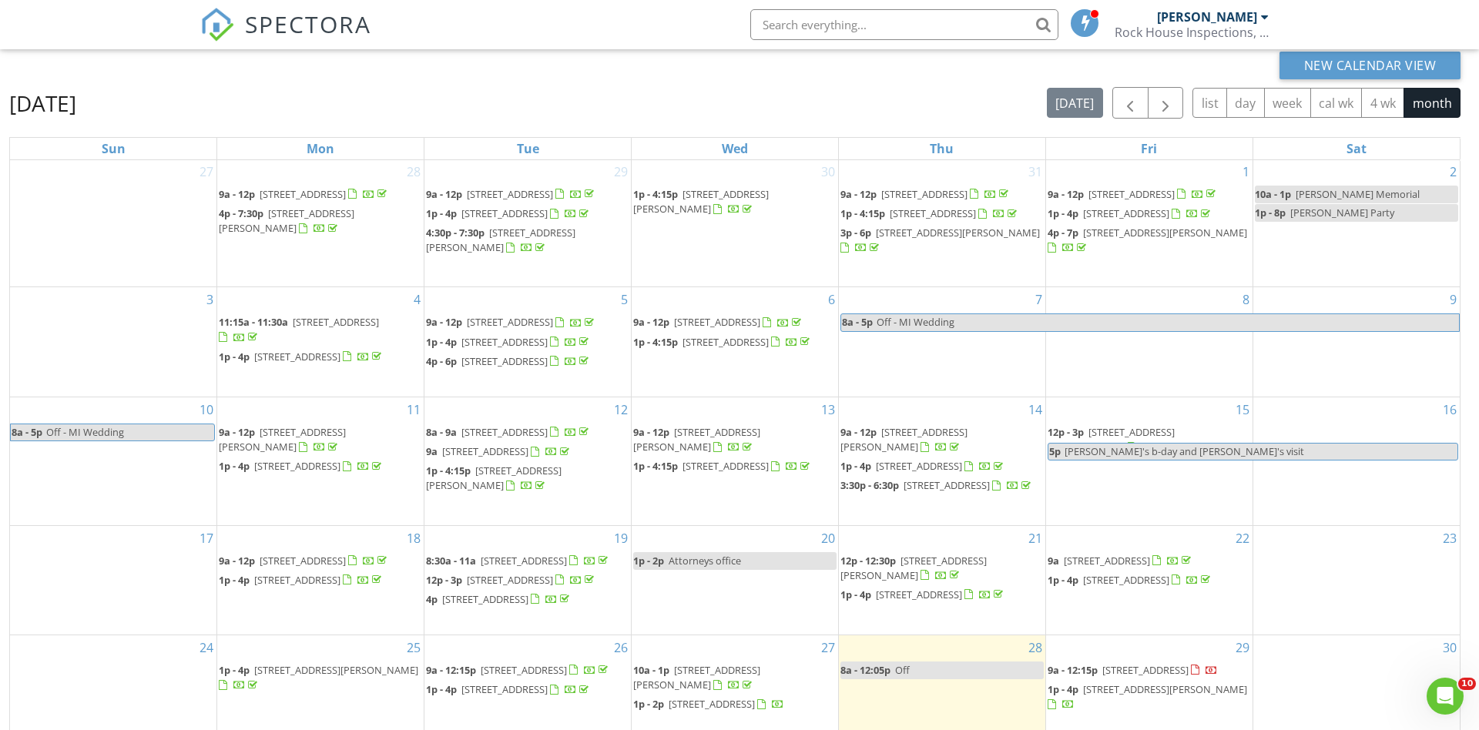
scroll to position [205, 0]
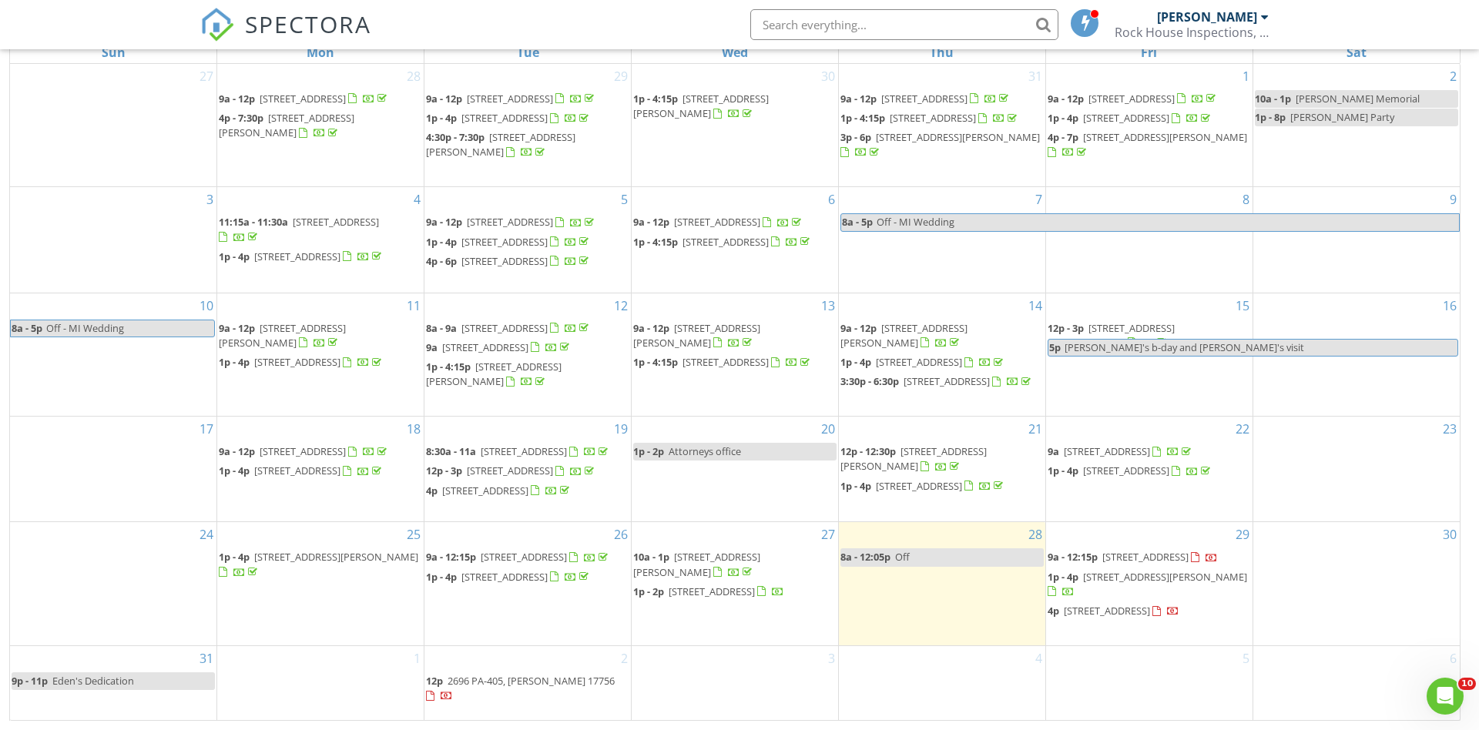
scroll to position [27, 0]
click at [514, 583] on span "[STREET_ADDRESS]" at bounding box center [505, 576] width 86 height 14
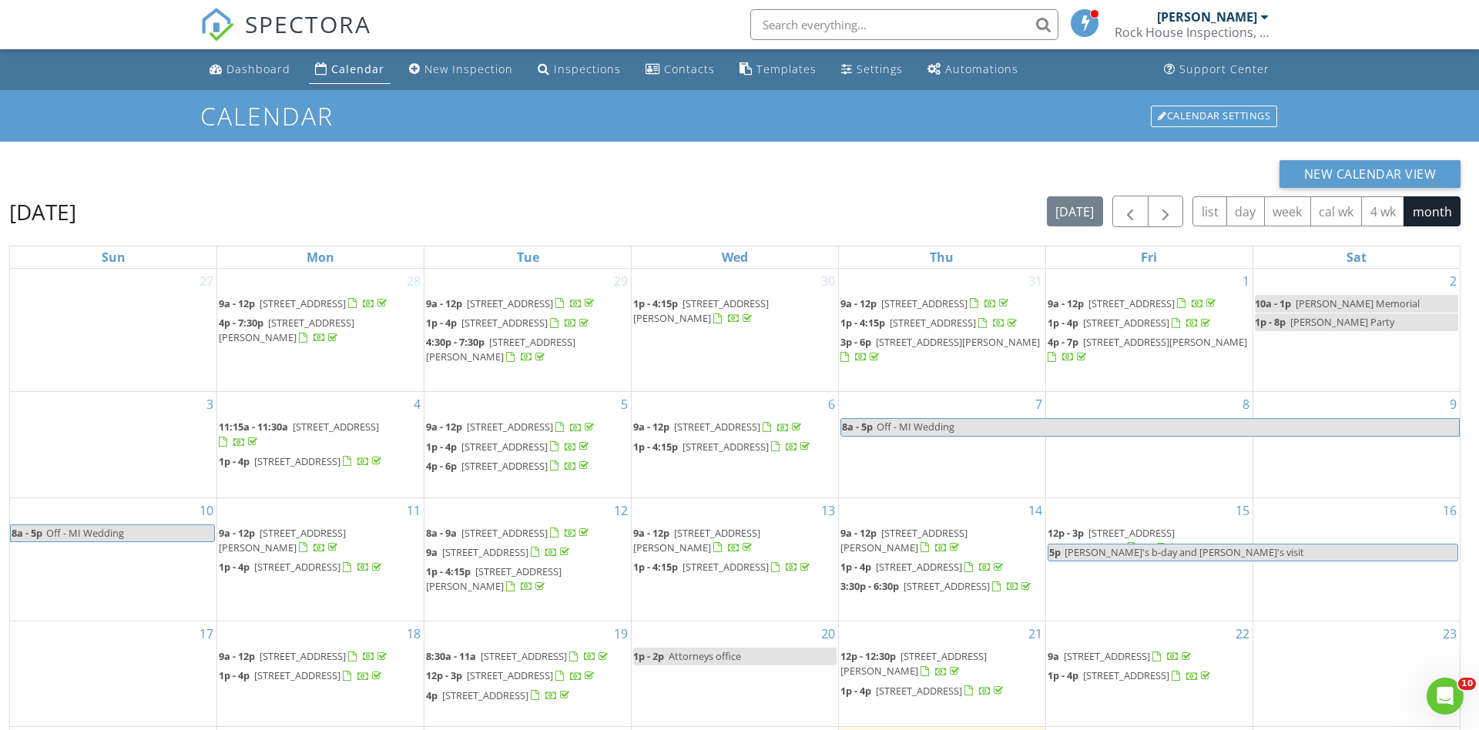
click at [654, 199] on div "August 2025 today list day week cal wk 4 wk month" at bounding box center [735, 212] width 1452 height 32
click at [1153, 206] on button "button" at bounding box center [1166, 212] width 36 height 32
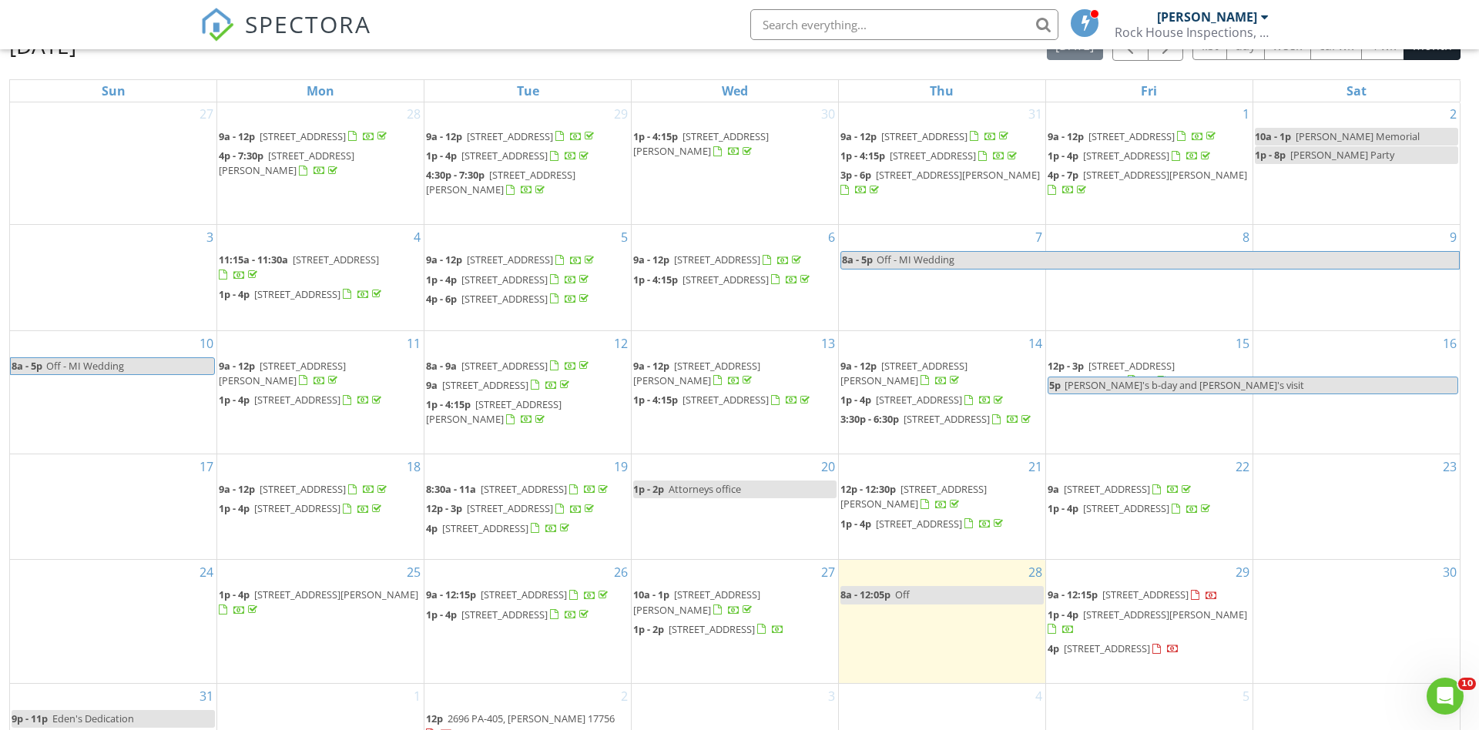
scroll to position [205, 0]
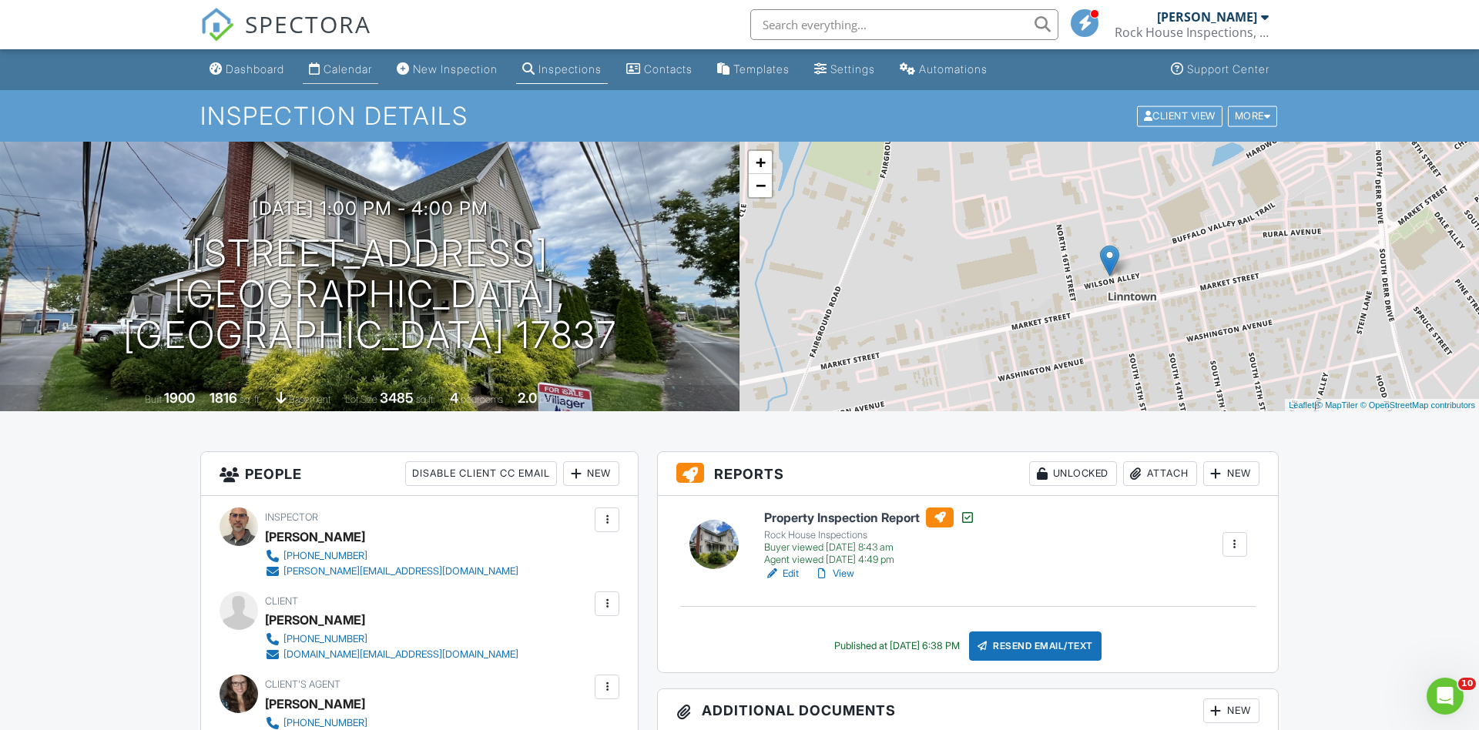
click at [354, 68] on div "Calendar" at bounding box center [348, 68] width 49 height 13
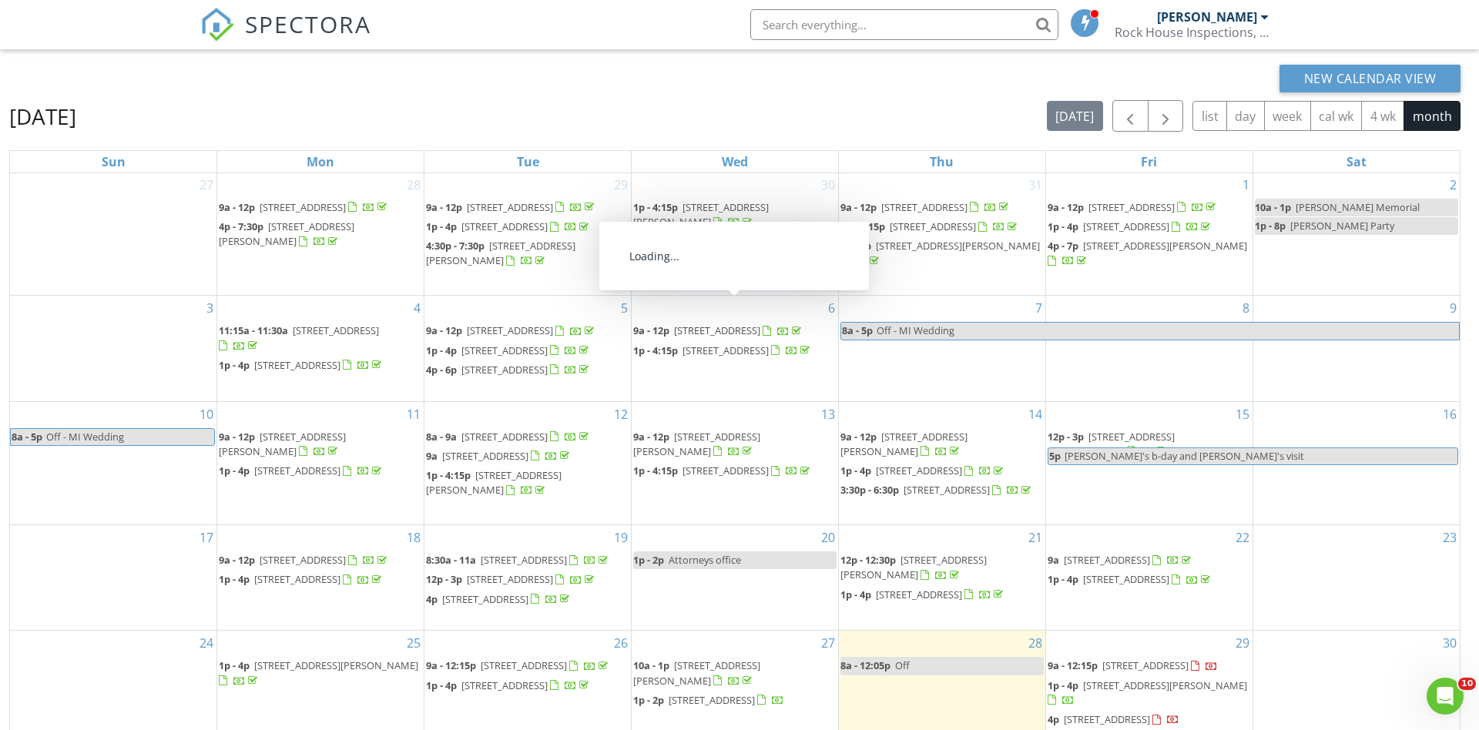
scroll to position [205, 0]
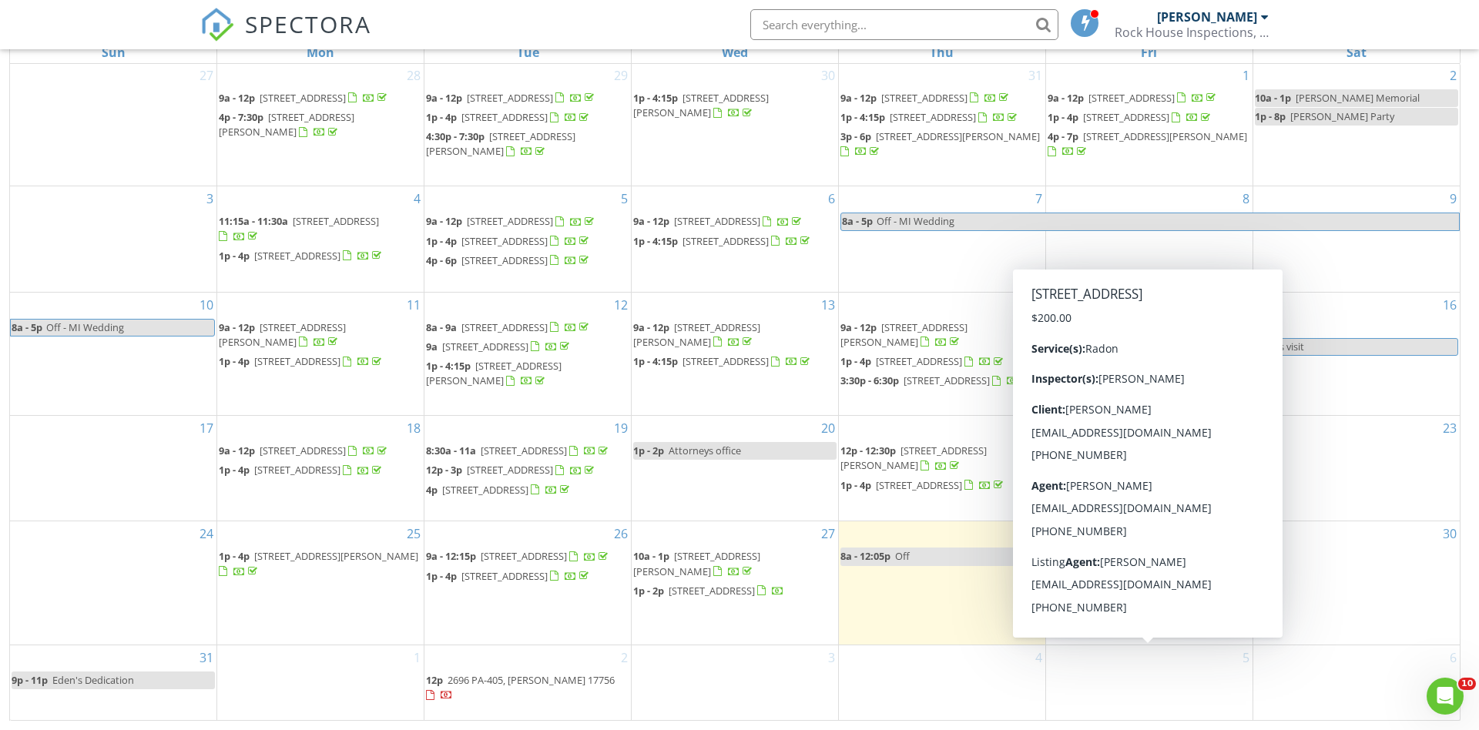
click at [1150, 617] on span "169 No Go Ln, Middleburg 17842" at bounding box center [1107, 610] width 86 height 14
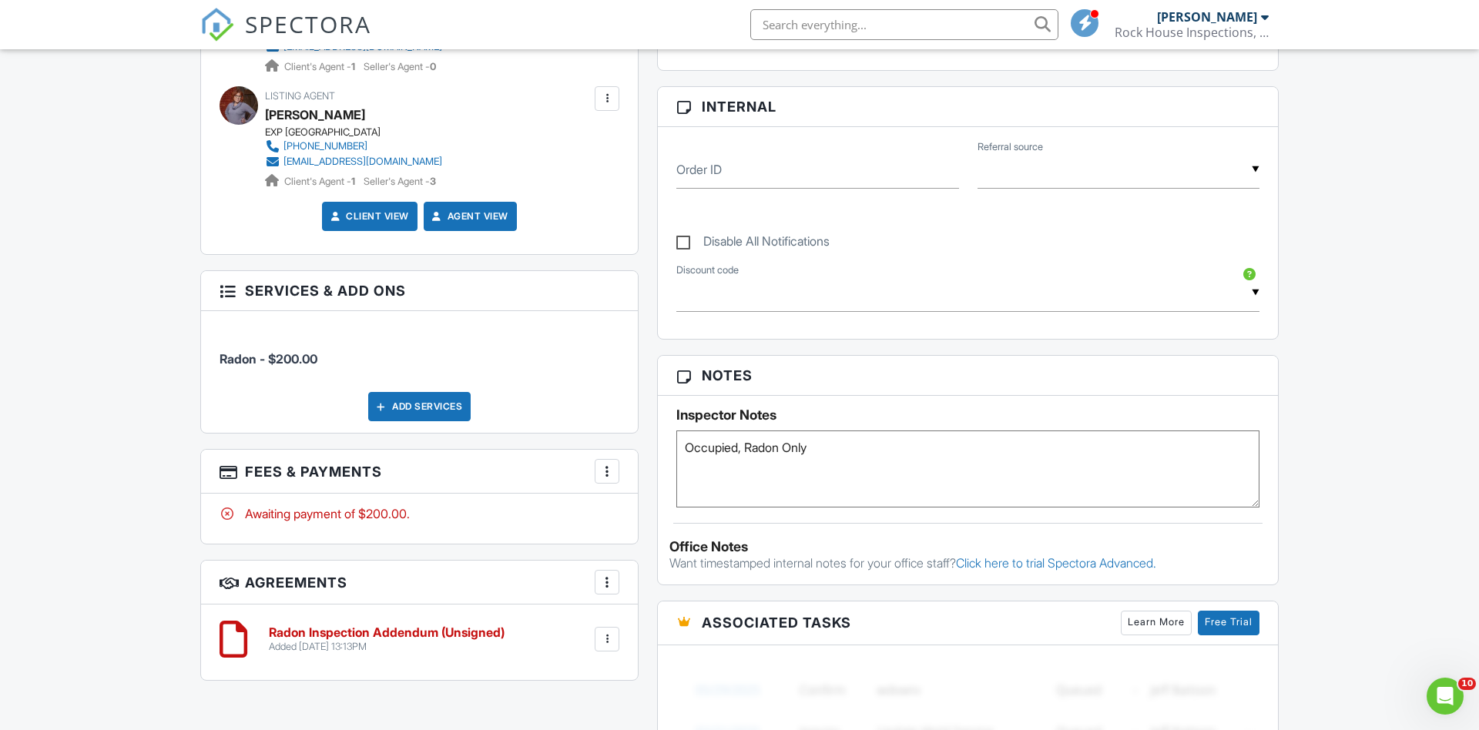
scroll to position [700, 0]
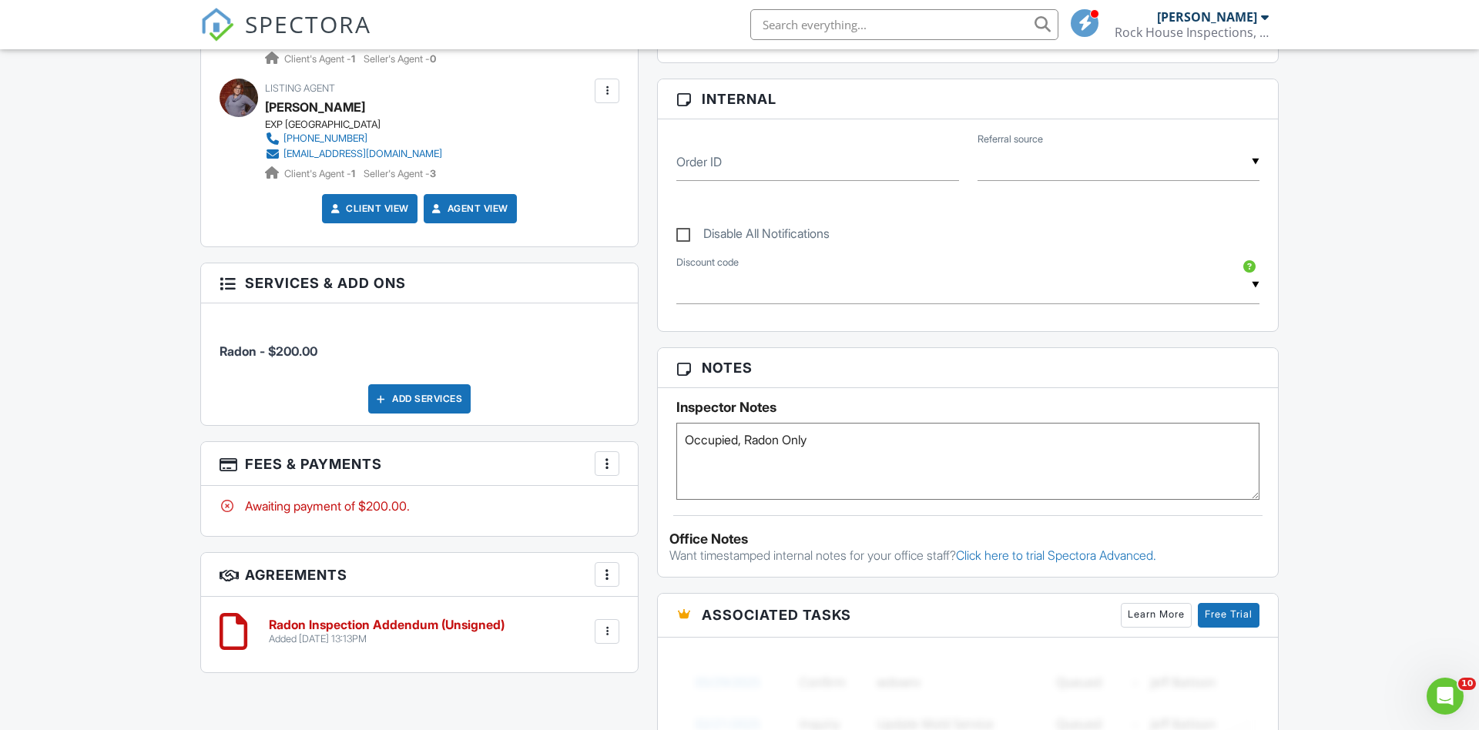
click at [841, 437] on textarea "Occupied, Radon Only" at bounding box center [968, 461] width 583 height 77
type textarea "Occupied, Radon Only, Seller will be home around 4:15pm to let me in."
